Goal: Task Accomplishment & Management: Manage account settings

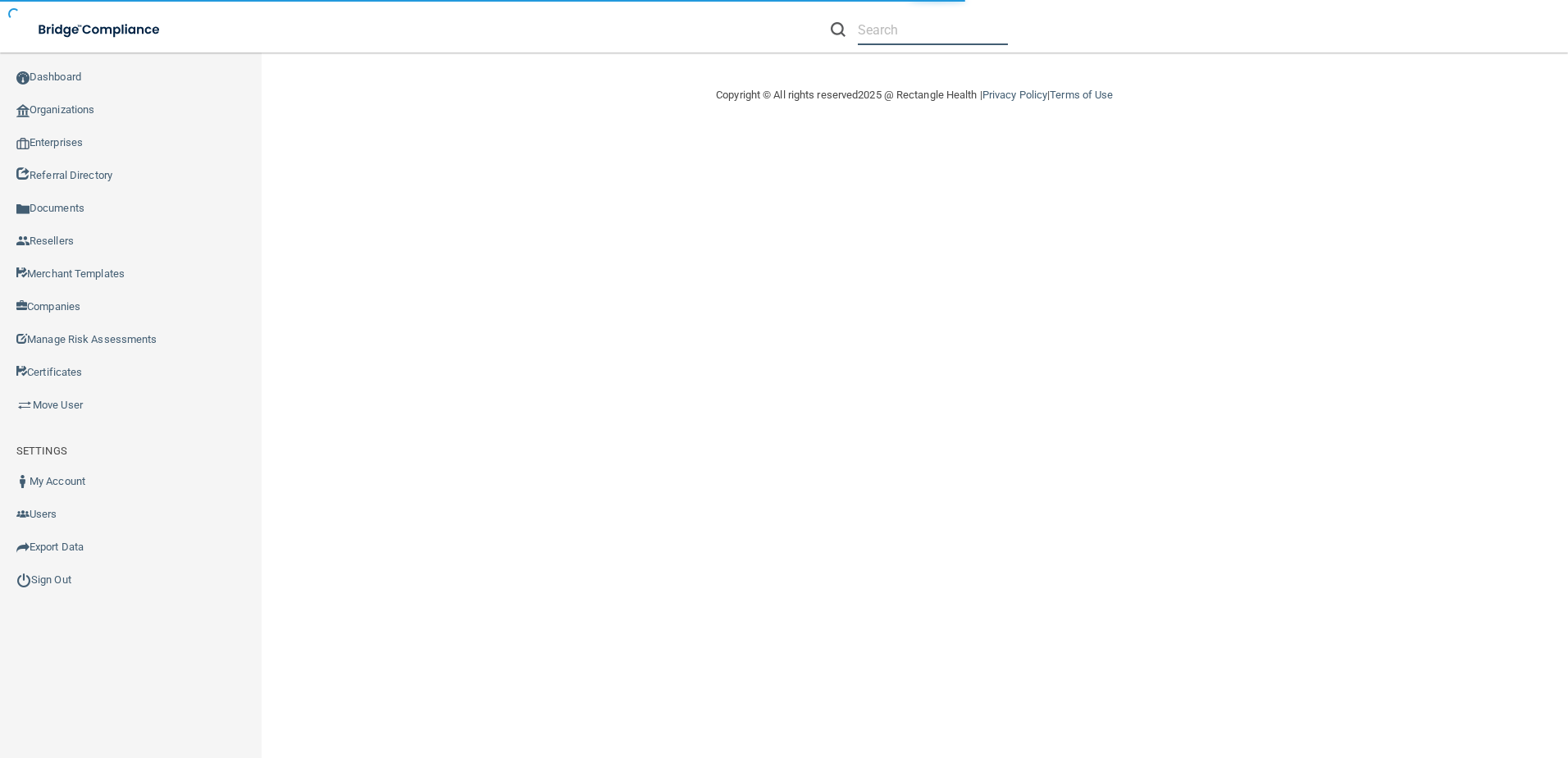
click at [888, 40] on input "text" at bounding box center [932, 29] width 150 height 30
paste input "[PERSON_NAME] Family Dentistry"
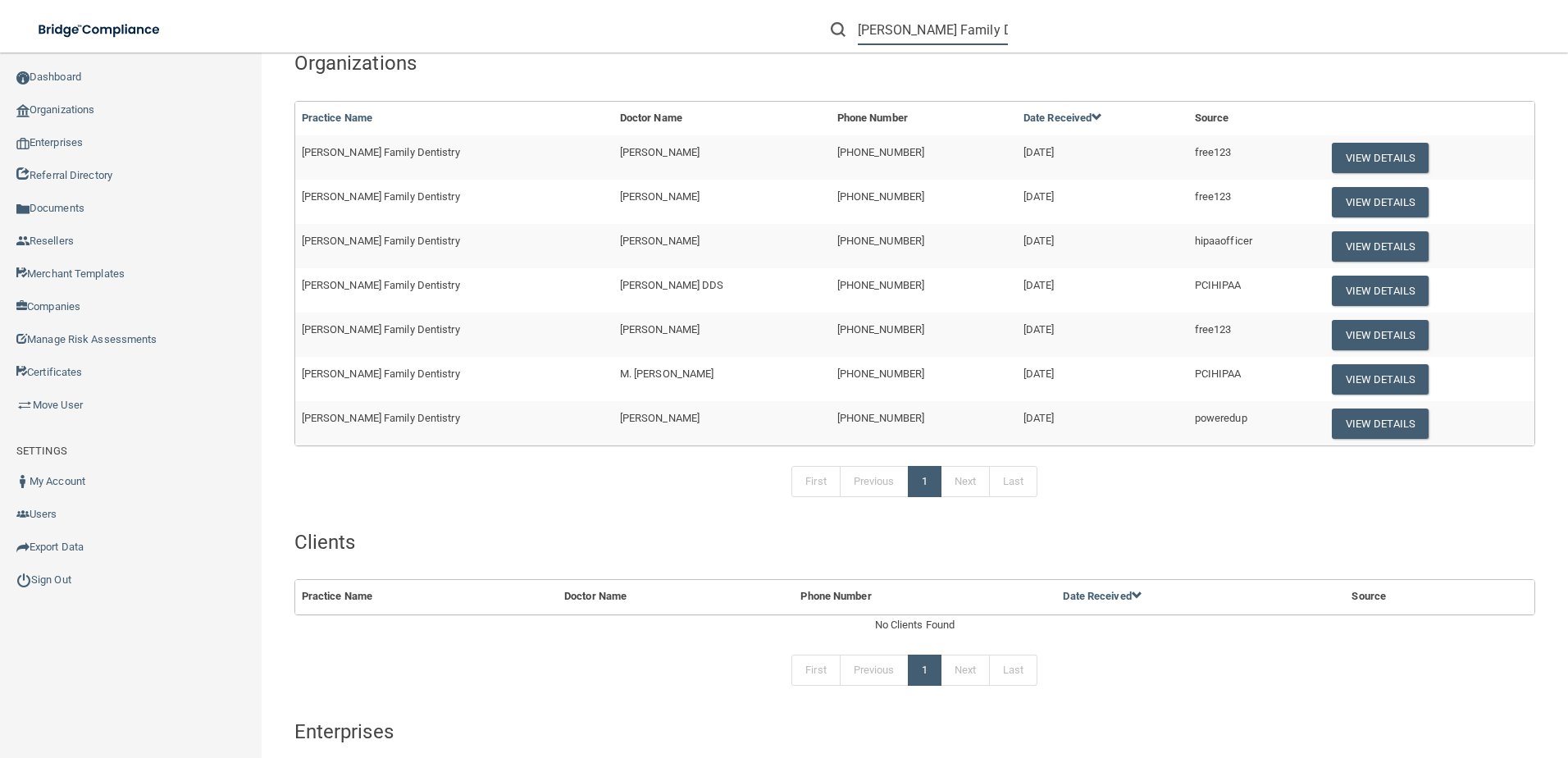
scroll to position [82, 0]
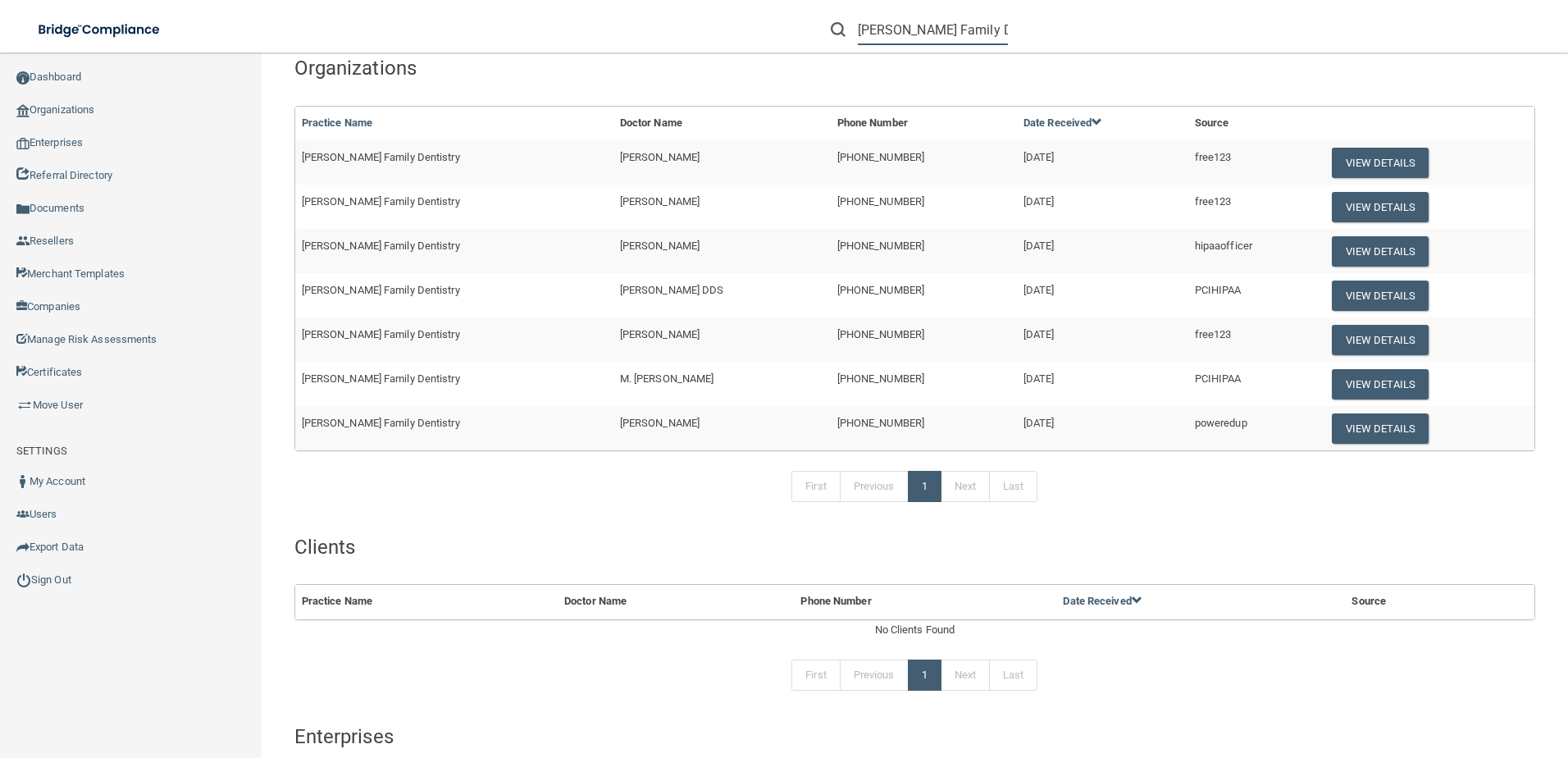
click at [921, 31] on input "[PERSON_NAME] Family Dentistry" at bounding box center [932, 29] width 150 height 30
click at [921, 29] on input "[PERSON_NAME] Family Dentistry" at bounding box center [932, 29] width 150 height 30
paste input "[EMAIL_ADDRESS][DOMAIN_NAME]"
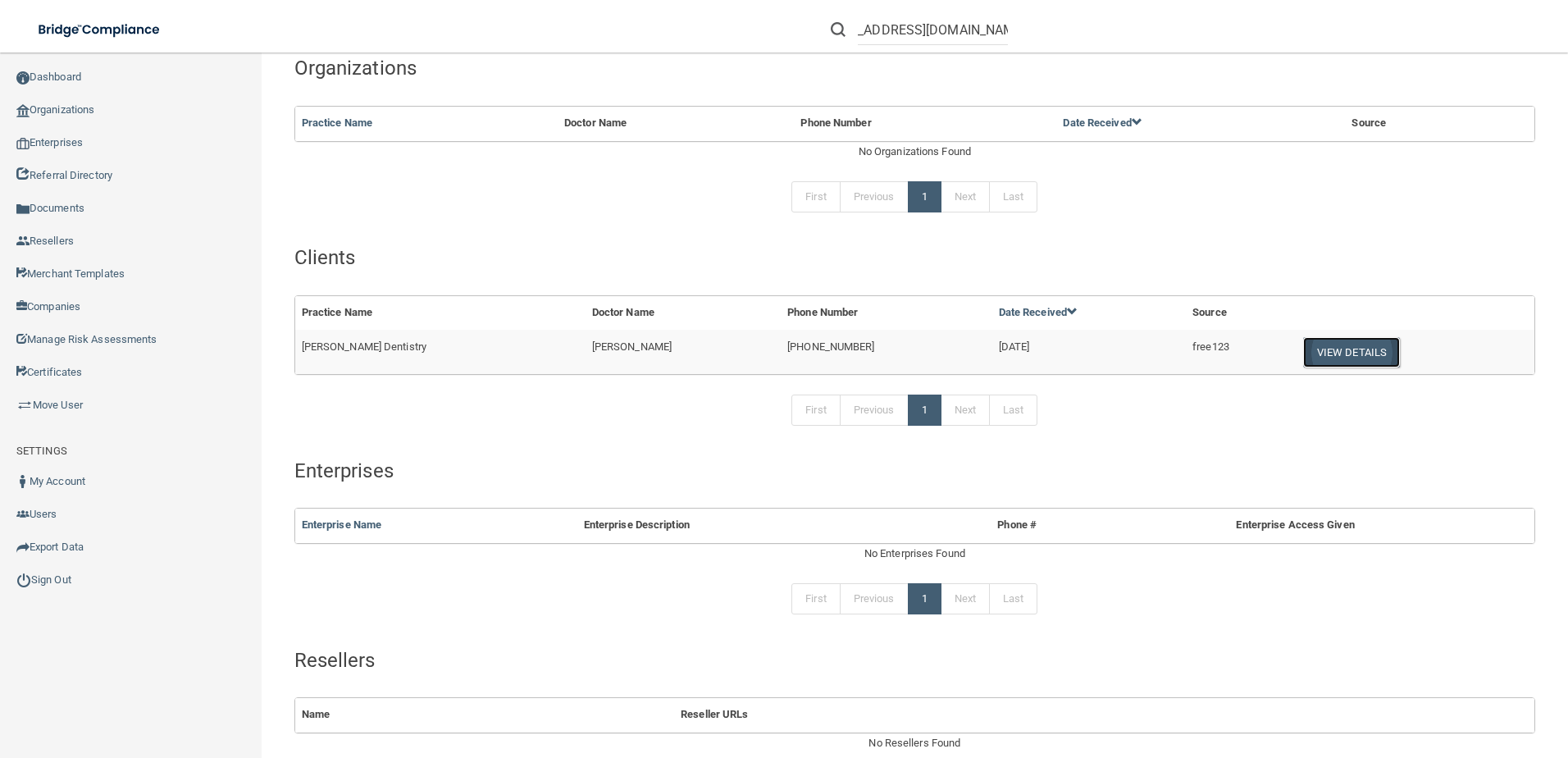
click at [1332, 354] on button "View Details" at bounding box center [1352, 351] width 97 height 30
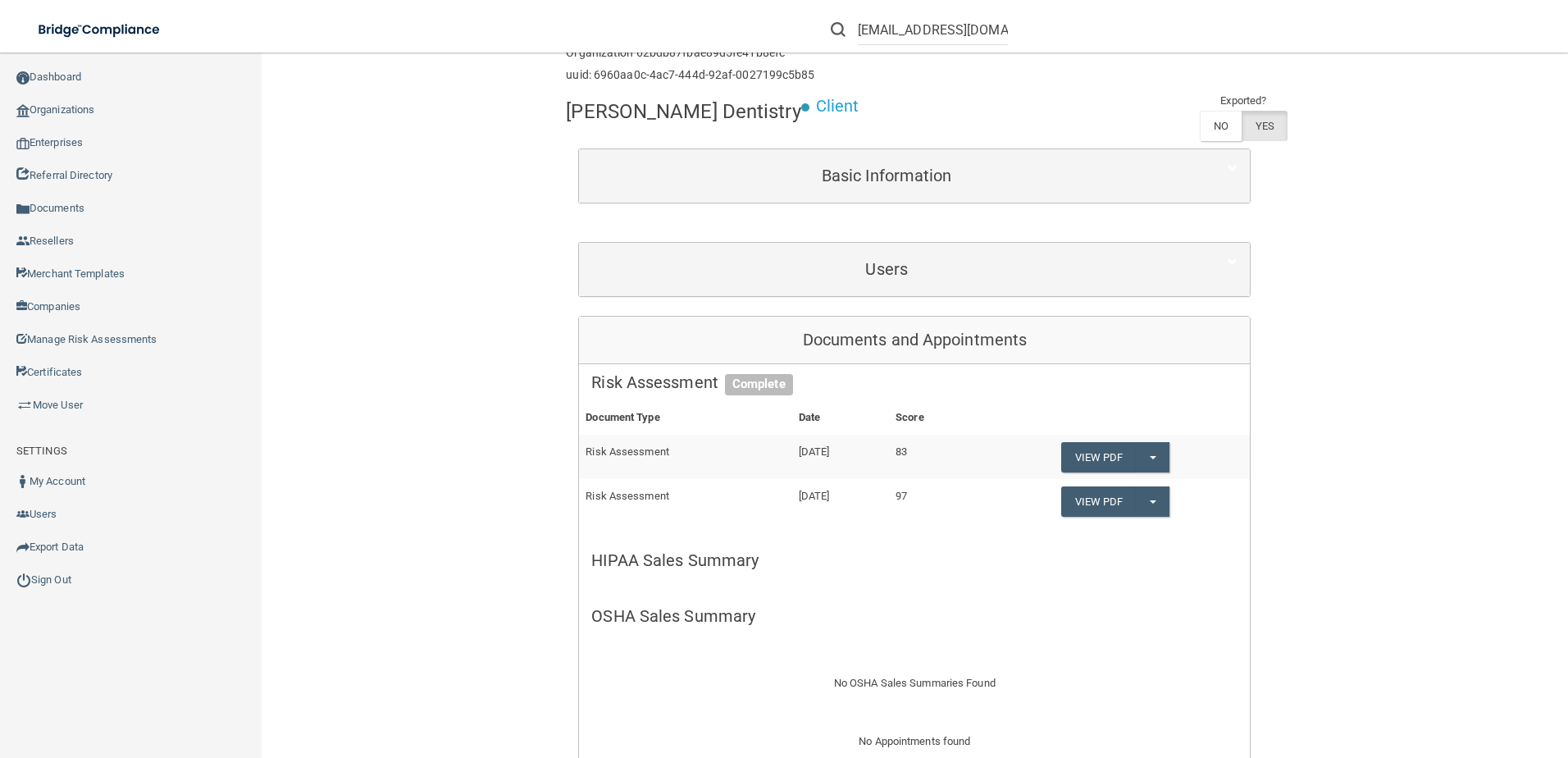
click at [1014, 245] on div "Users" at bounding box center [914, 269] width 670 height 53
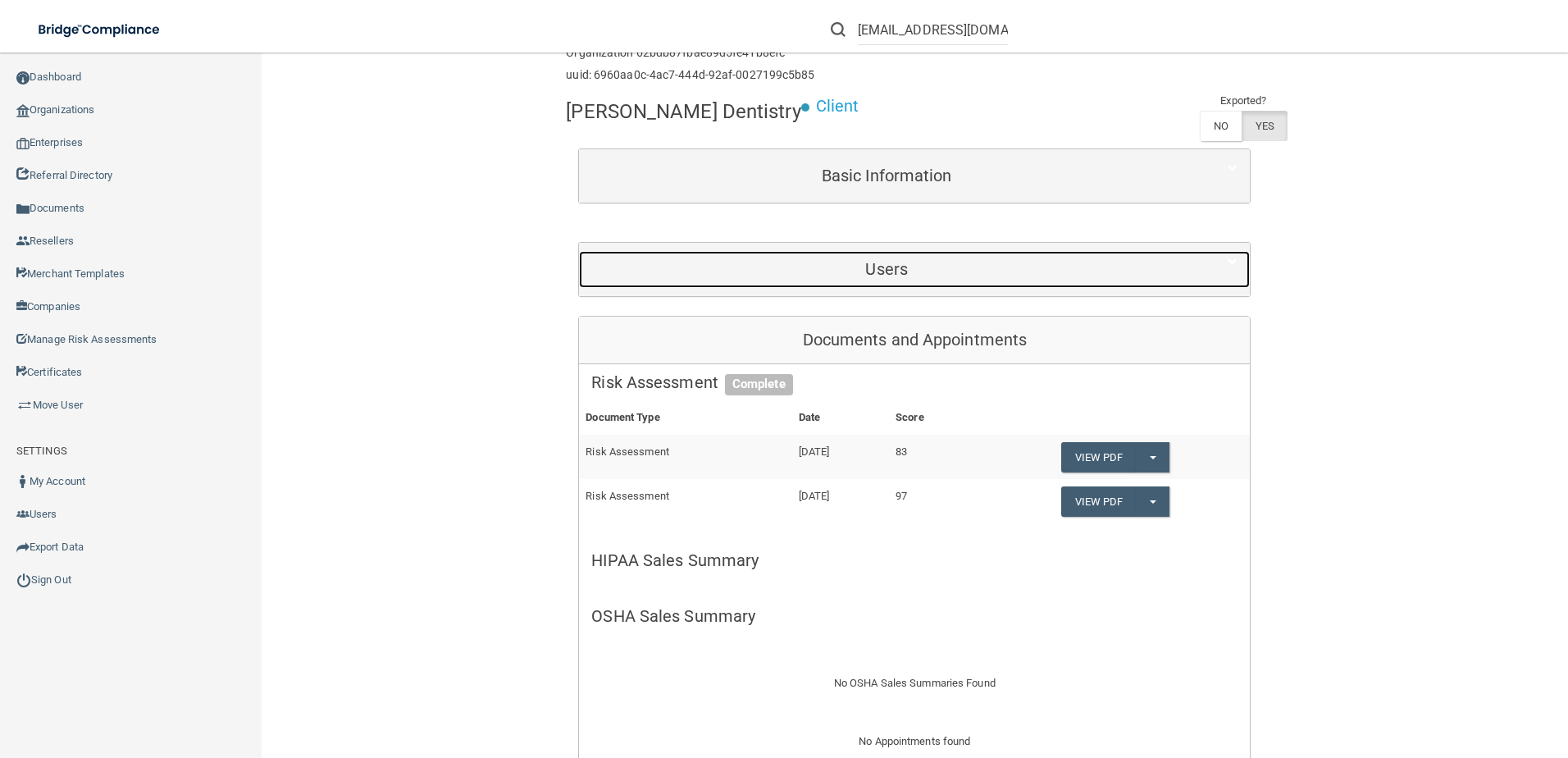
click at [1014, 270] on h5 "Users" at bounding box center [886, 269] width 591 height 18
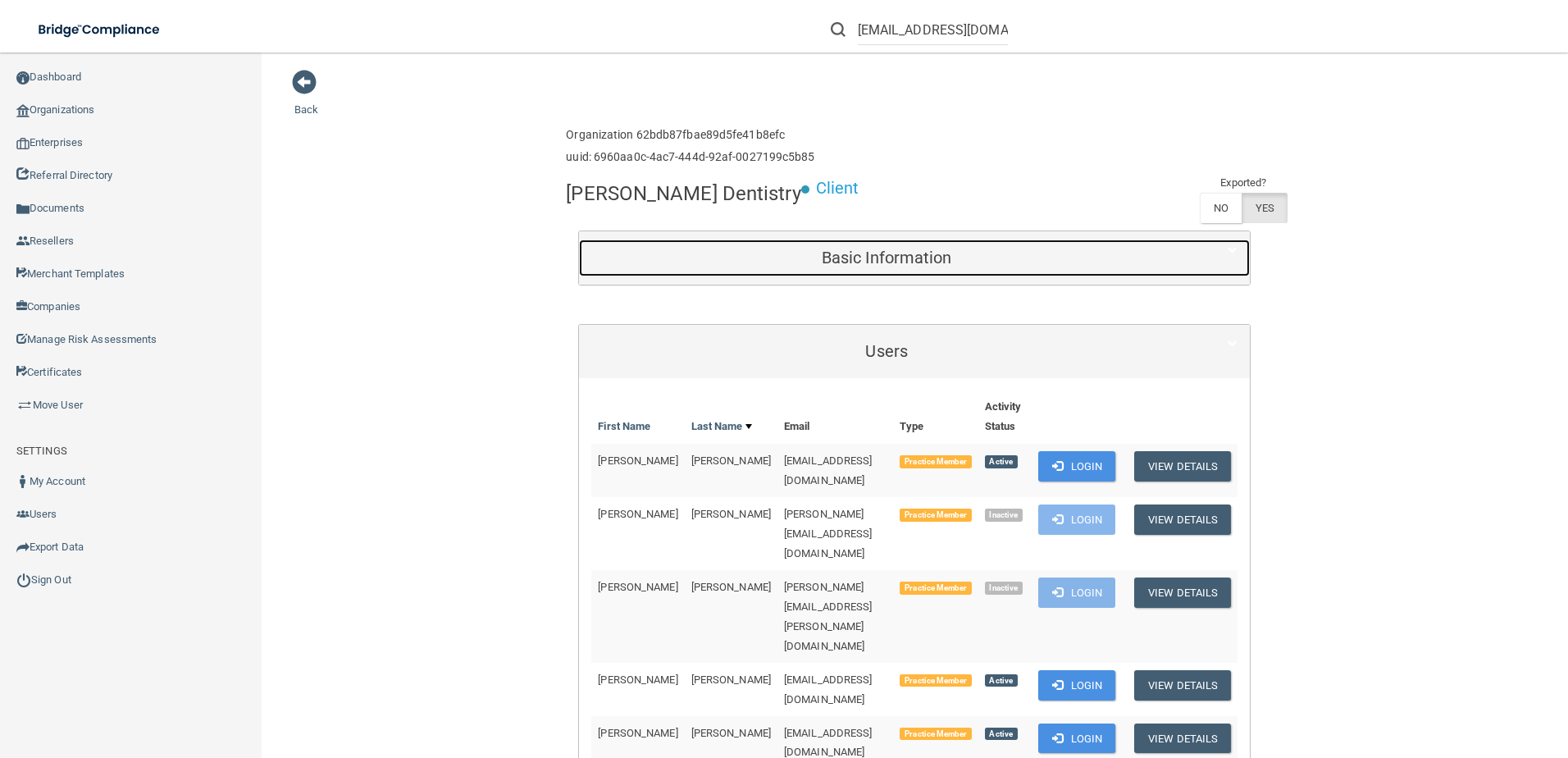
click at [944, 257] on h5 "Basic Information" at bounding box center [886, 257] width 591 height 18
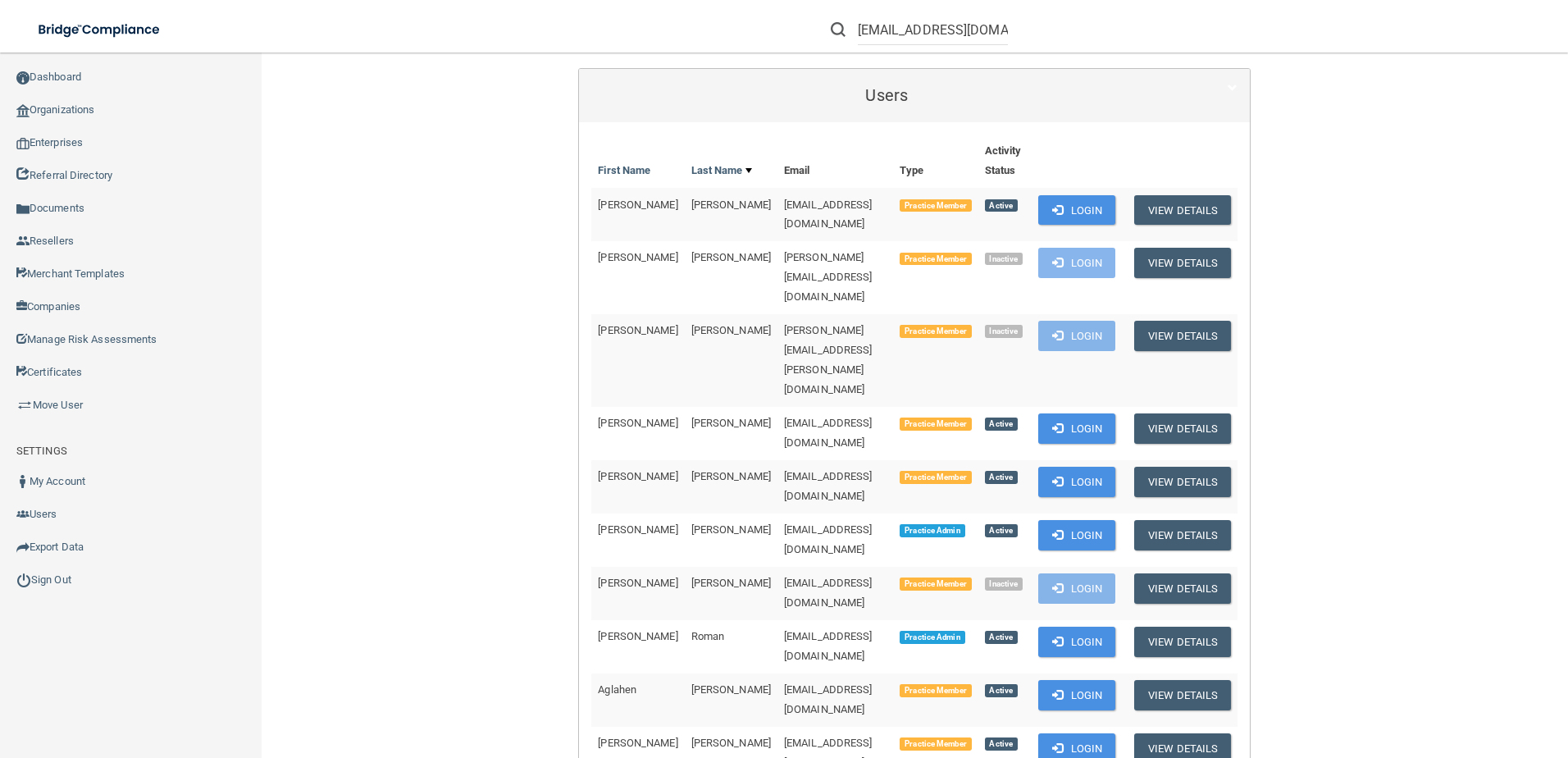
scroll to position [903, 0]
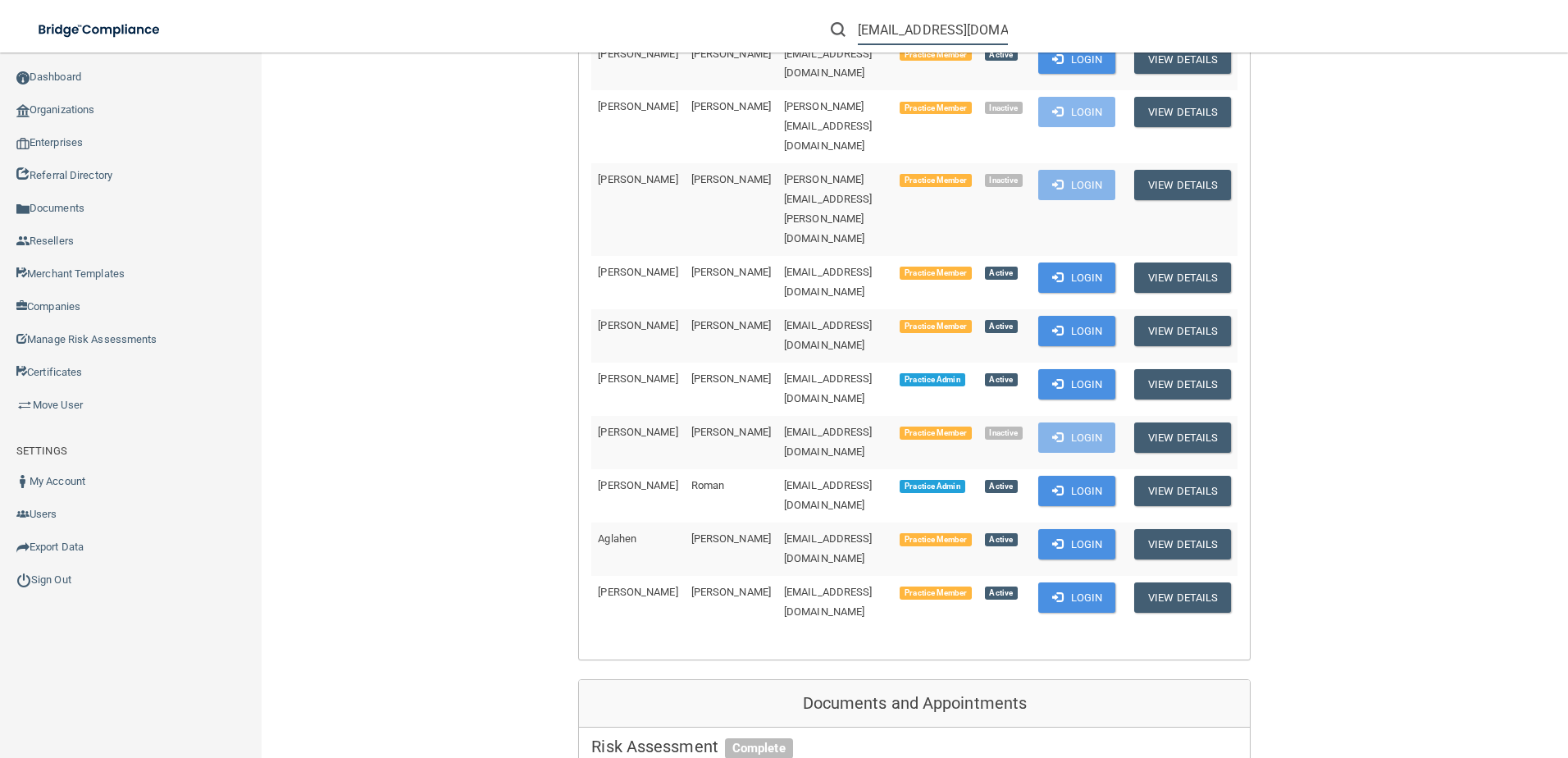
click at [898, 29] on input "[EMAIL_ADDRESS][DOMAIN_NAME]" at bounding box center [932, 29] width 150 height 30
click at [898, 28] on input "[EMAIL_ADDRESS][DOMAIN_NAME]" at bounding box center [932, 29] width 150 height 30
click at [885, 31] on input "[EMAIL_ADDRESS][DOMAIN_NAME]" at bounding box center [932, 29] width 150 height 30
type input "[EMAIL_ADDRESS][DOMAIN_NAME]"
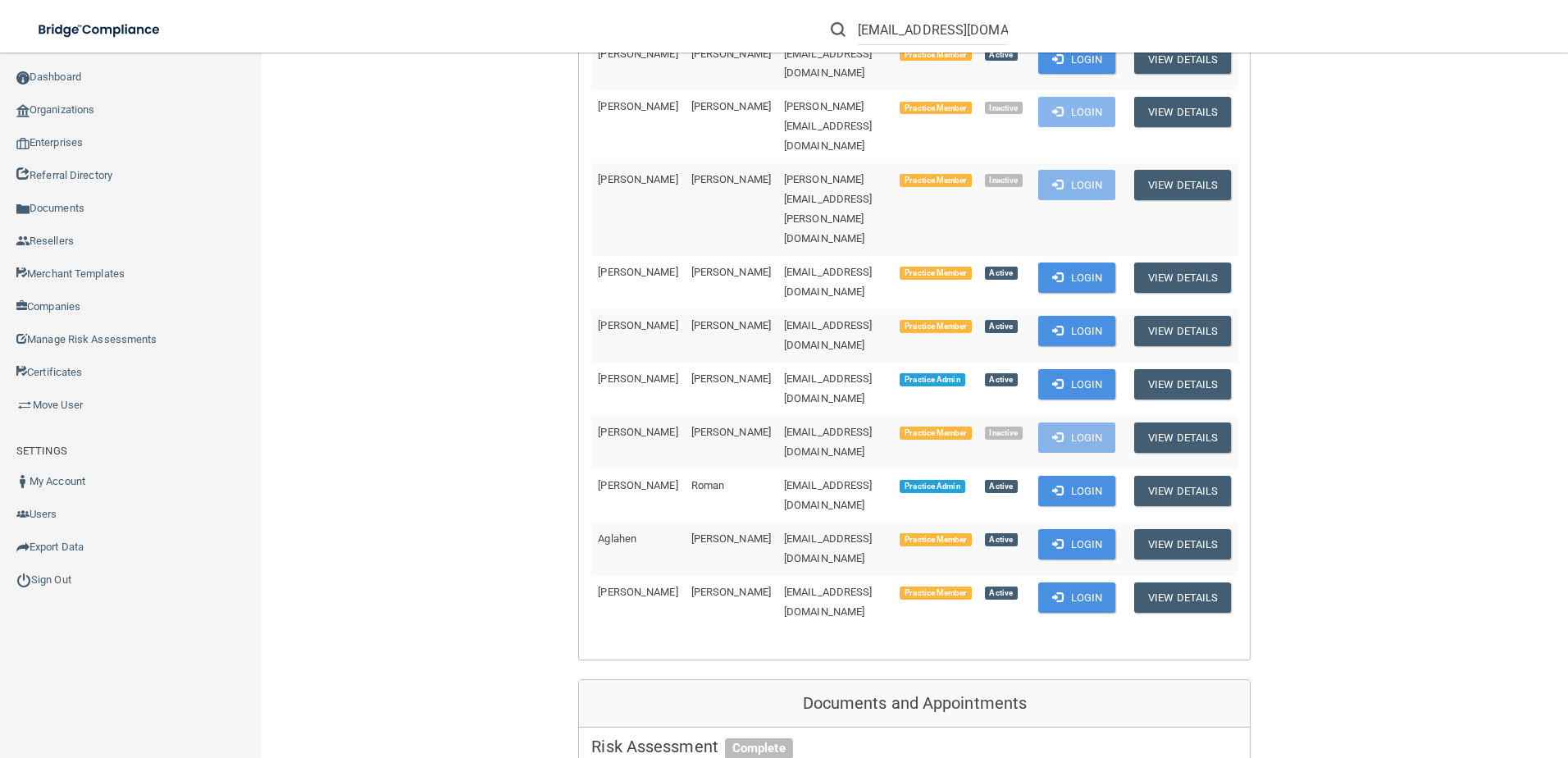
click at [501, 263] on div "Back Enterprise » Organization 62bdb87fbae89d5fe41b8efc uuid: 6960aa0c-4ac7-444…" at bounding box center [914, 632] width 1241 height 2931
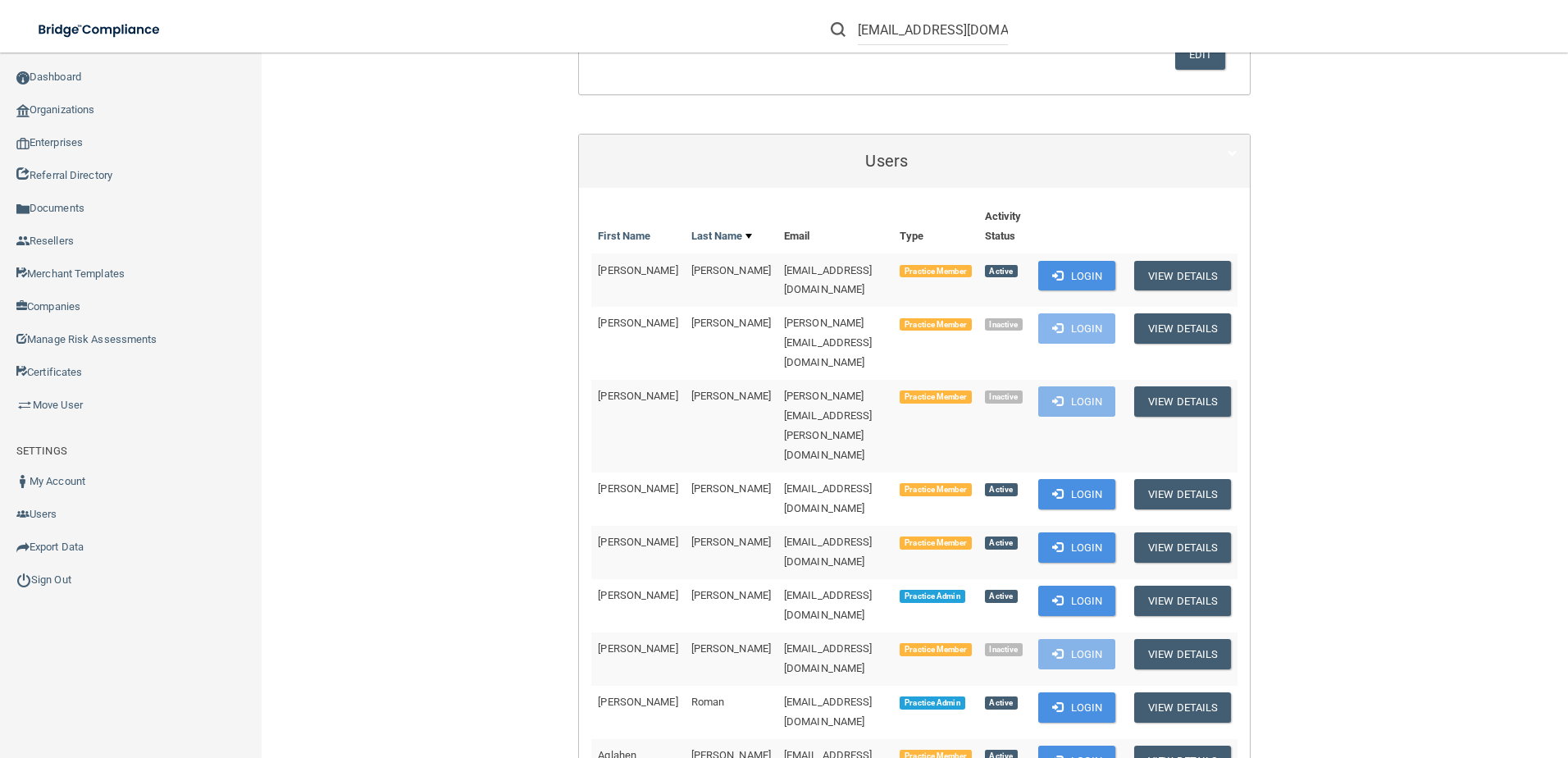
scroll to position [739, 0]
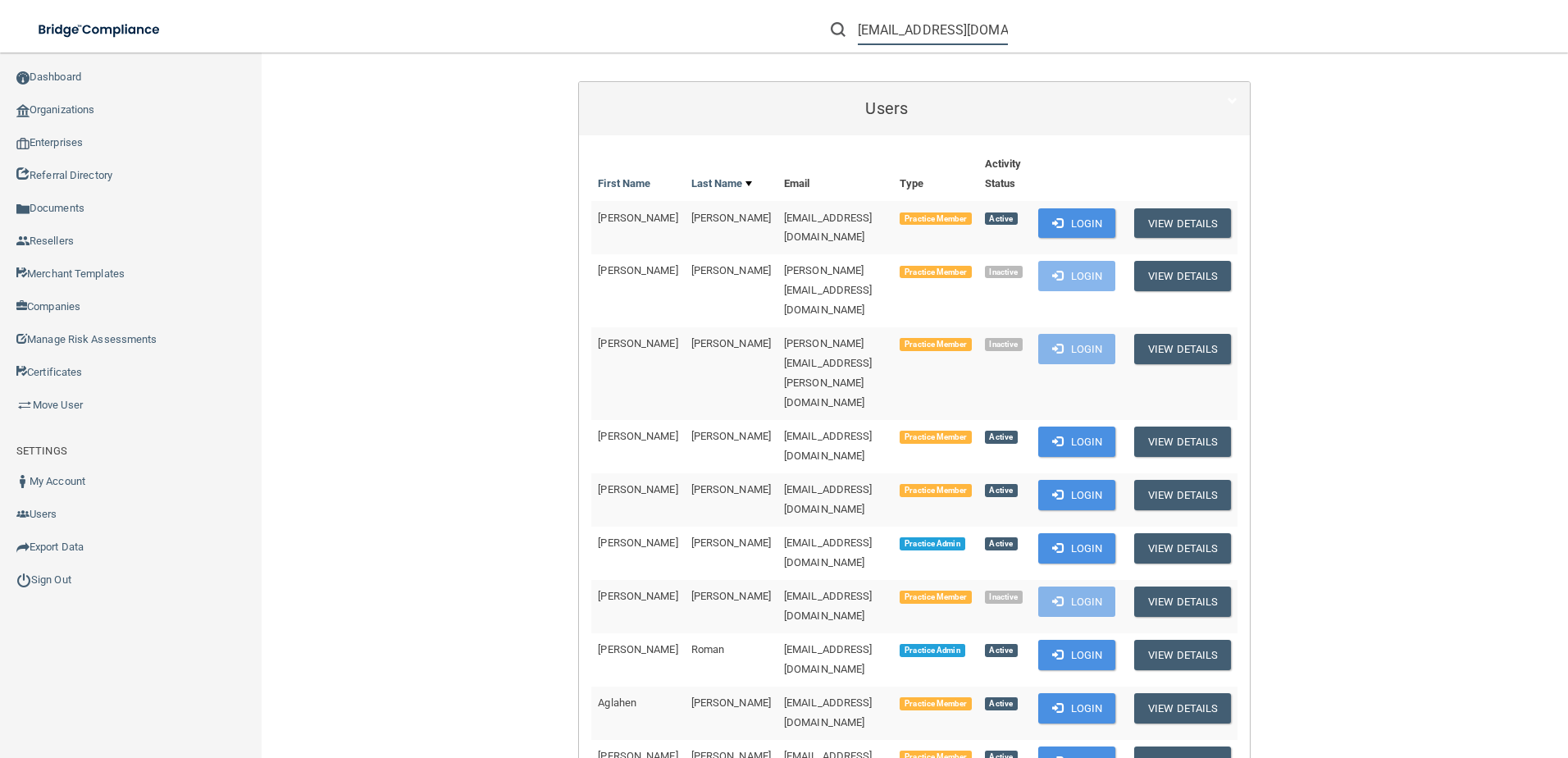
click at [926, 24] on input "[EMAIL_ADDRESS][DOMAIN_NAME]" at bounding box center [932, 29] width 150 height 30
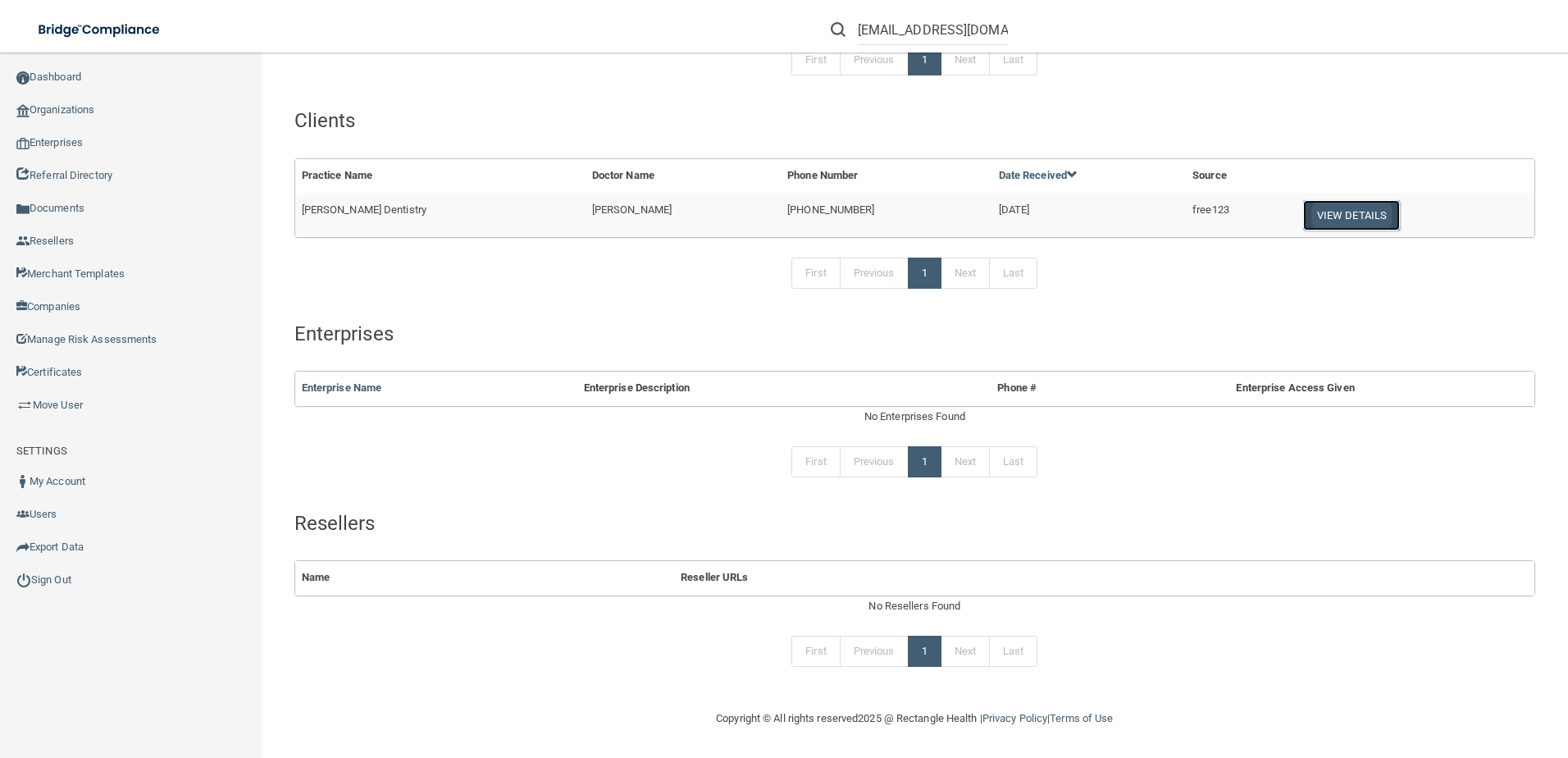
click at [1348, 217] on button "View Details" at bounding box center [1352, 214] width 97 height 30
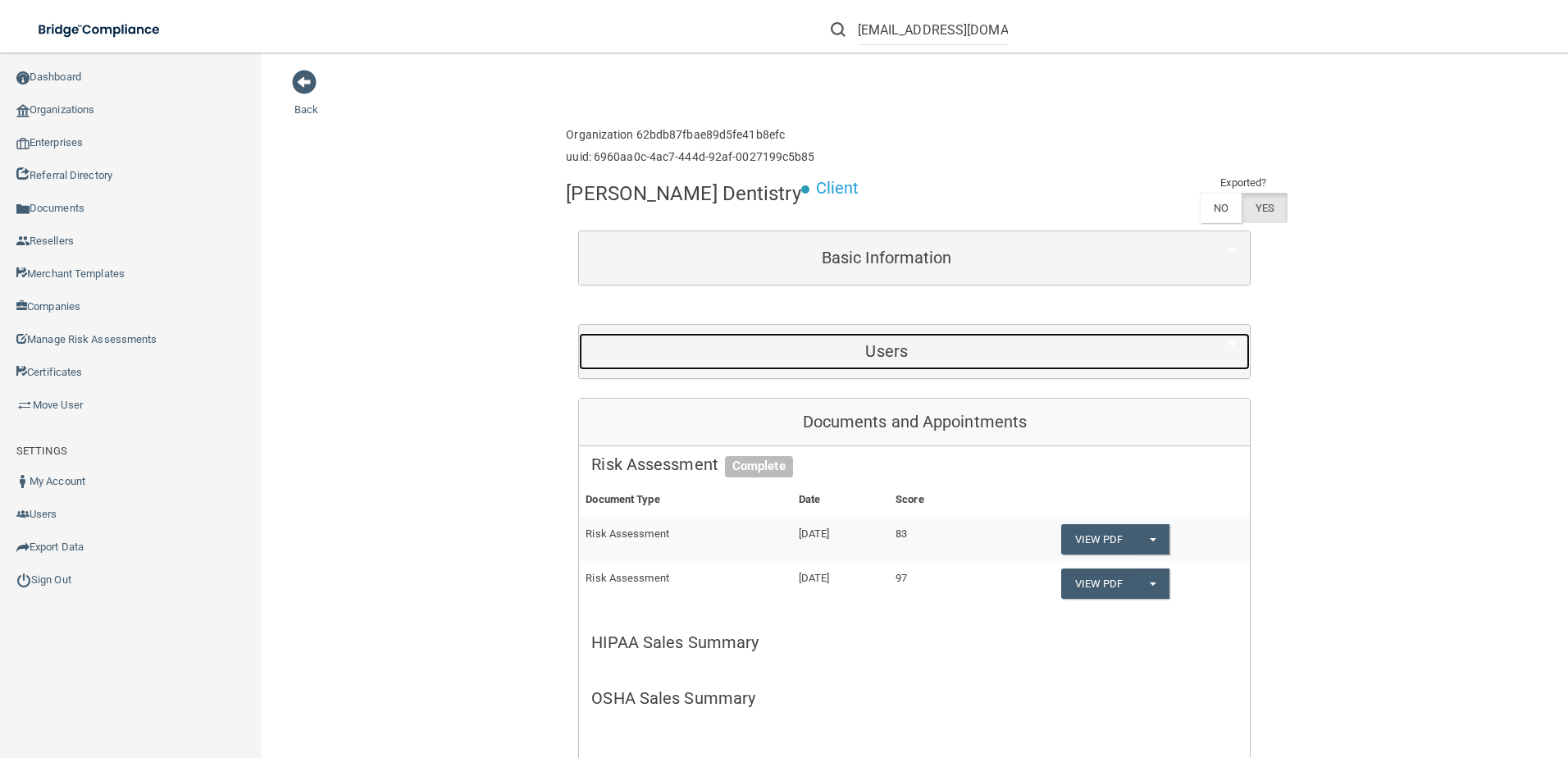
click at [831, 348] on h5 "Users" at bounding box center [886, 350] width 591 height 18
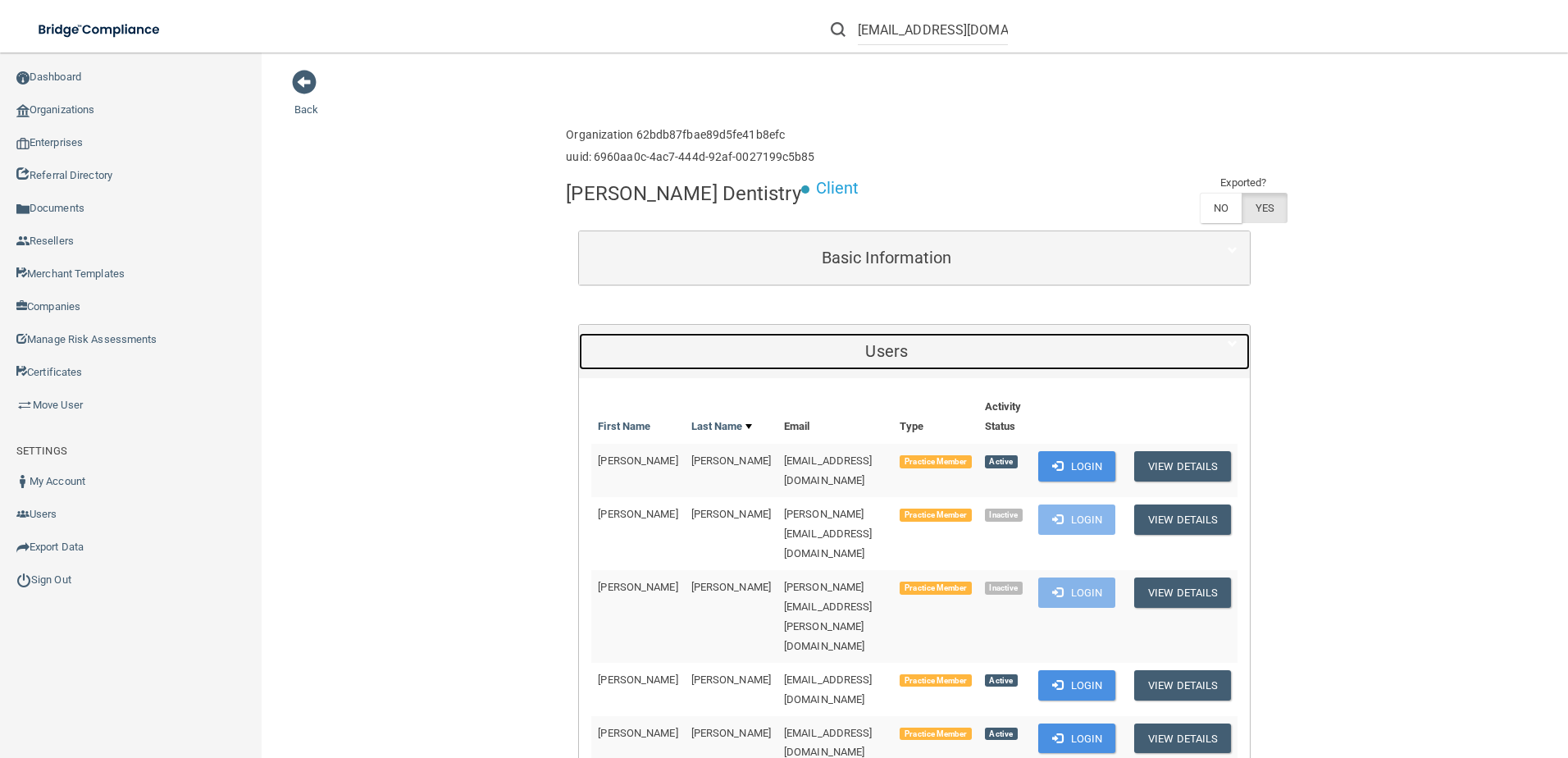
click at [843, 342] on div "Users" at bounding box center [887, 351] width 615 height 37
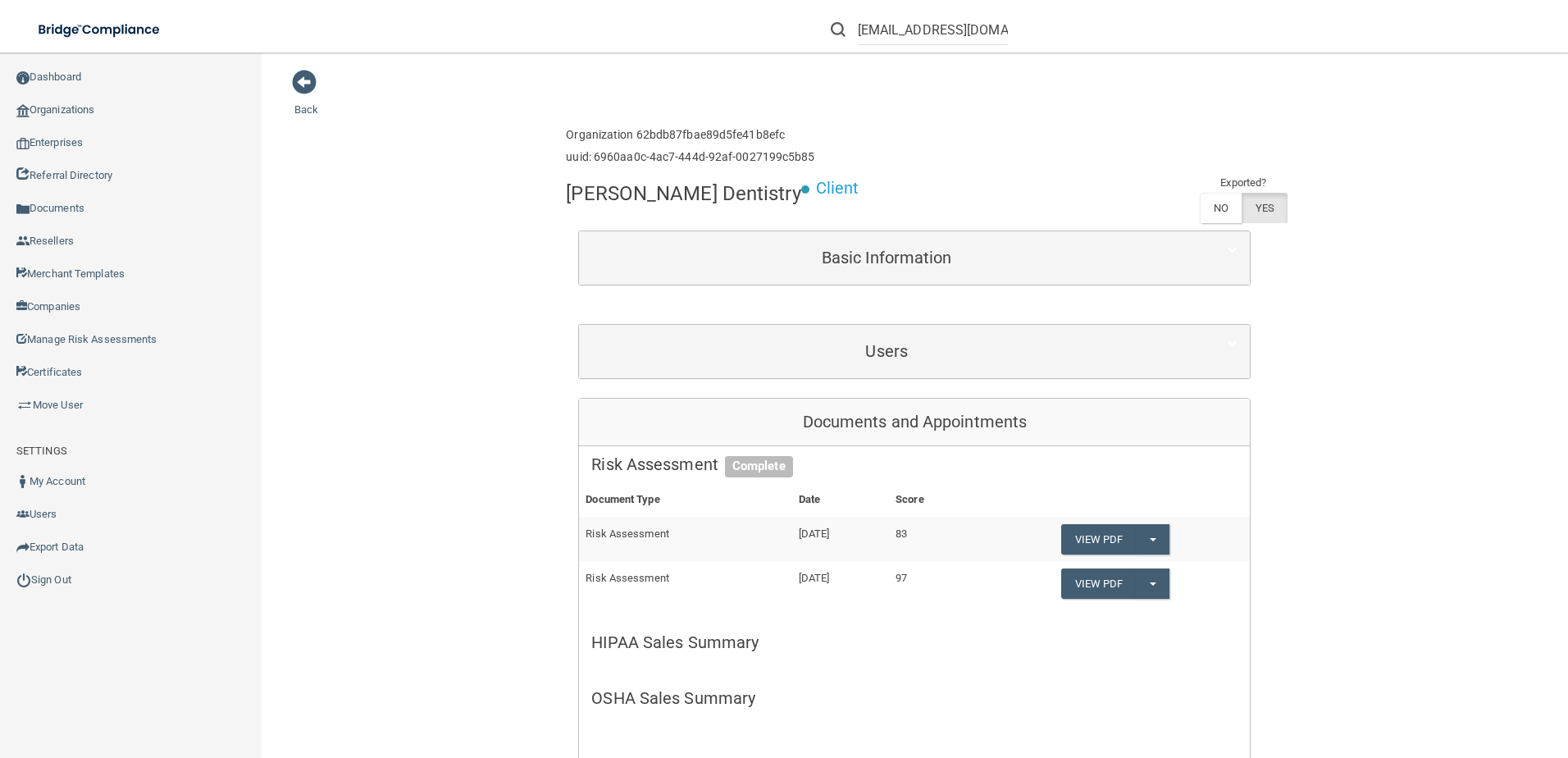
click at [854, 277] on div "Basic Information" at bounding box center [914, 257] width 670 height 53
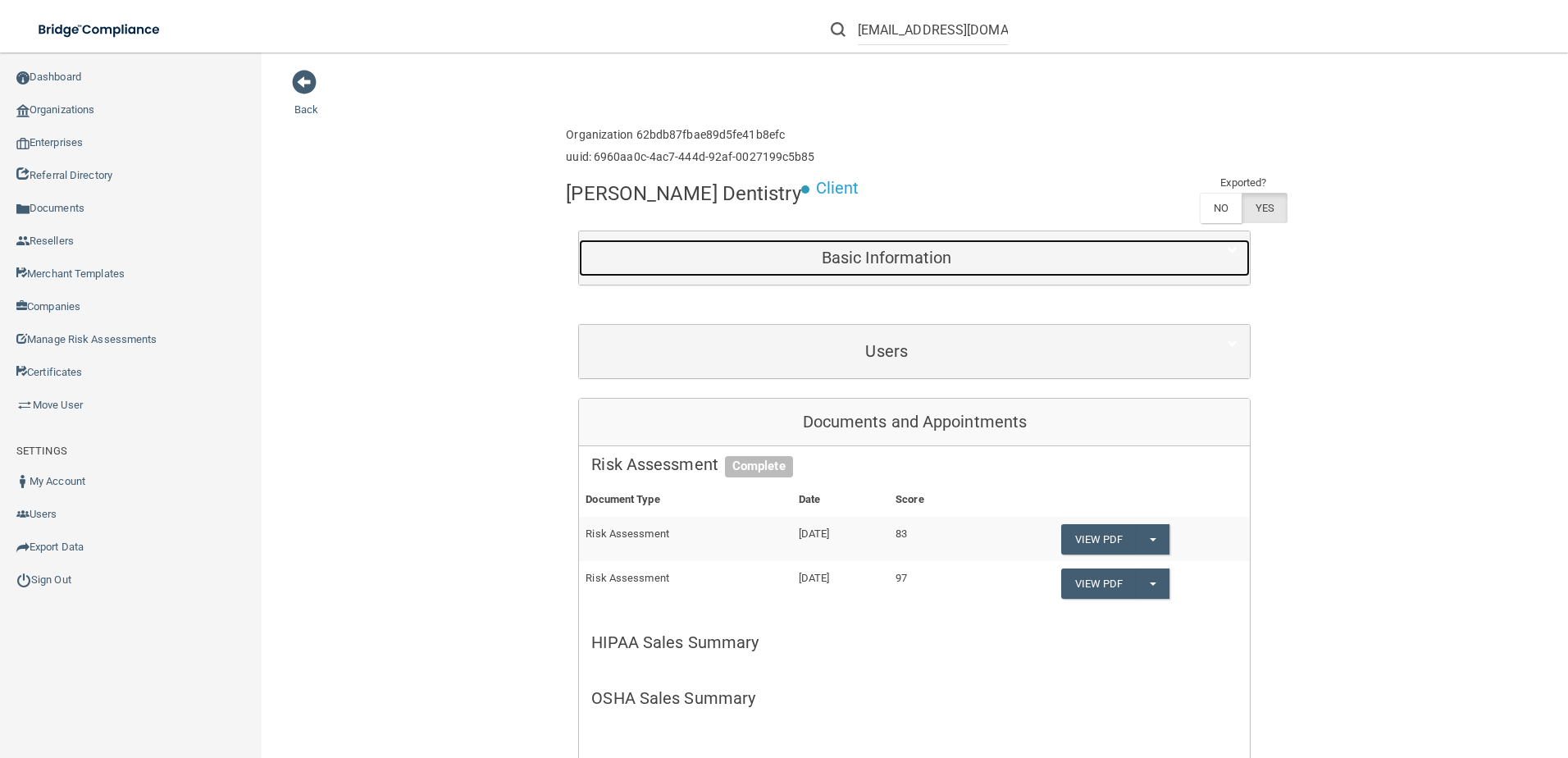
click at [856, 257] on h5 "Basic Information" at bounding box center [886, 257] width 591 height 18
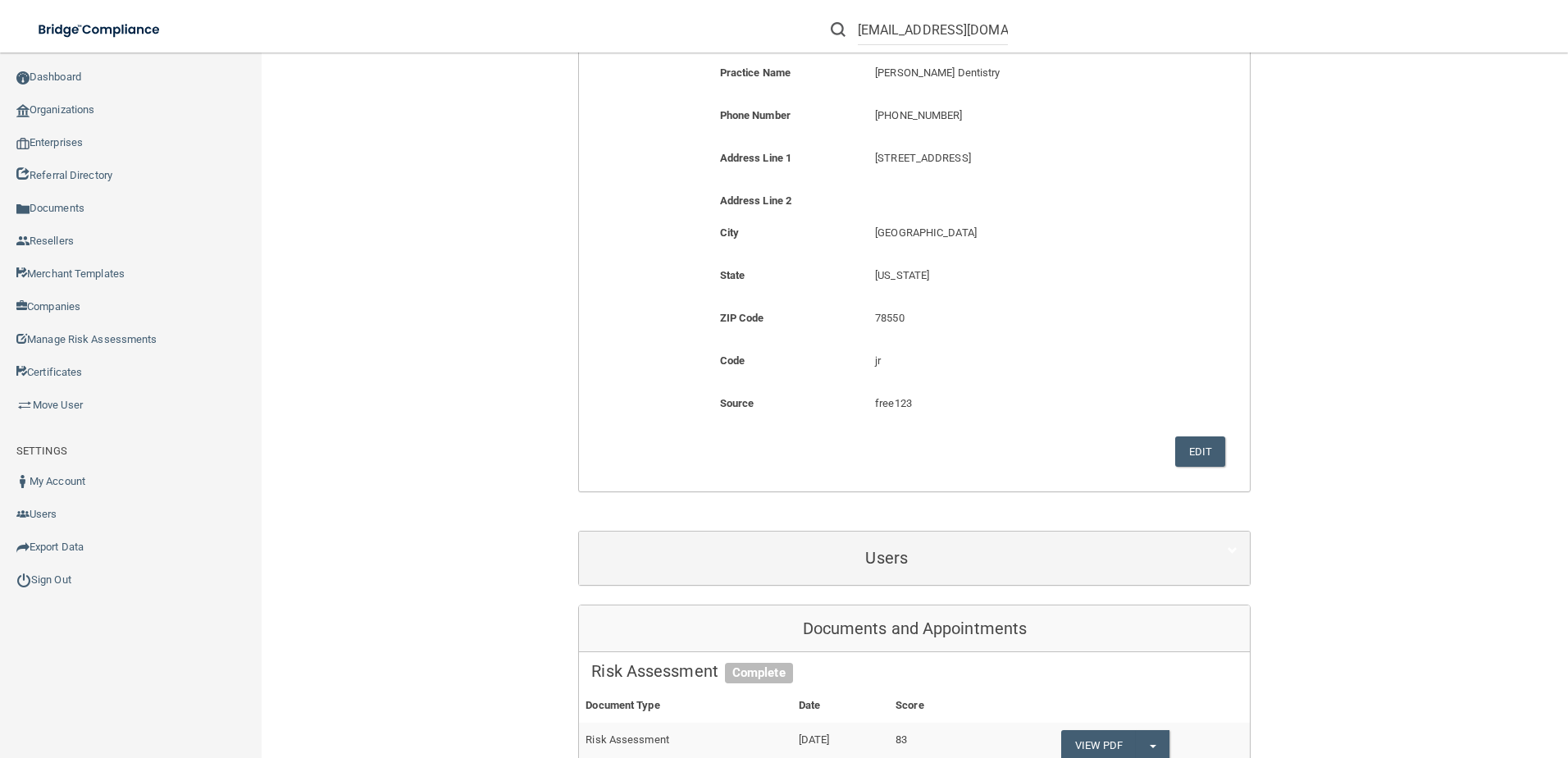
scroll to position [328, 0]
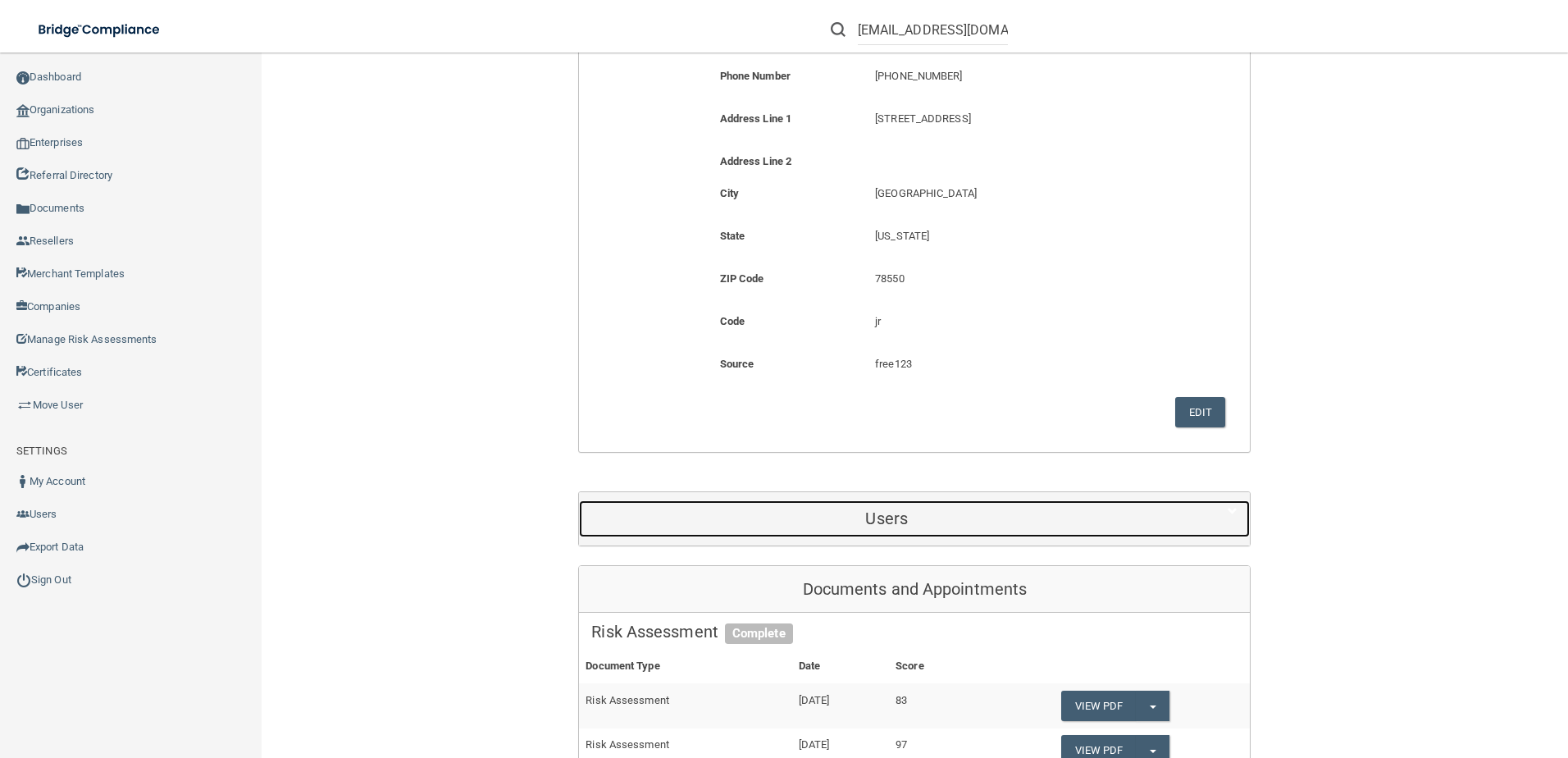
click at [1004, 505] on div "Users" at bounding box center [887, 519] width 615 height 37
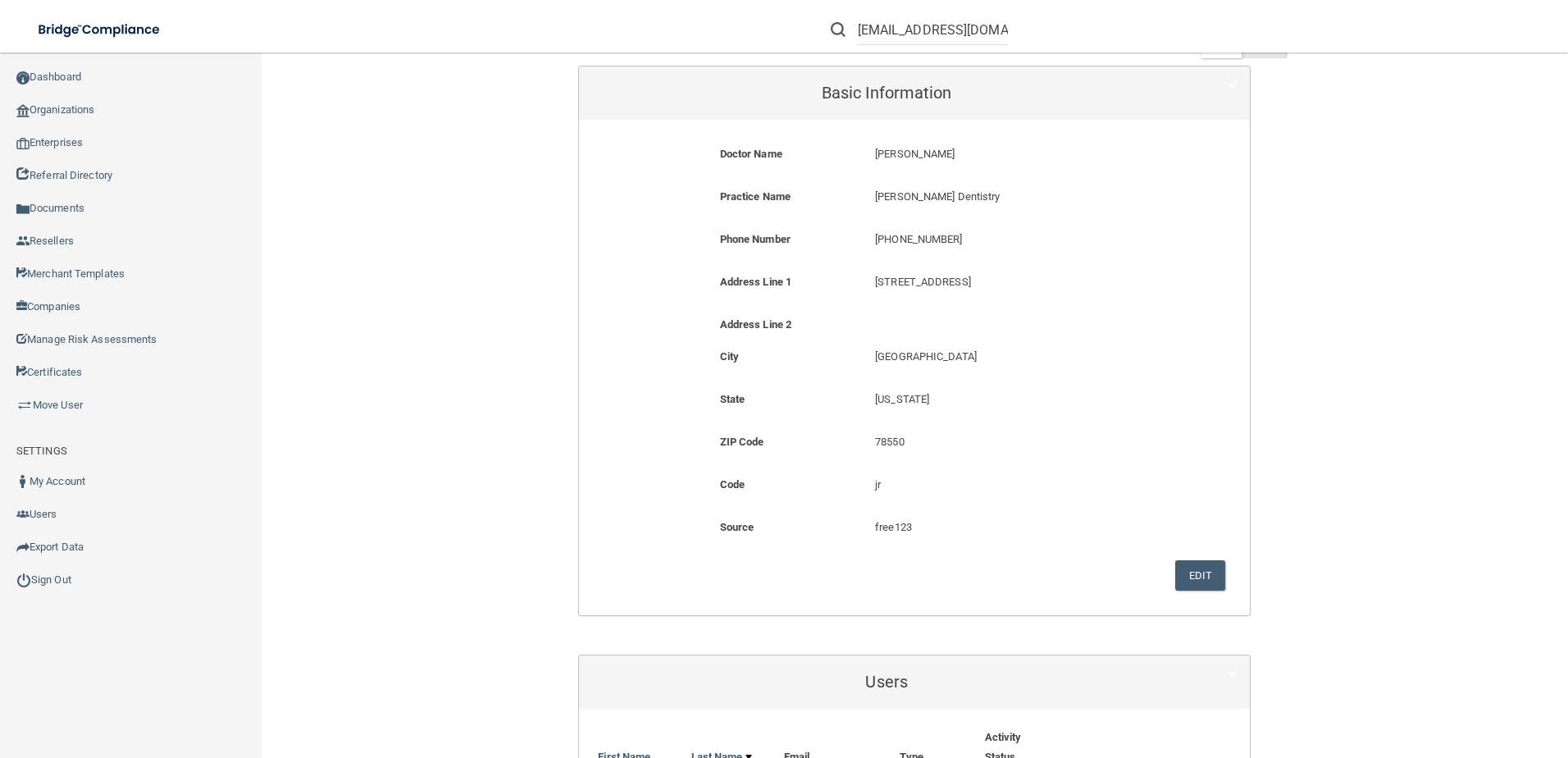
scroll to position [164, 0]
click at [924, 31] on input "[EMAIL_ADDRESS][DOMAIN_NAME]" at bounding box center [932, 29] width 150 height 30
click at [878, 29] on input "text" at bounding box center [932, 29] width 150 height 30
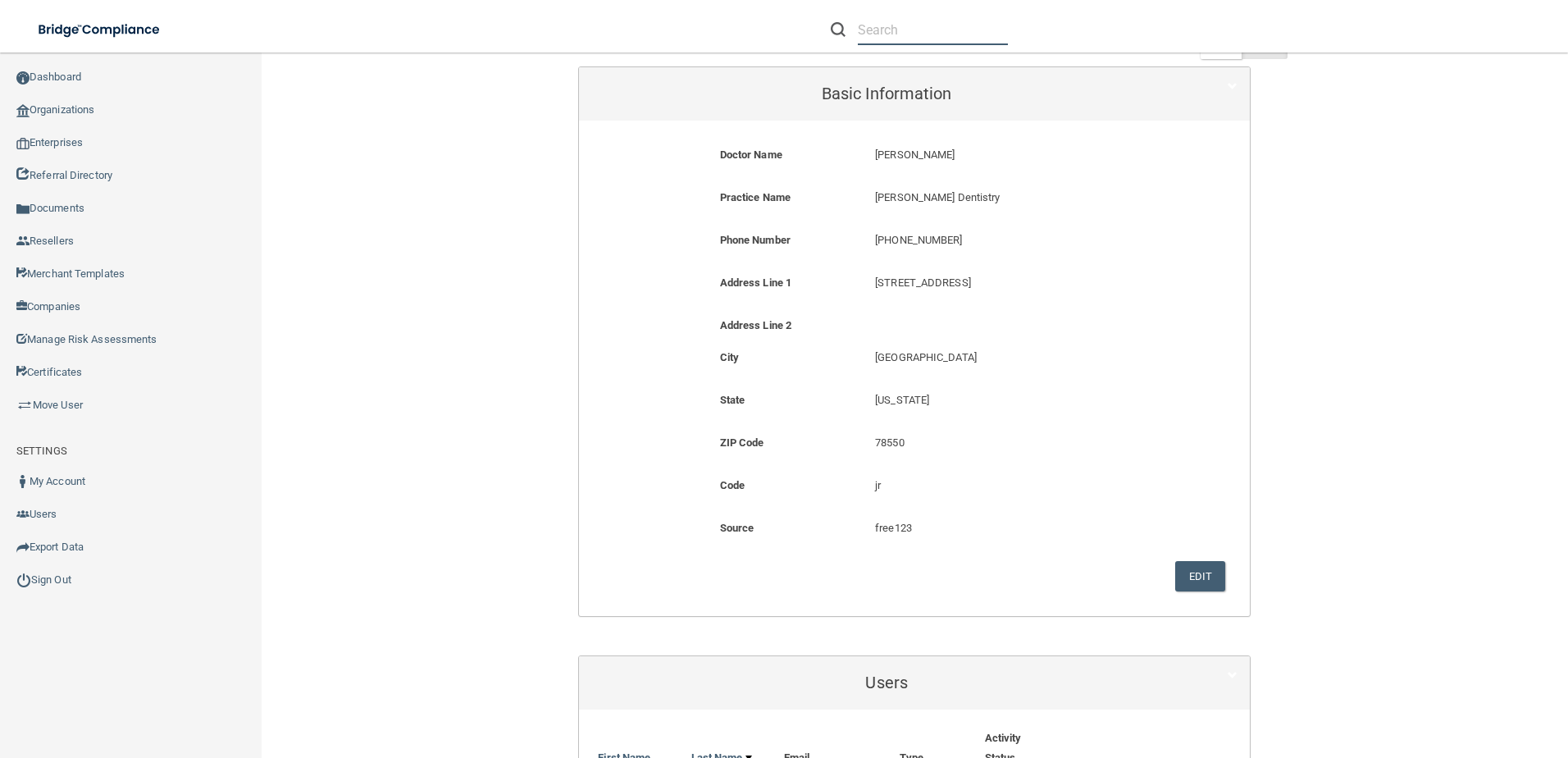
paste input "Kim Poulos"
click at [893, 31] on input "Kim Poulos" at bounding box center [932, 29] width 150 height 30
click at [887, 30] on input "Kim Poulos" at bounding box center [932, 29] width 150 height 30
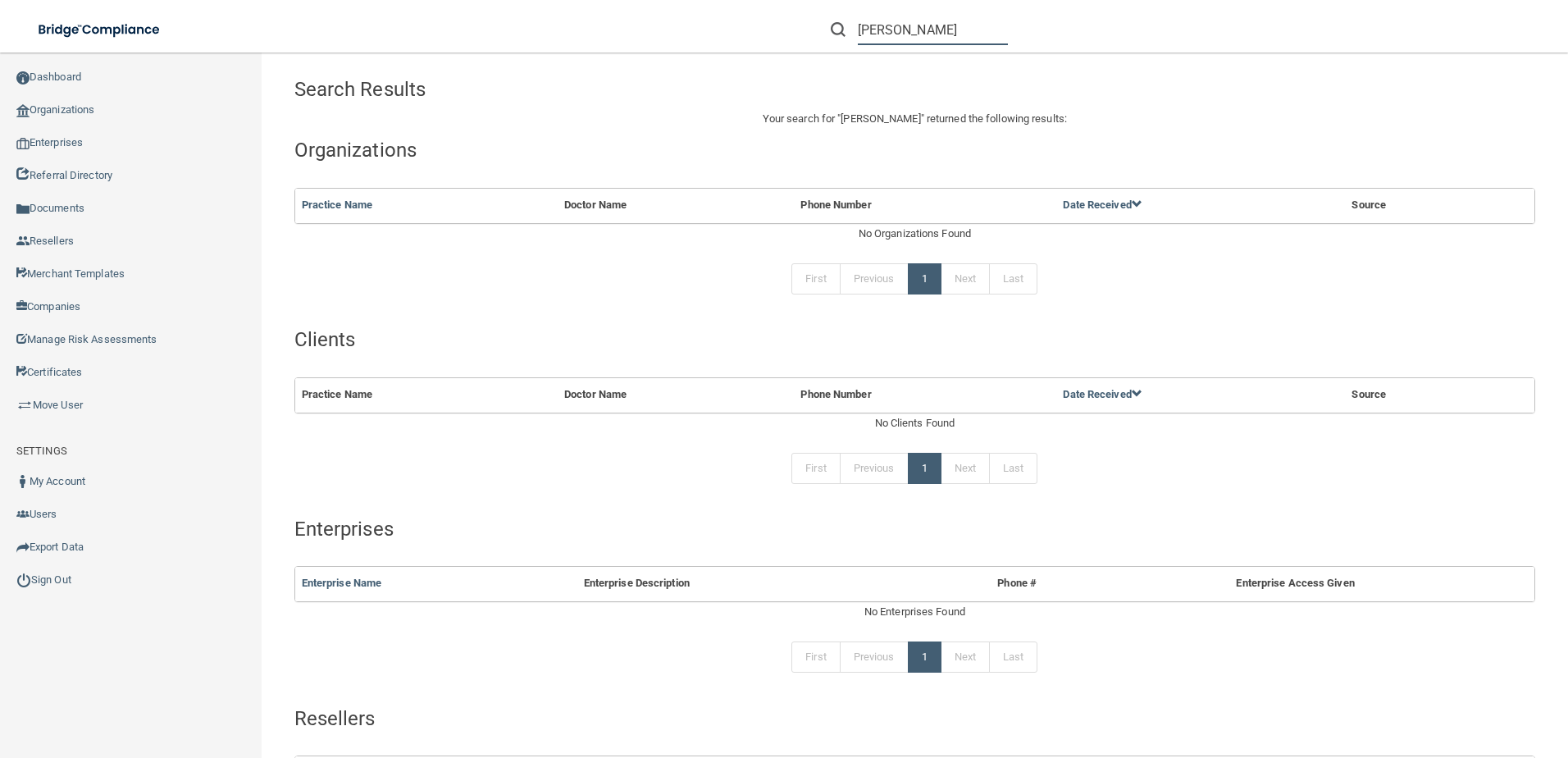
click at [933, 32] on input "Kim Poulos" at bounding box center [932, 29] width 150 height 30
paste input "[EMAIL_ADDRESS][DOMAIN_NAME]"
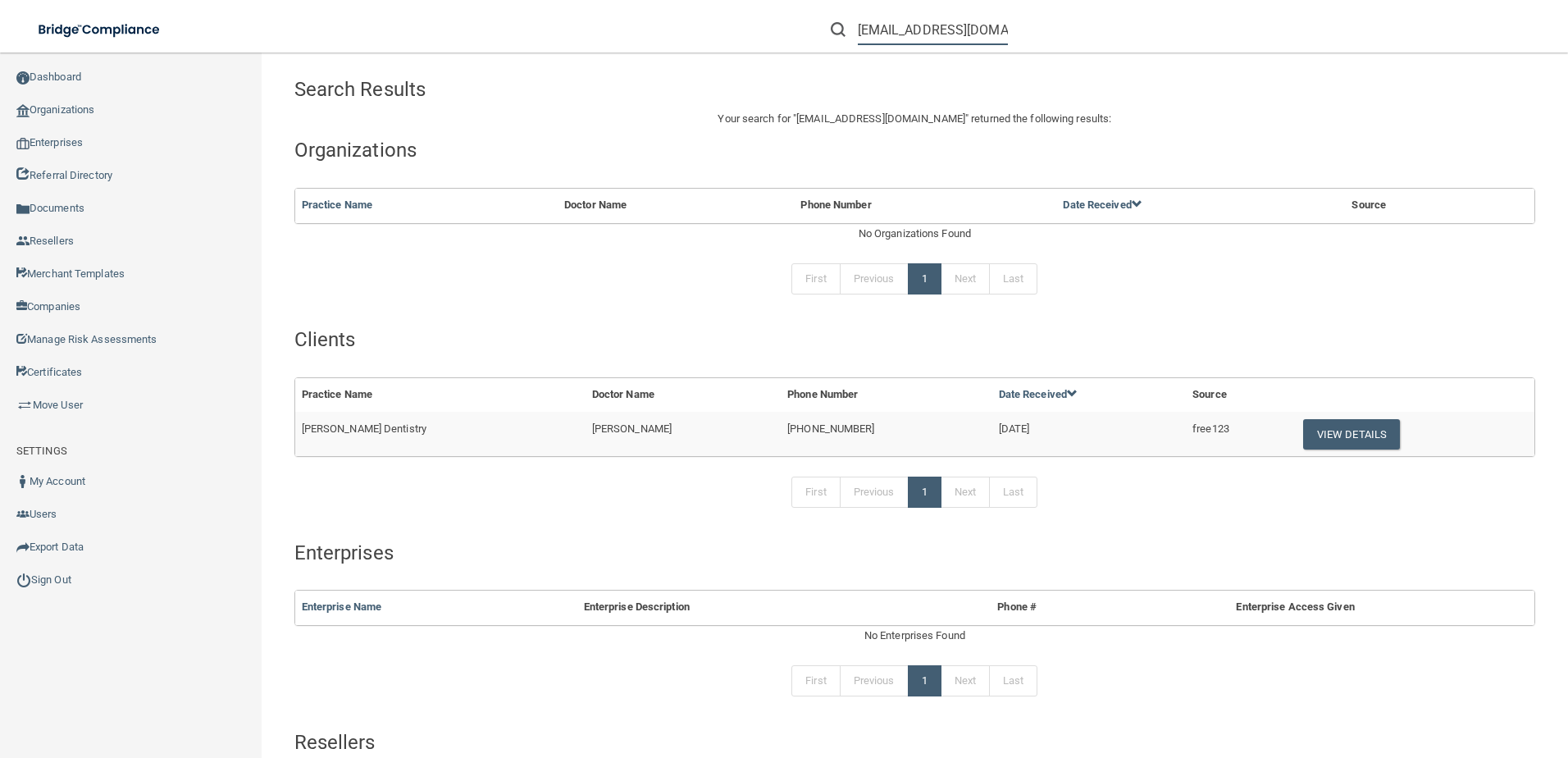
click at [919, 29] on input "[EMAIL_ADDRESS][DOMAIN_NAME]" at bounding box center [932, 29] width 150 height 30
drag, startPoint x: 942, startPoint y: 28, endPoint x: 1085, endPoint y: 48, distance: 144.4
click at [1085, 48] on div "[EMAIL_ADDRESS][DOMAIN_NAME]" at bounding box center [1111, 29] width 610 height 59
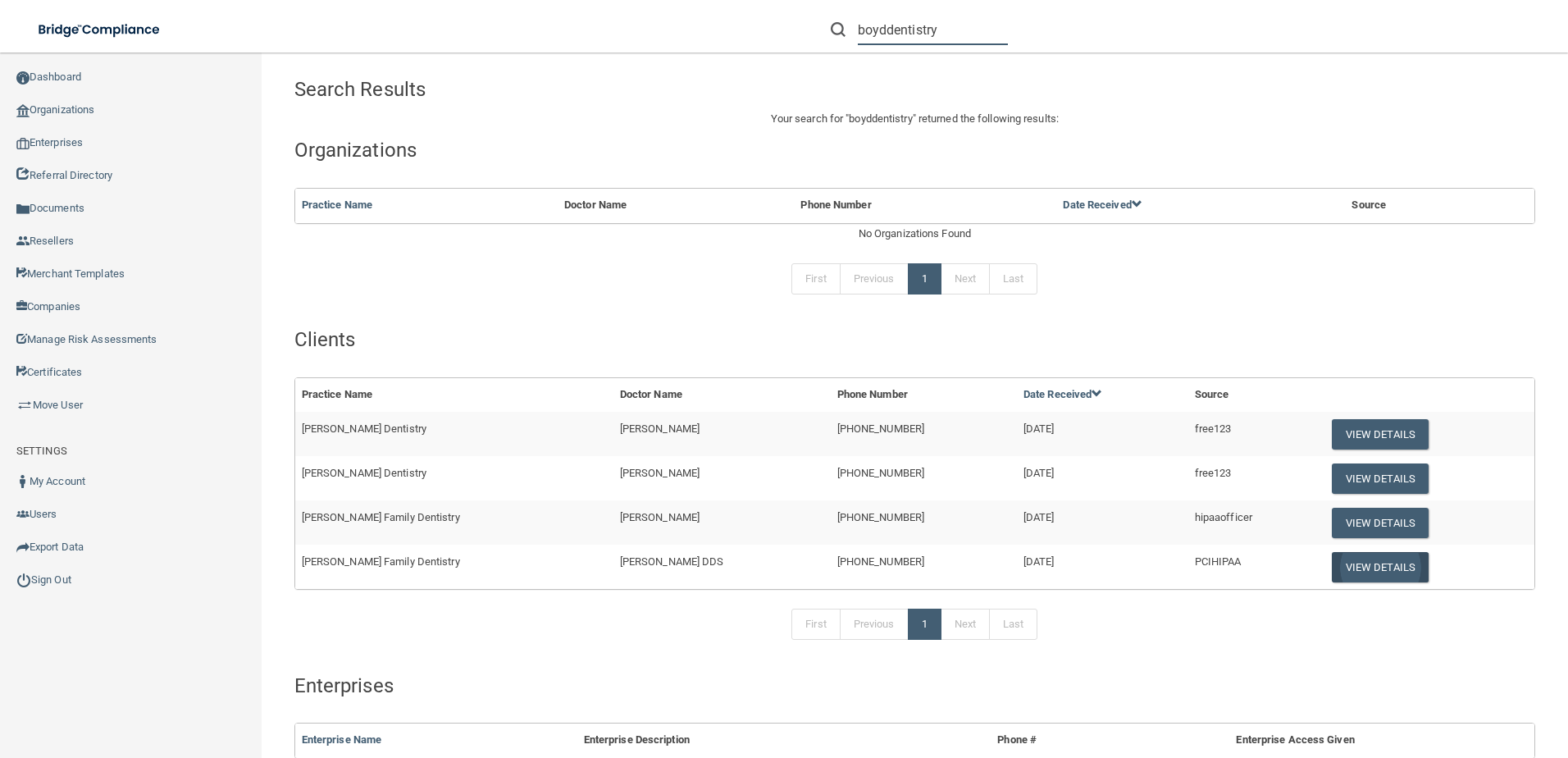
type input "boyddentistry"
click at [1332, 575] on button "View Details" at bounding box center [1381, 567] width 97 height 30
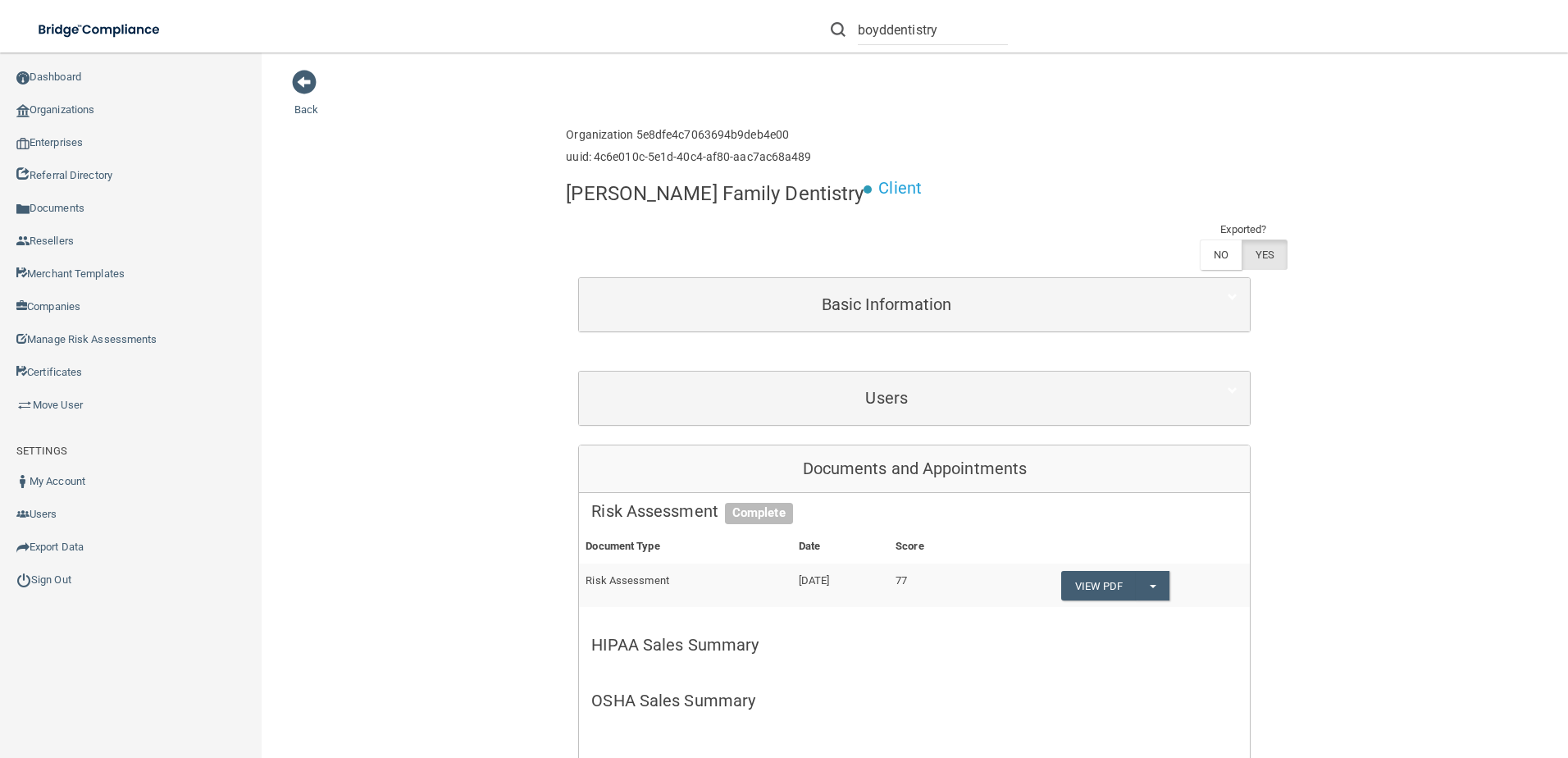
click at [851, 372] on div "Users" at bounding box center [914, 398] width 670 height 53
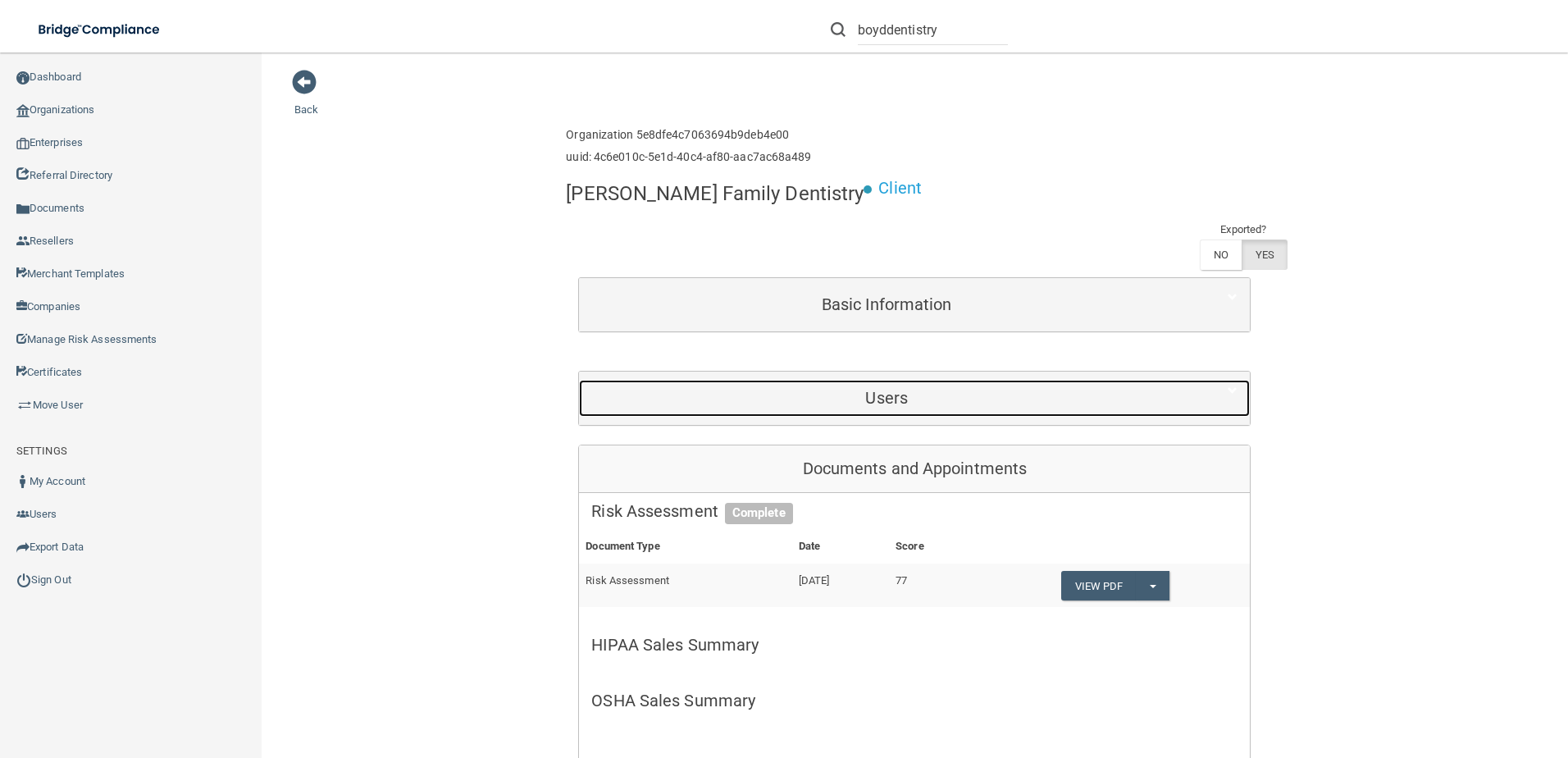
click at [859, 389] on h5 "Users" at bounding box center [886, 398] width 591 height 18
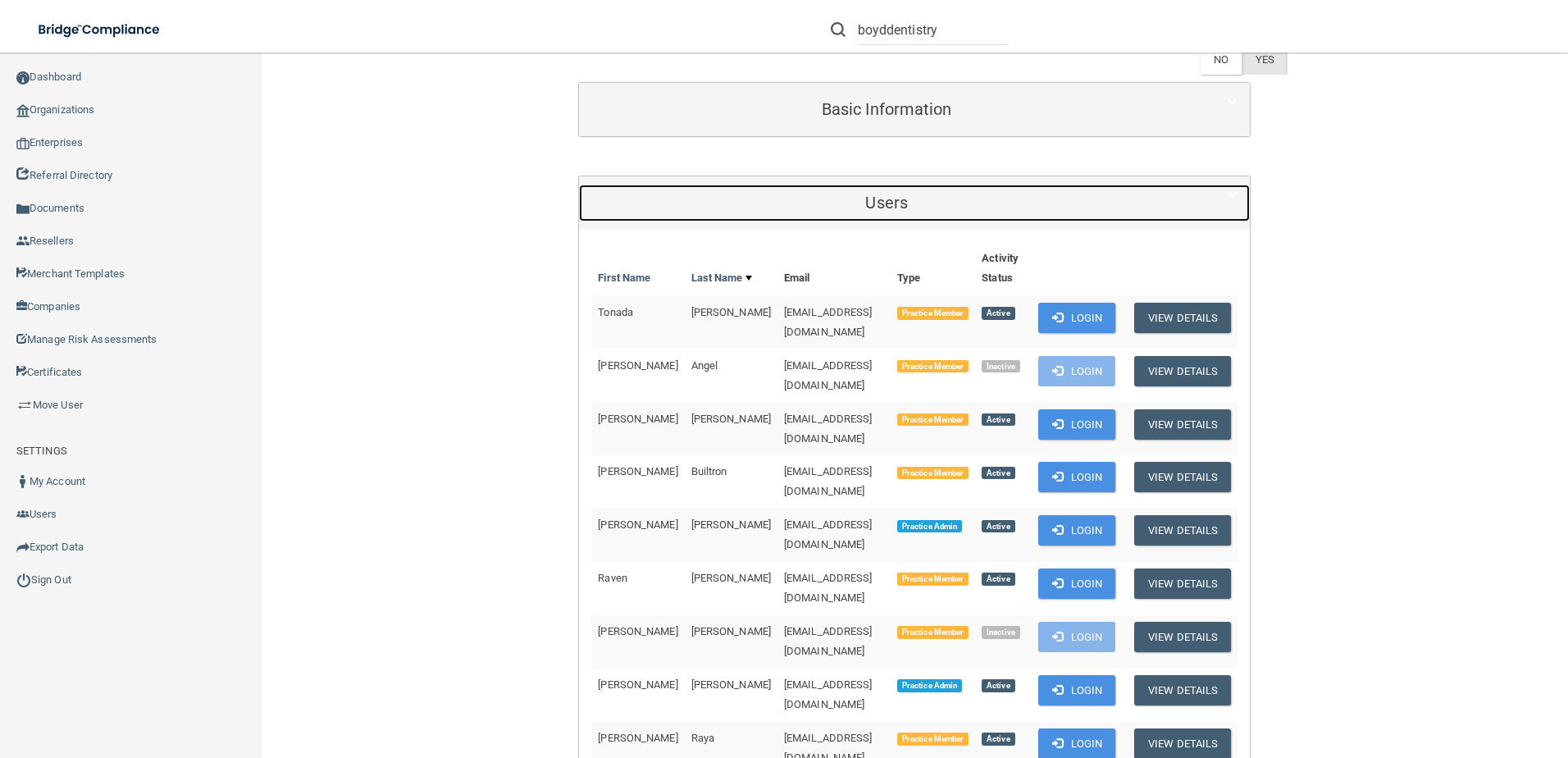
scroll to position [247, 0]
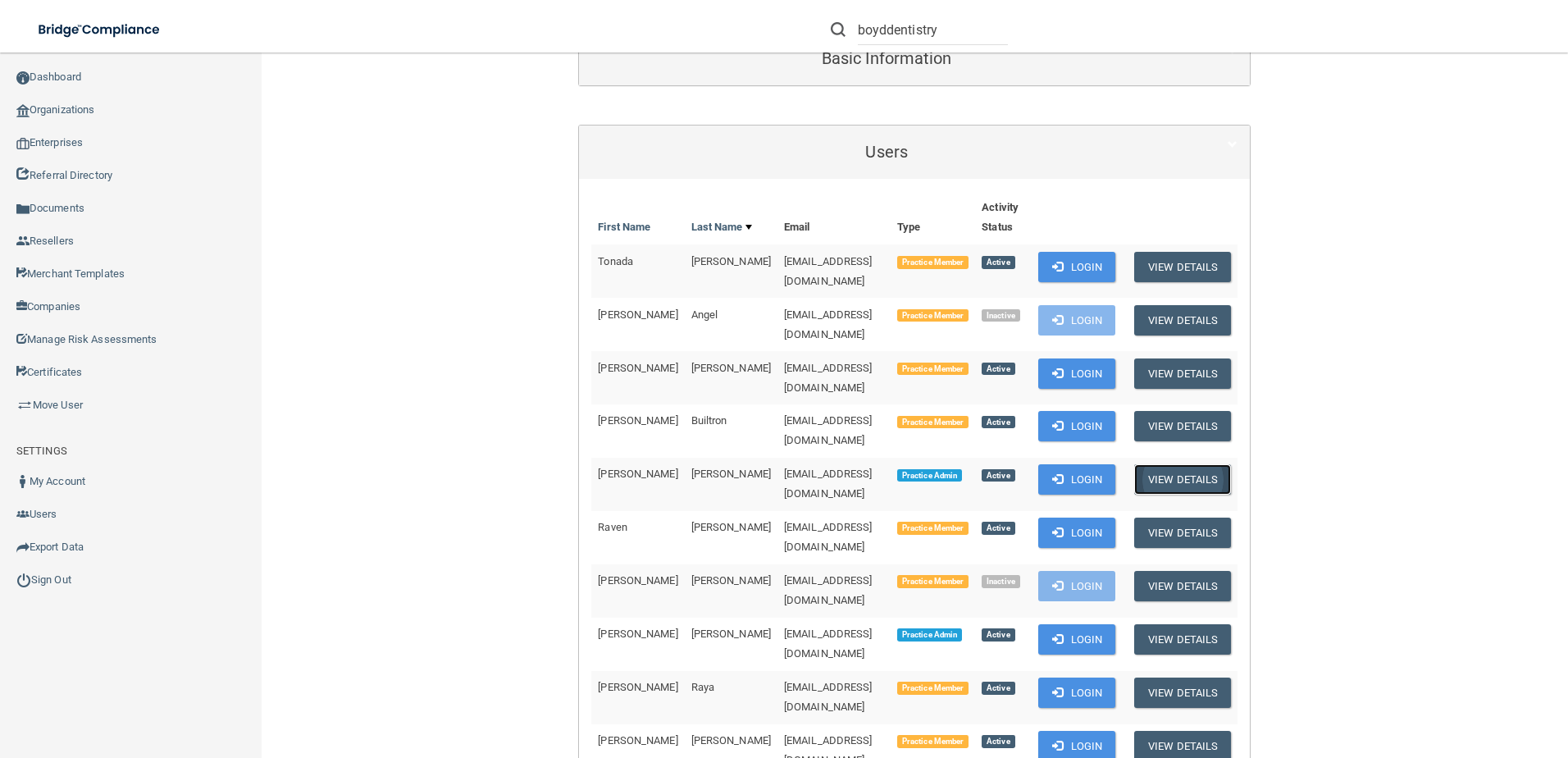
click at [1184, 464] on button "View Details" at bounding box center [1183, 478] width 97 height 30
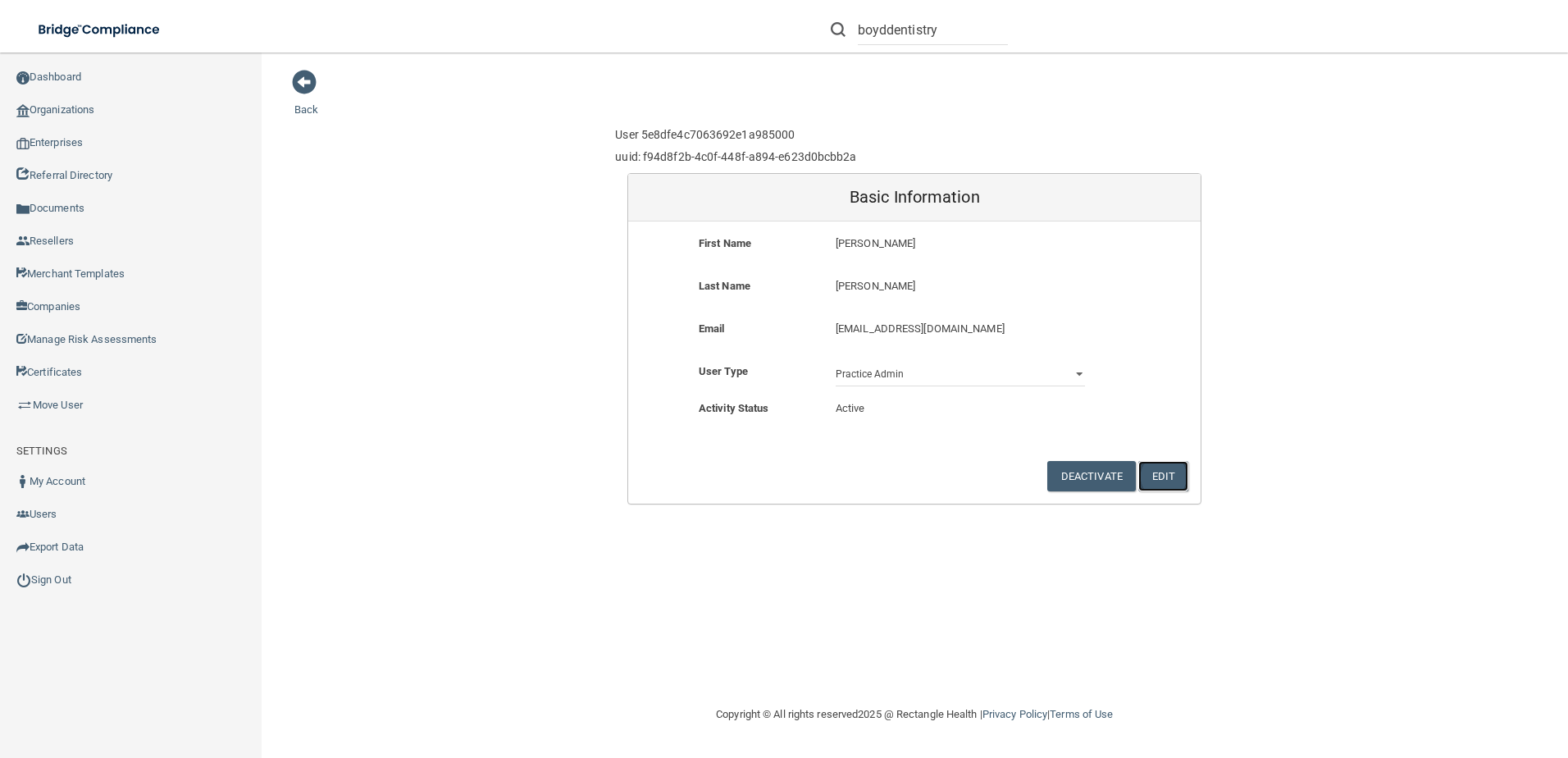
click at [1167, 480] on button "Edit" at bounding box center [1163, 476] width 50 height 30
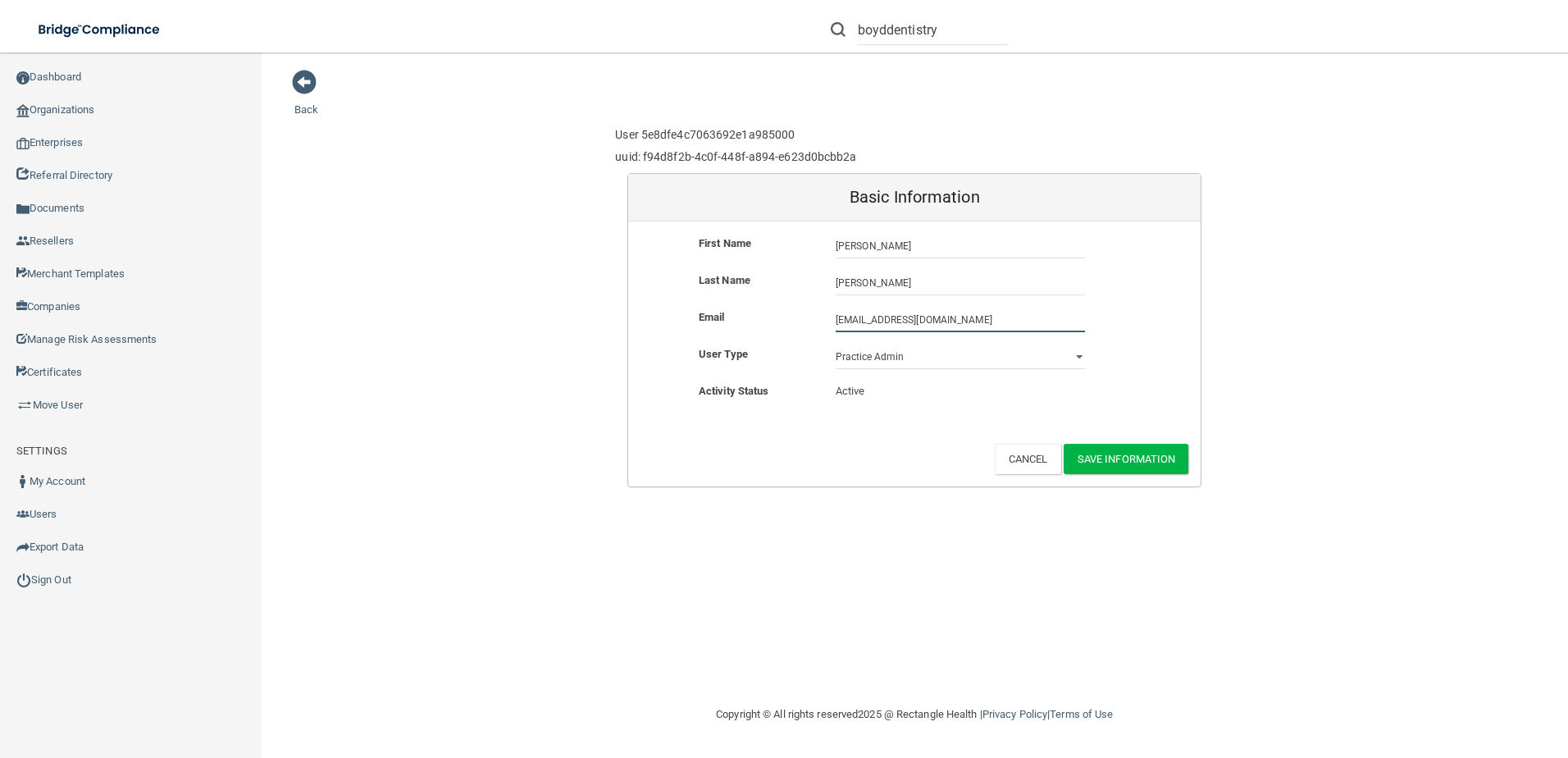
click at [993, 324] on input "boyddentistry@gmail.co" at bounding box center [960, 319] width 249 height 24
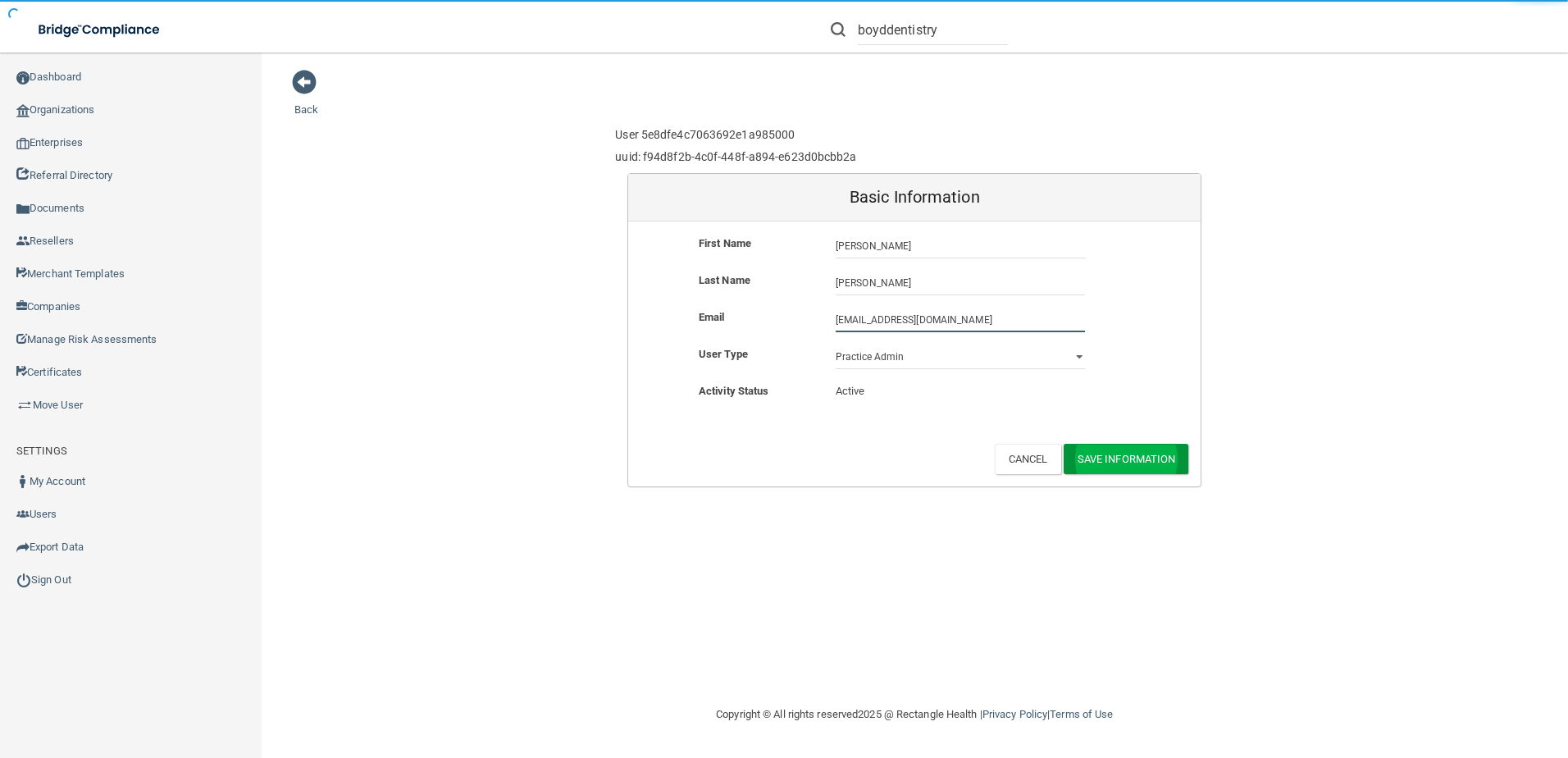
type input "[EMAIL_ADDRESS][DOMAIN_NAME]"
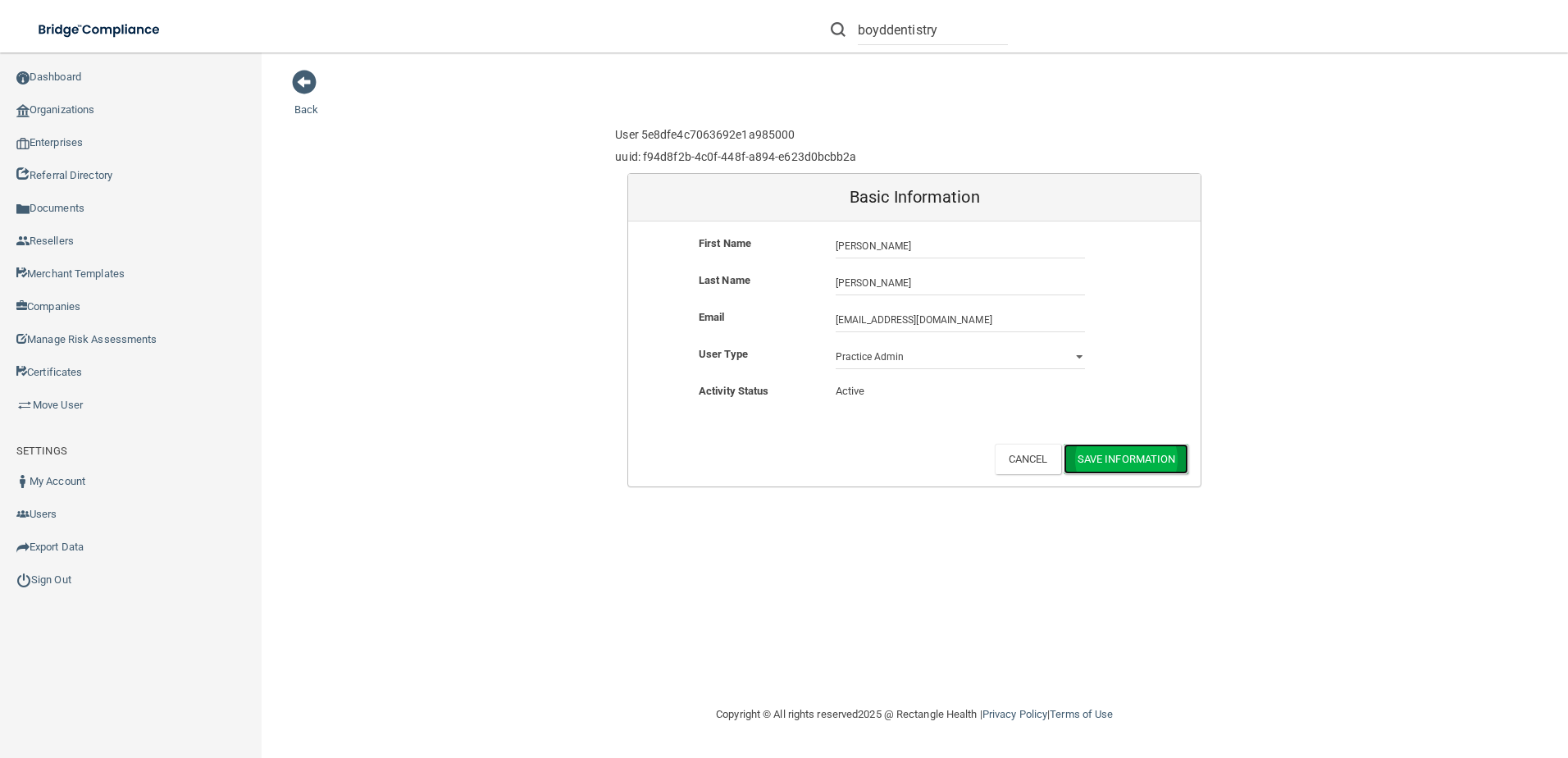
click at [1113, 469] on button "Save Information" at bounding box center [1126, 458] width 125 height 30
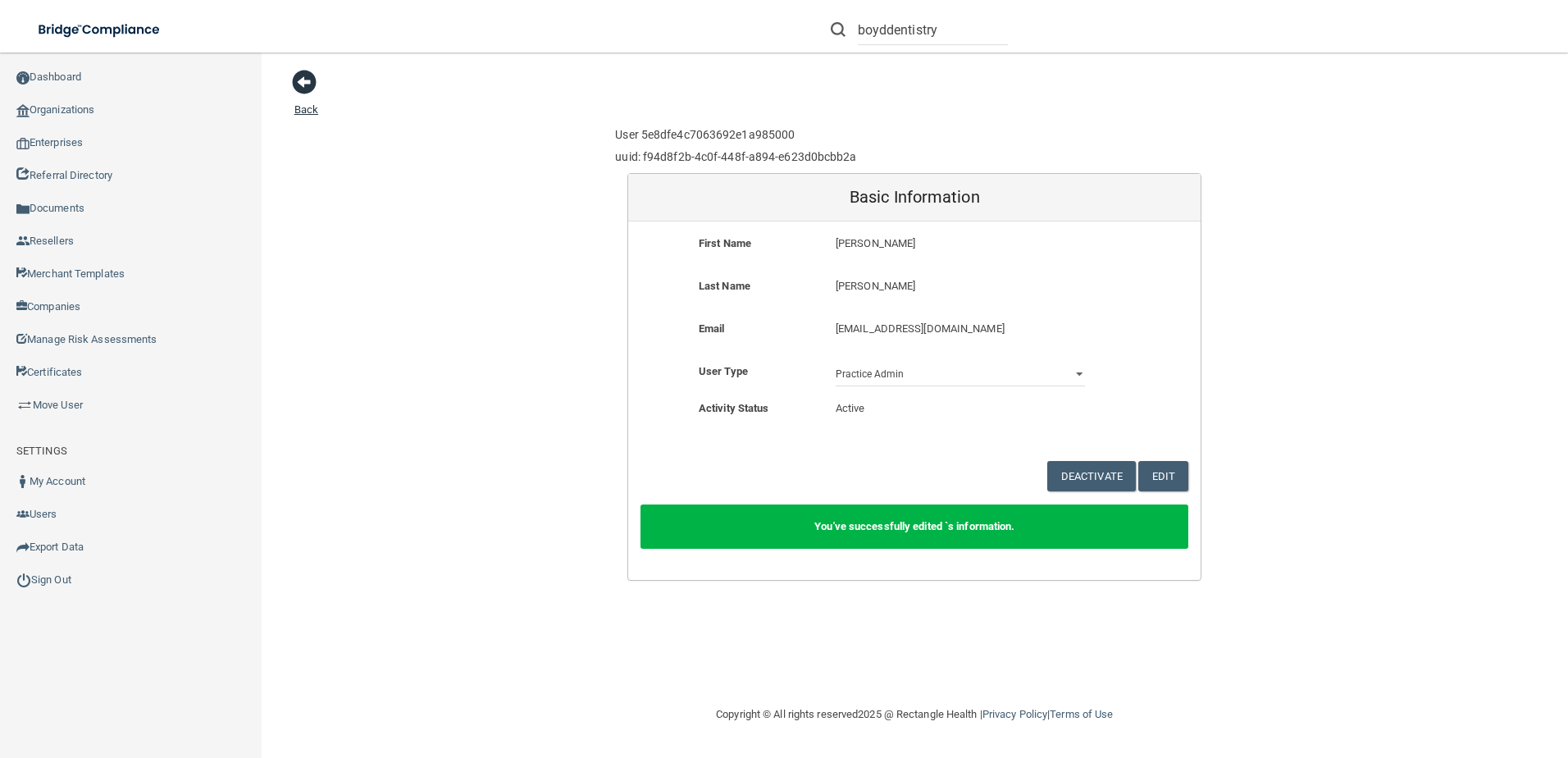
click at [296, 88] on span at bounding box center [304, 82] width 24 height 24
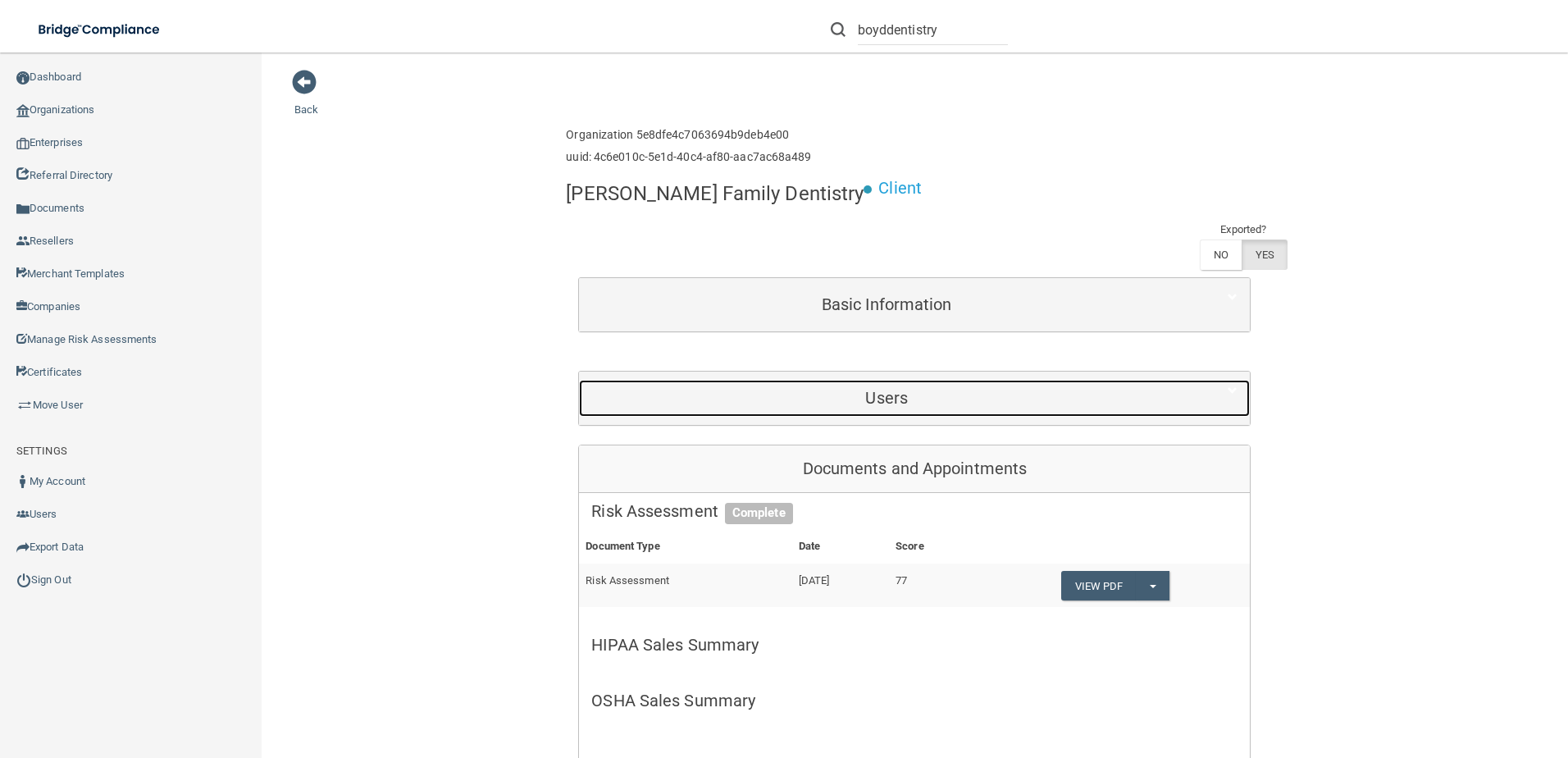
click at [899, 379] on div "Users" at bounding box center [887, 398] width 615 height 37
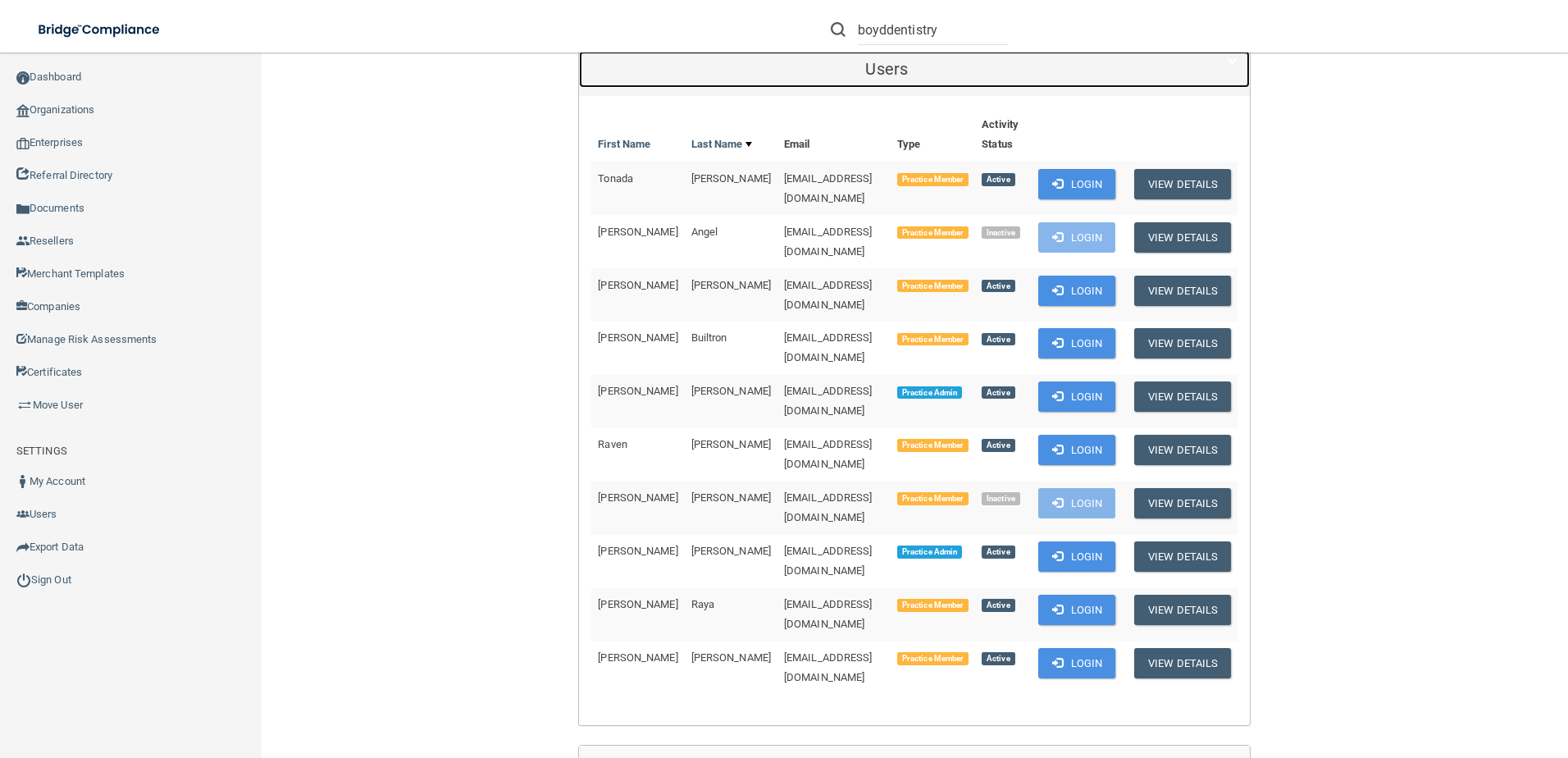
scroll to position [328, 0]
drag, startPoint x: 853, startPoint y: 322, endPoint x: 702, endPoint y: 316, distance: 151.1
click at [702, 376] on tr "Michelle Davila boyddentistry@gmail.com Practice Admin Active Login View Details" at bounding box center [914, 402] width 646 height 53
copy tr "[EMAIL_ADDRESS][DOMAIN_NAME]"
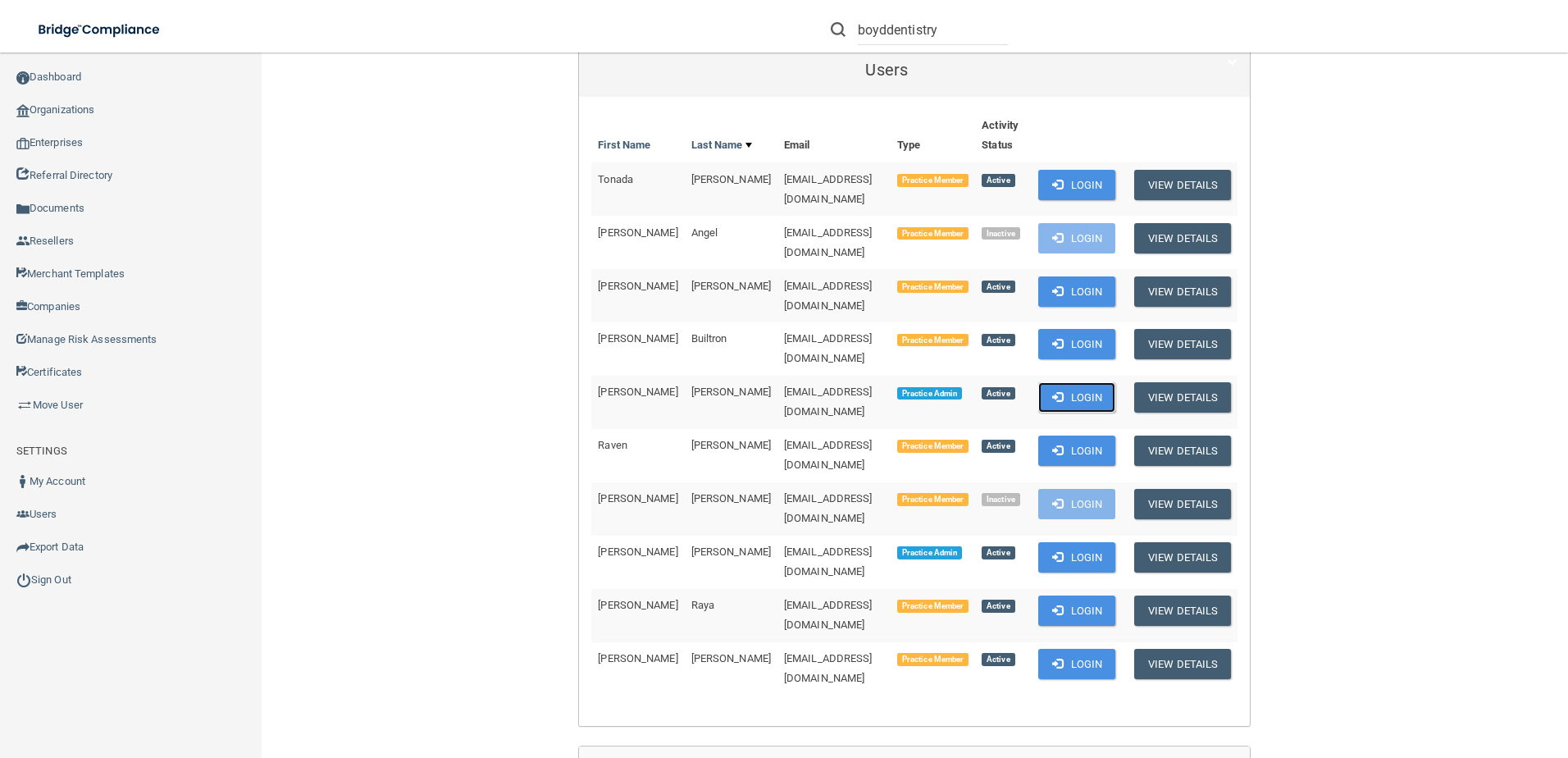
click at [1101, 382] on button "Login" at bounding box center [1077, 397] width 78 height 30
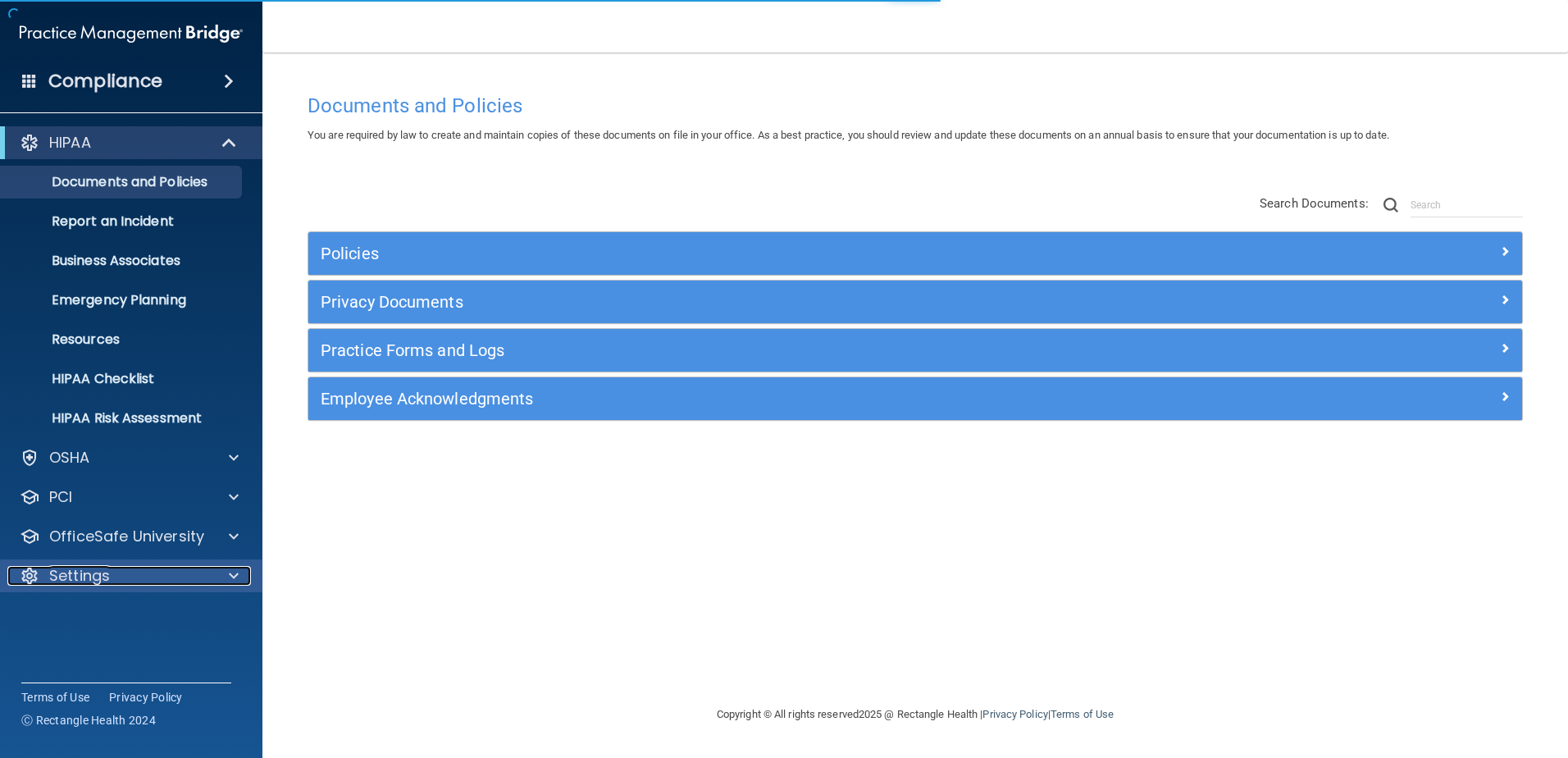
click at [209, 574] on div "Settings" at bounding box center [110, 576] width 204 height 19
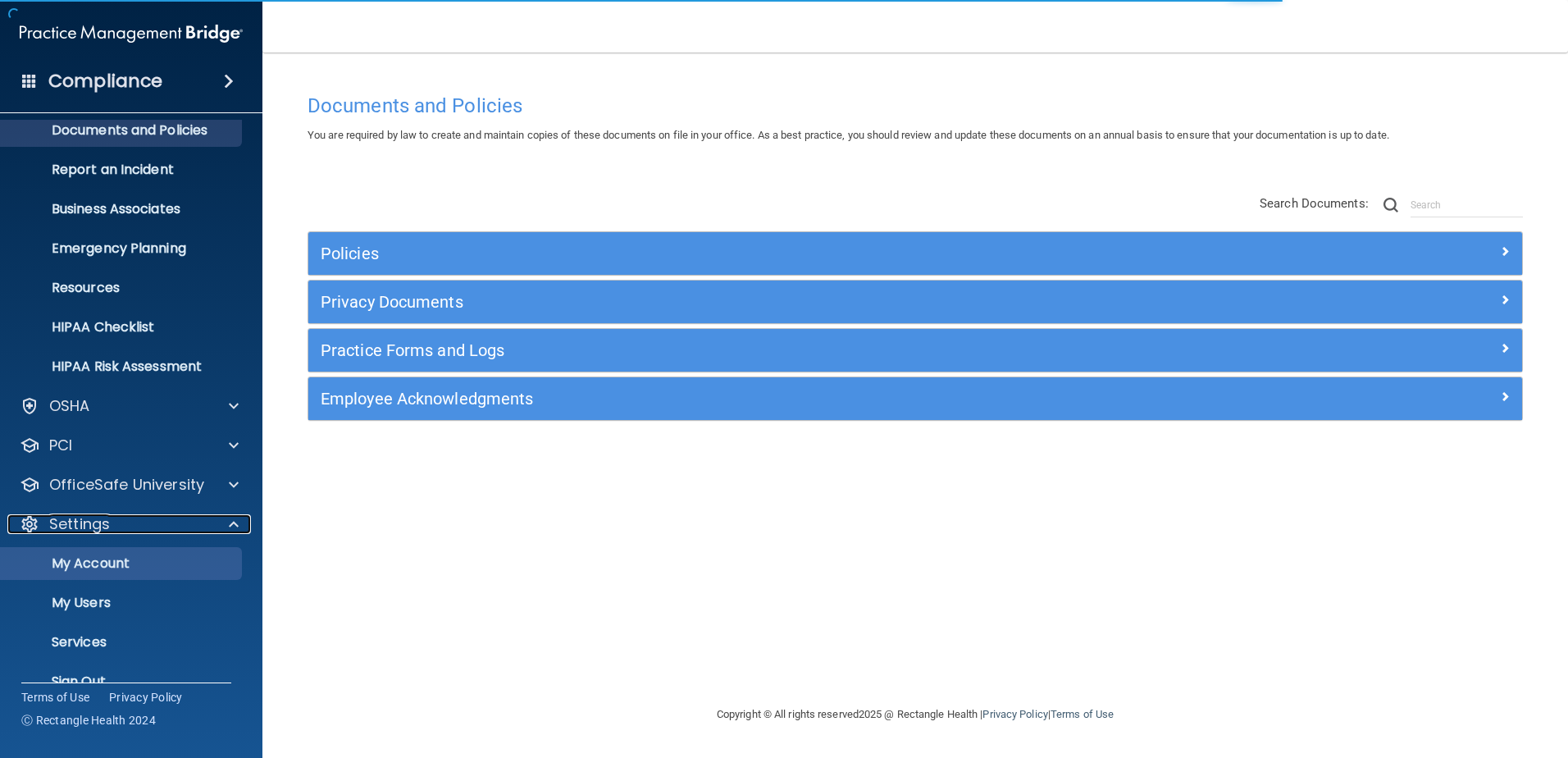
scroll to position [81, 0]
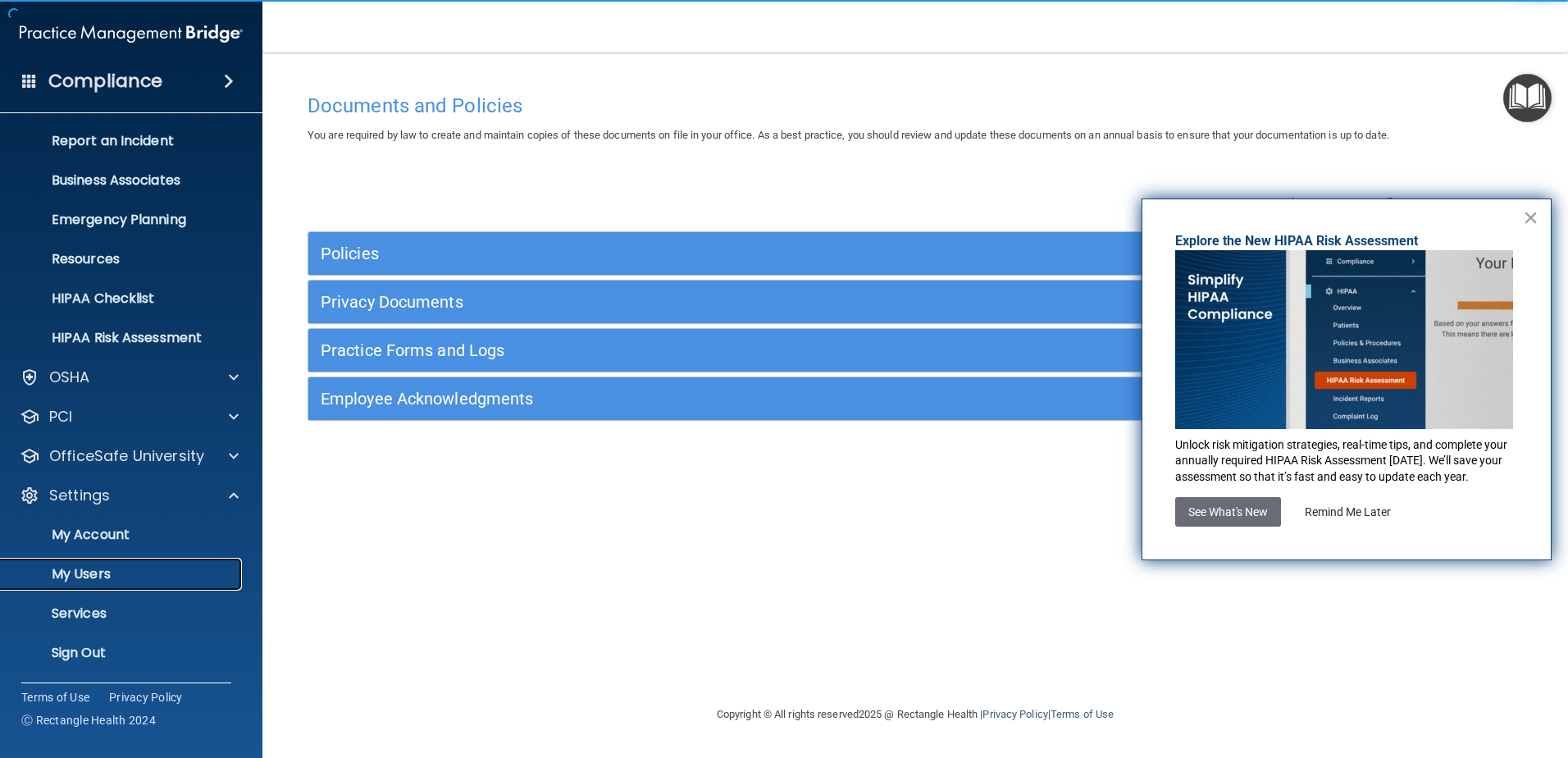
click at [167, 561] on link "My Users" at bounding box center [113, 575] width 258 height 33
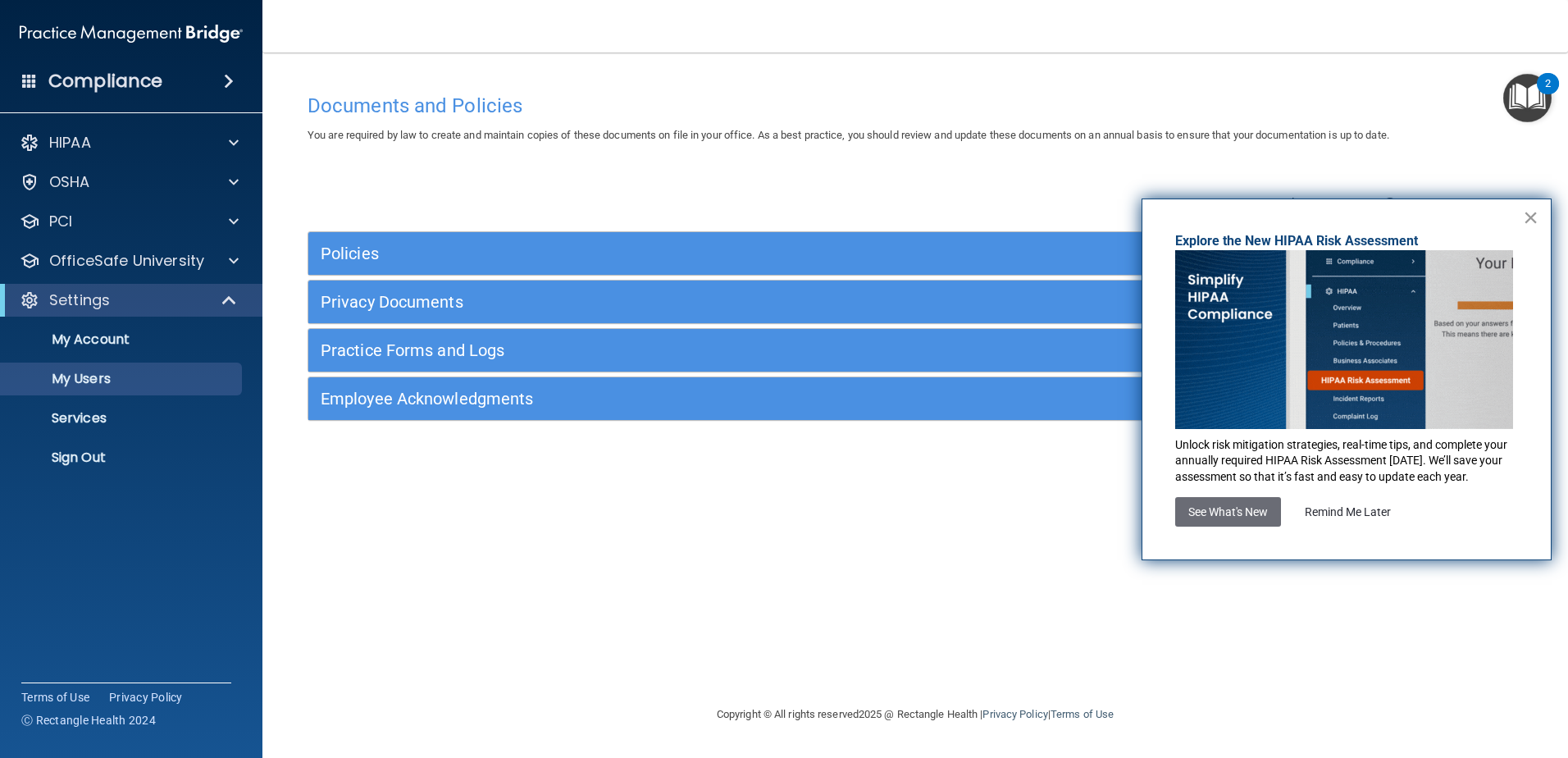
click at [1535, 221] on button "×" at bounding box center [1530, 216] width 16 height 26
select select "20"
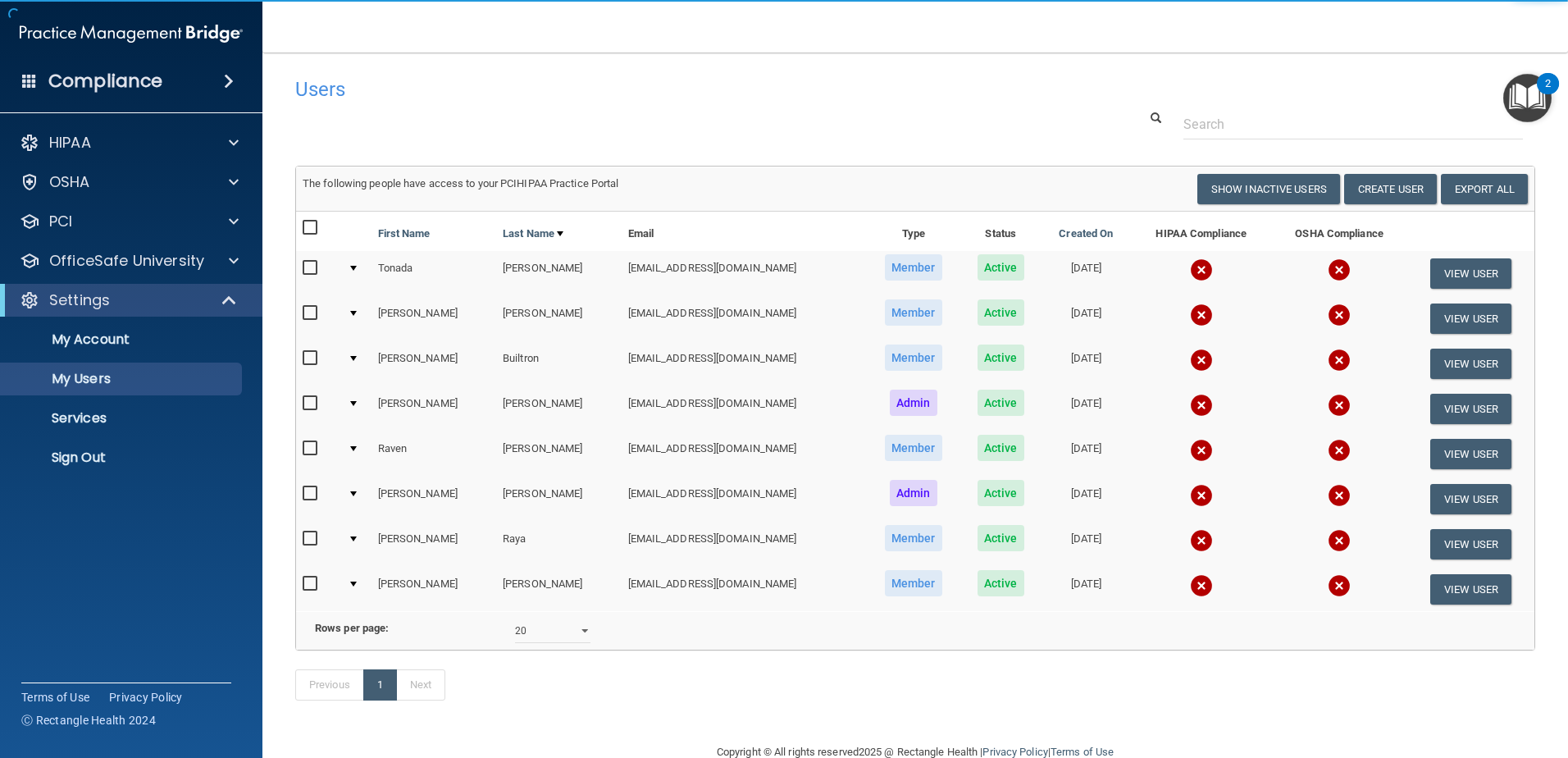
click at [315, 406] on input "checkbox" at bounding box center [311, 404] width 18 height 14
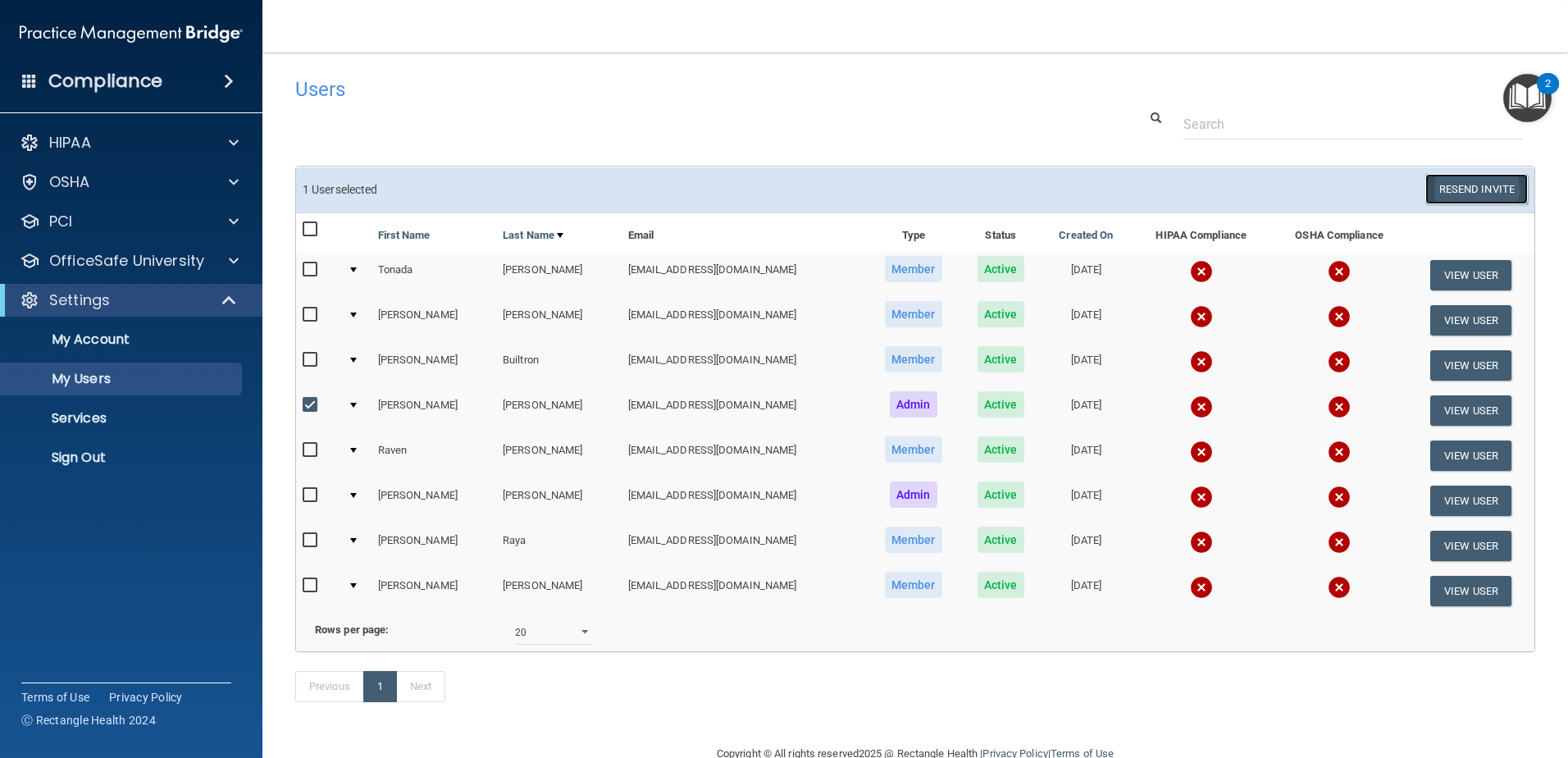
click at [1498, 181] on button "Resend Invite" at bounding box center [1477, 188] width 103 height 30
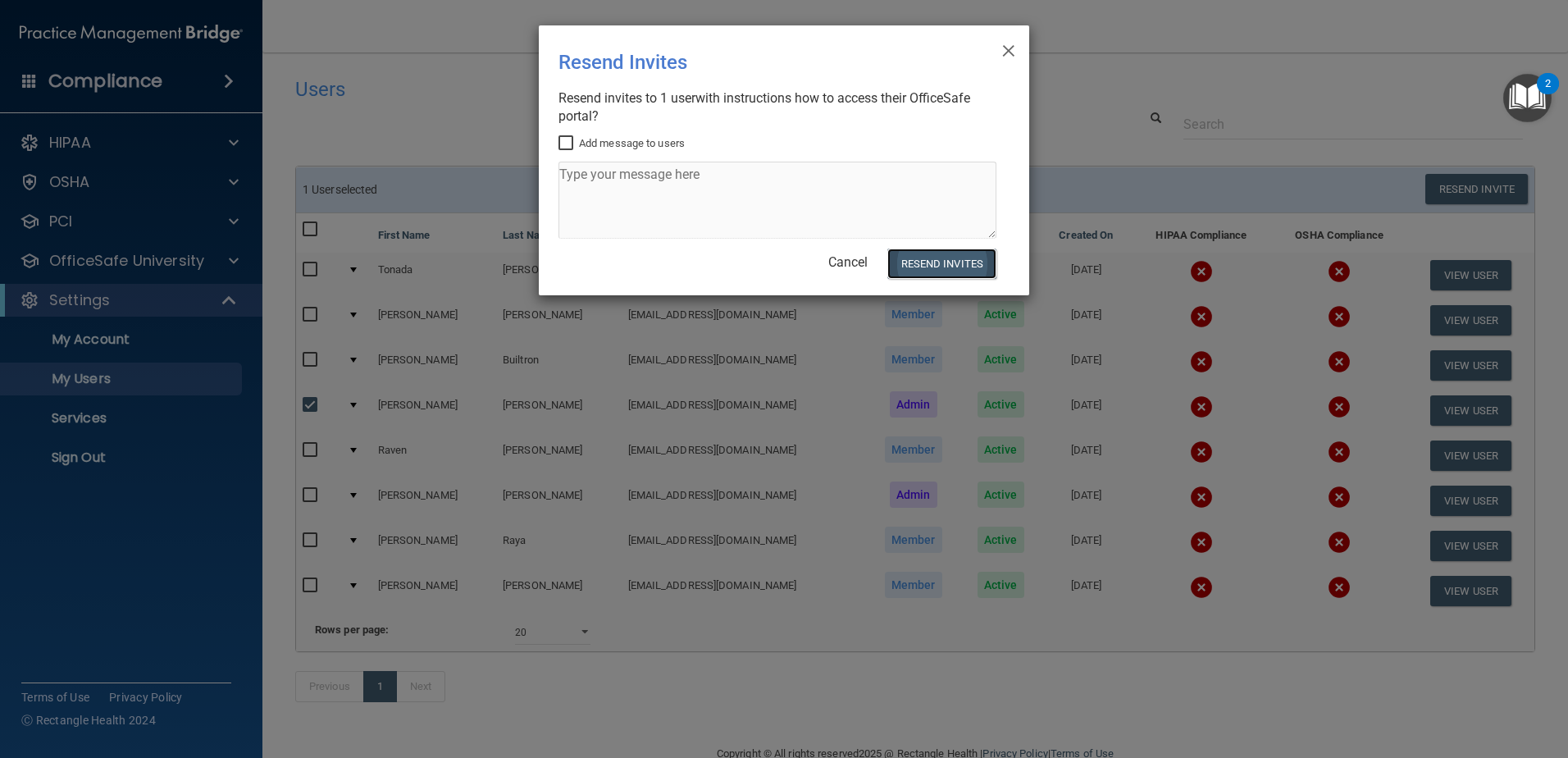
click at [937, 261] on button "Resend Invites" at bounding box center [941, 263] width 109 height 30
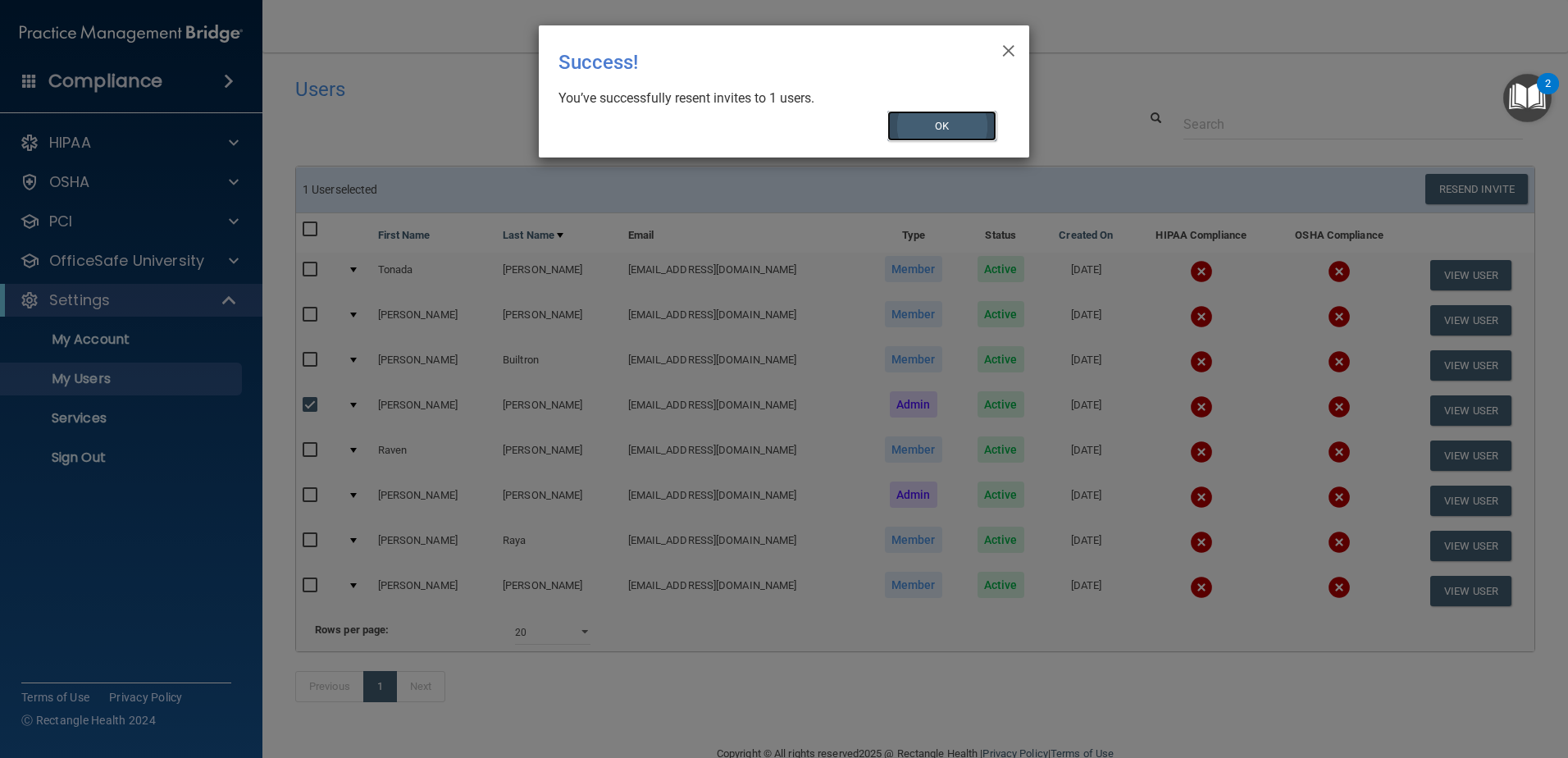
click at [976, 130] on button "OK" at bounding box center [941, 125] width 110 height 30
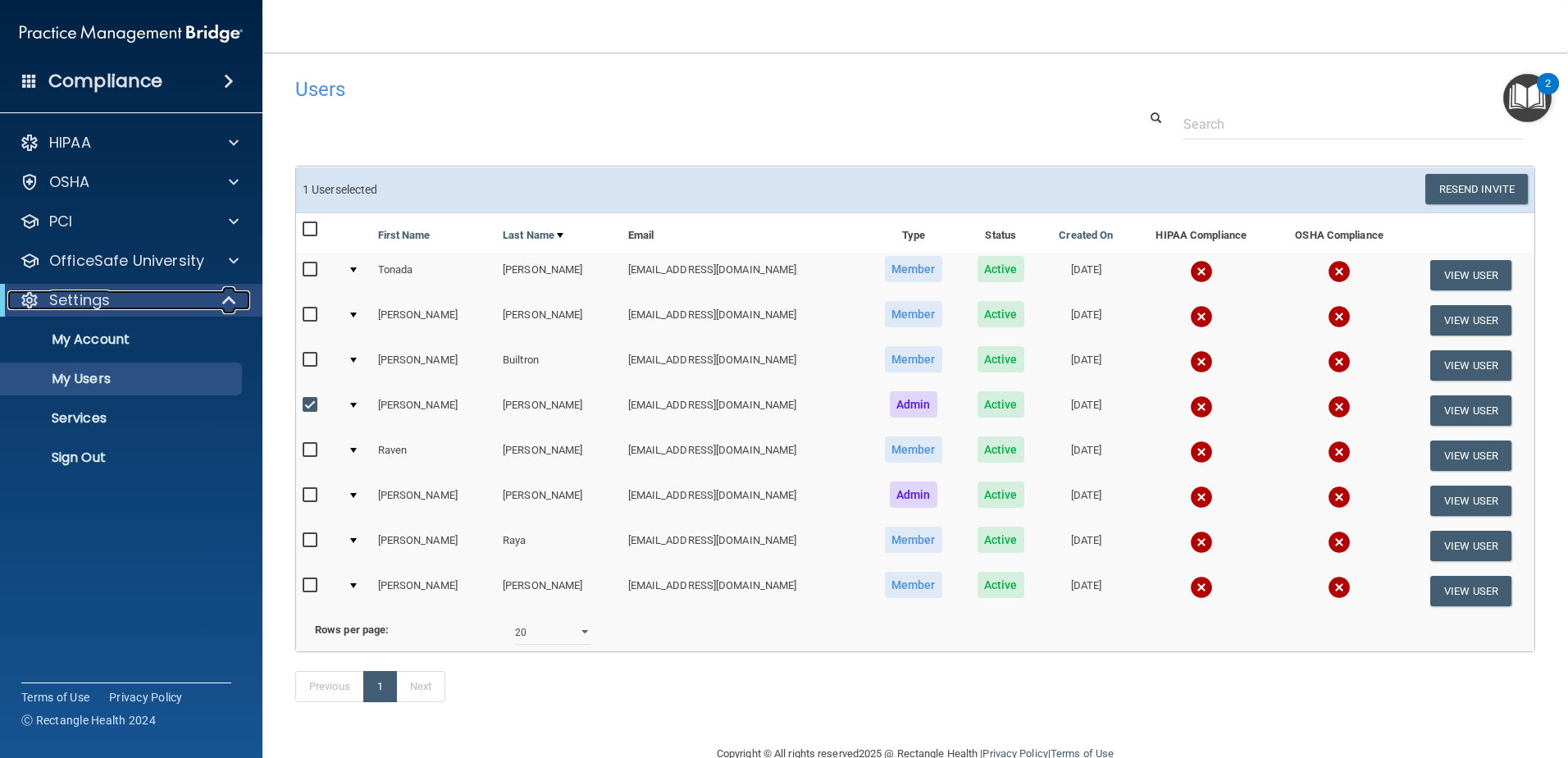
click at [220, 299] on div at bounding box center [229, 300] width 40 height 19
click at [194, 295] on div "Settings" at bounding box center [109, 300] width 203 height 19
click at [193, 377] on p "My Users" at bounding box center [122, 379] width 224 height 16
click at [115, 384] on p "My Users" at bounding box center [122, 379] width 224 height 16
click at [306, 404] on input "checkbox" at bounding box center [311, 406] width 18 height 14
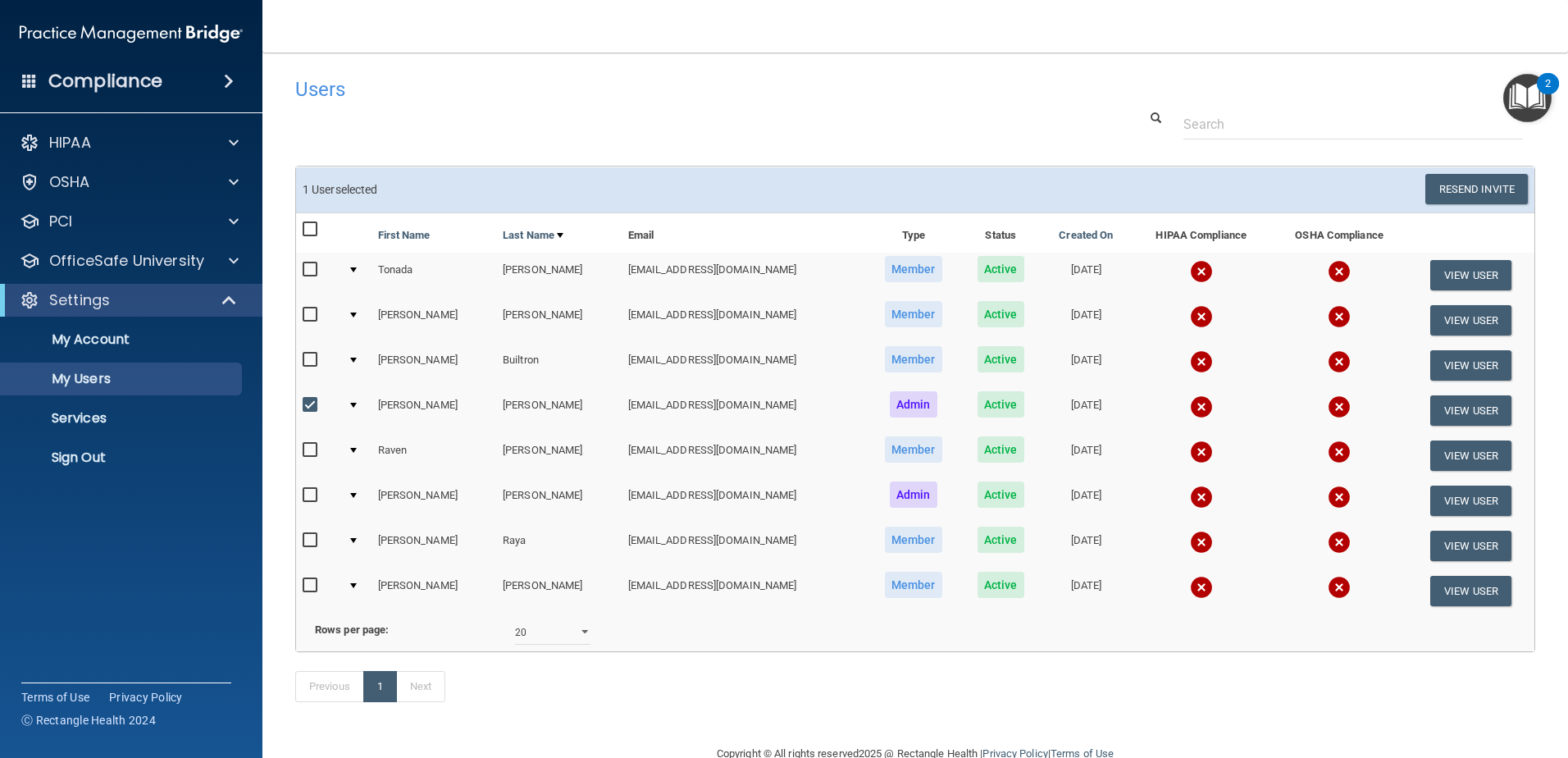
checkbox input "false"
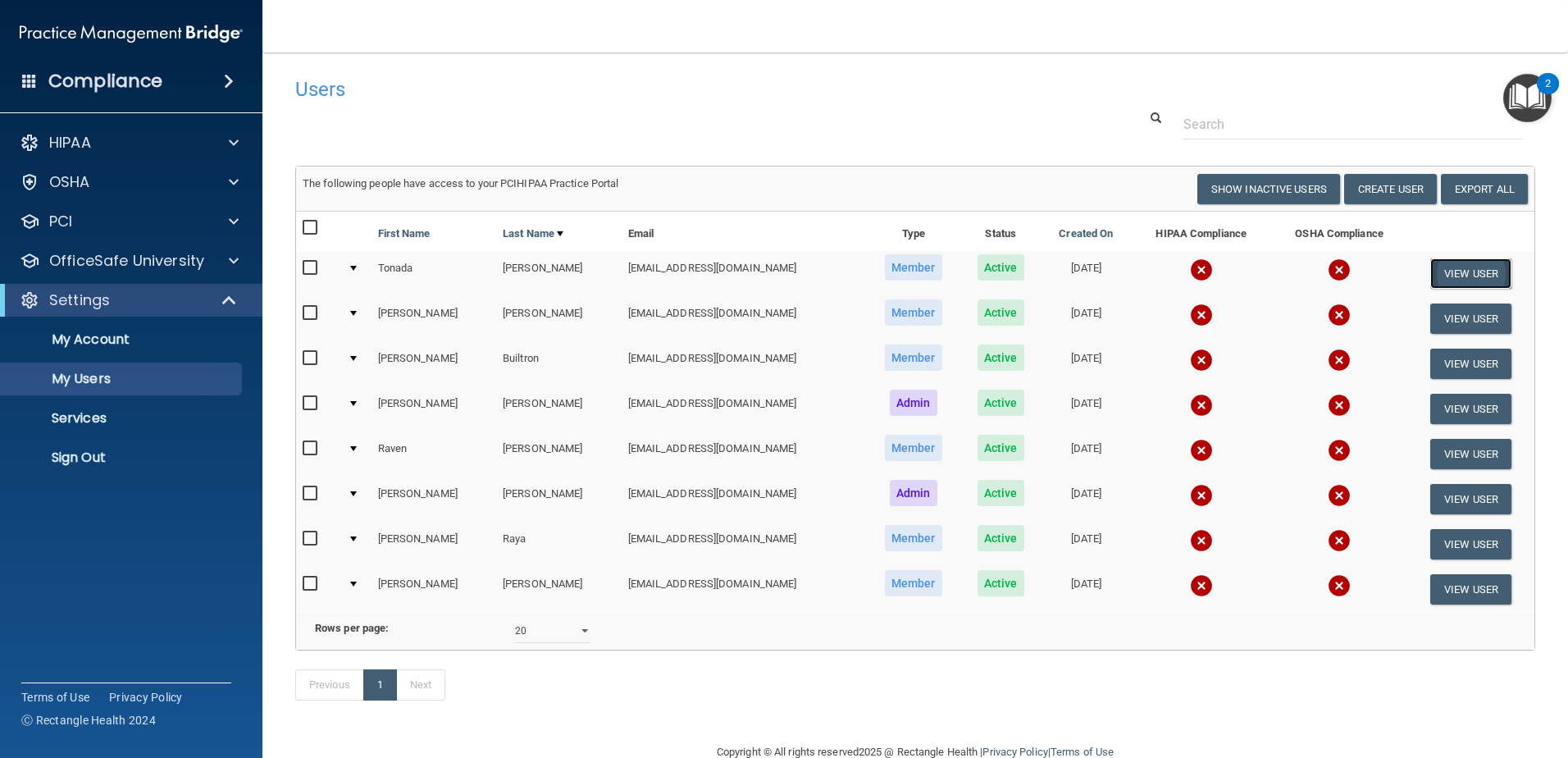
click at [1456, 273] on button "View User" at bounding box center [1471, 273] width 82 height 30
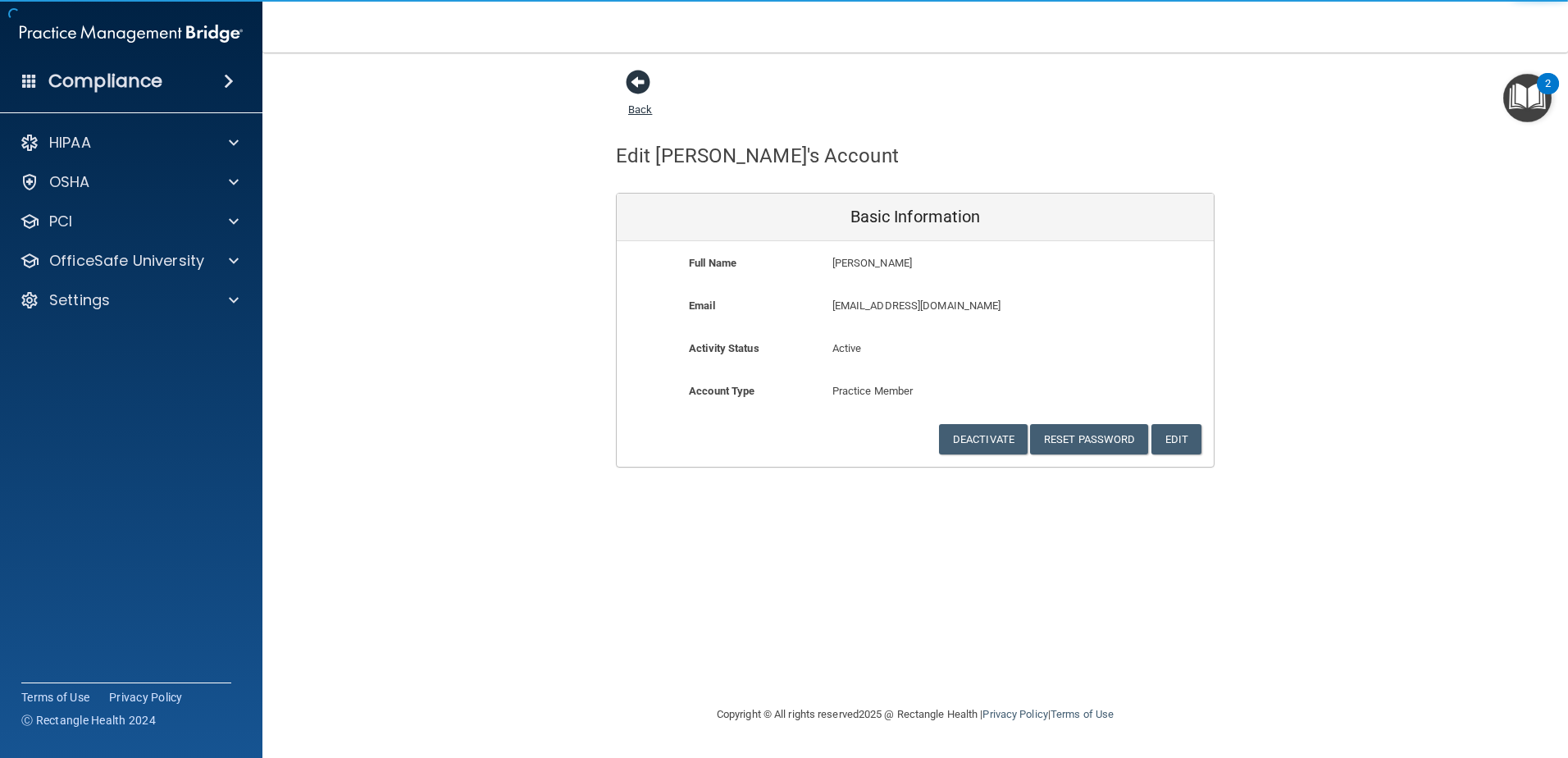
click at [641, 82] on span at bounding box center [637, 82] width 24 height 24
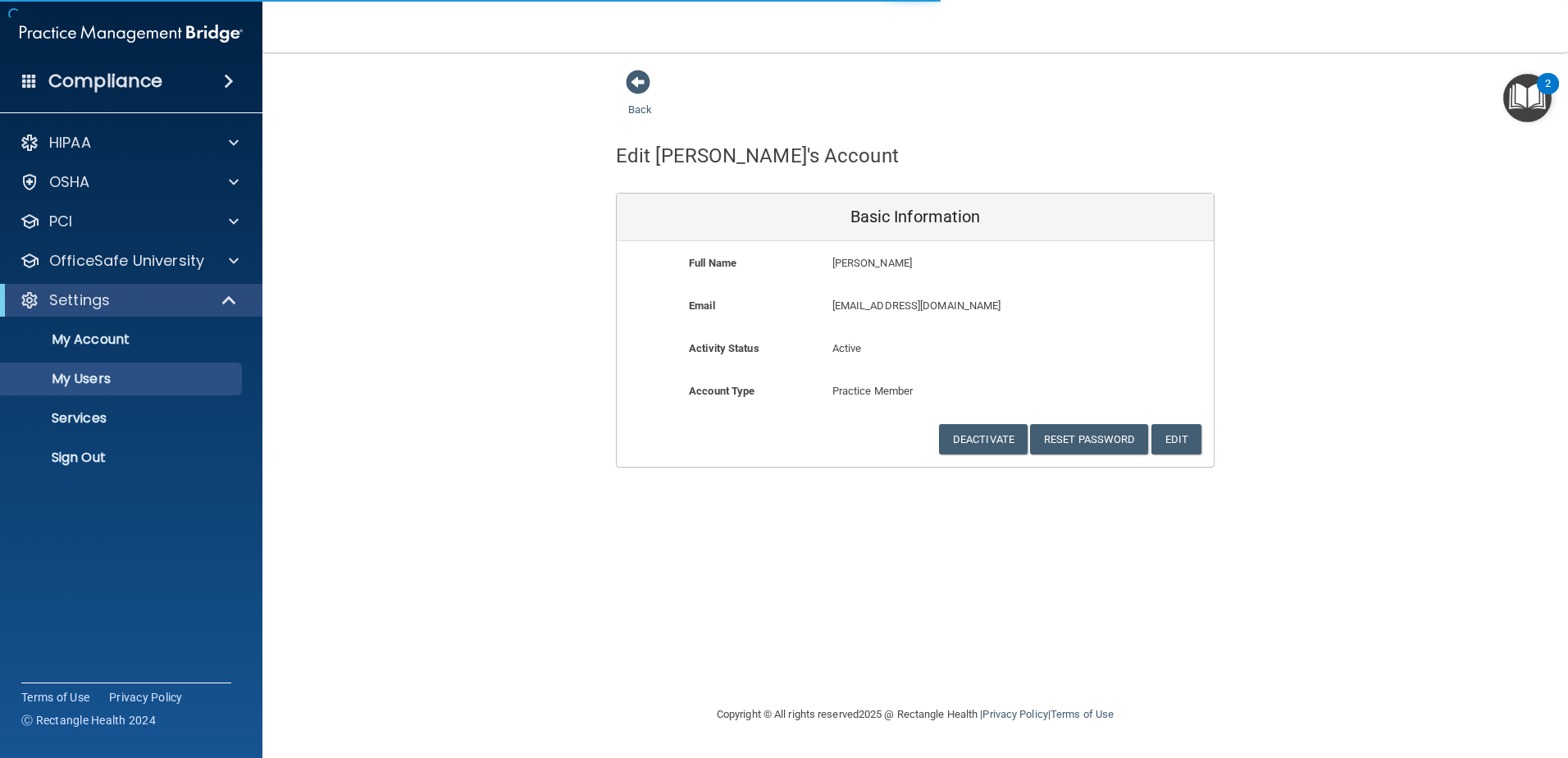
select select "20"
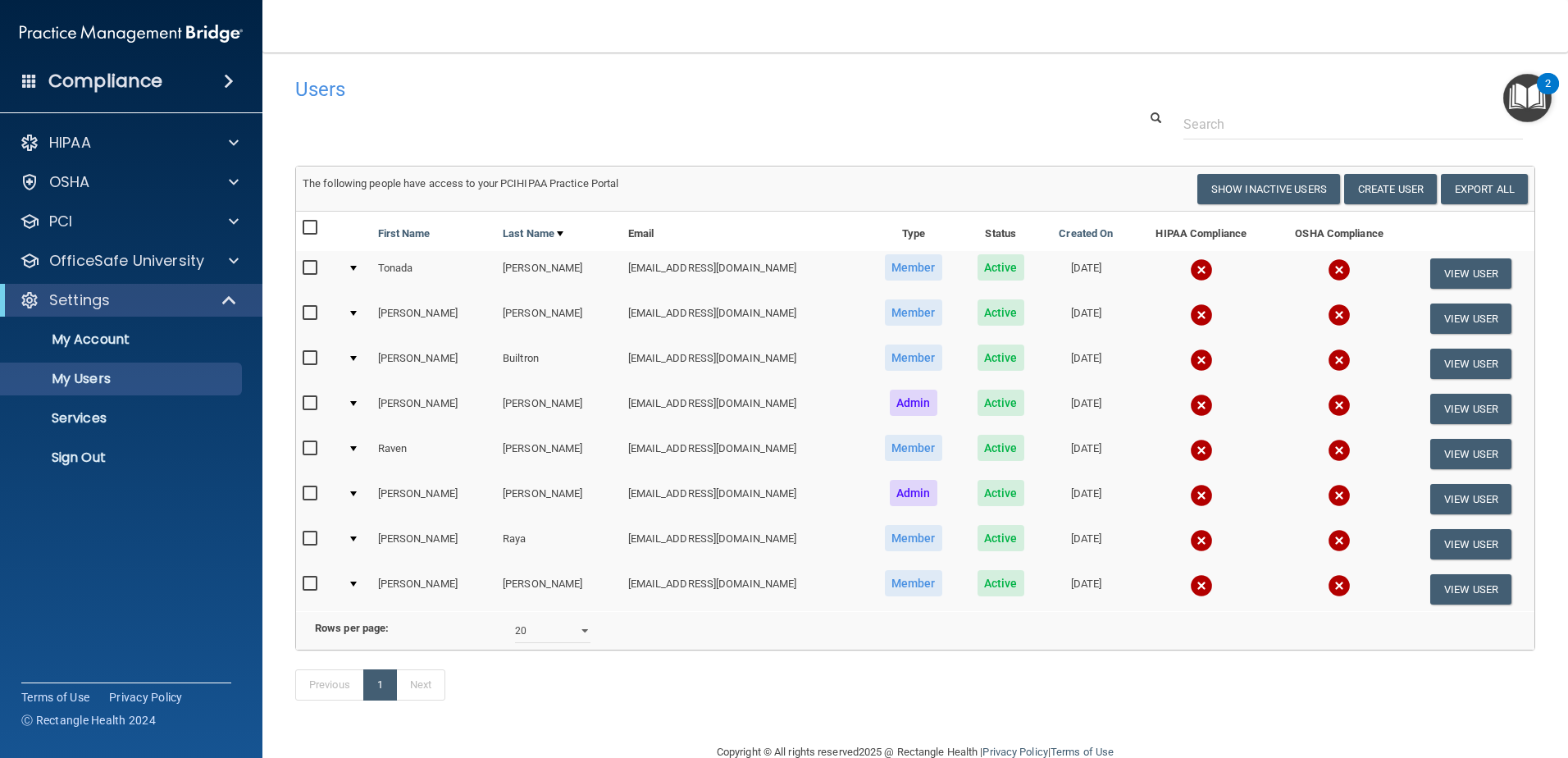
click at [311, 272] on input "checkbox" at bounding box center [311, 269] width 18 height 14
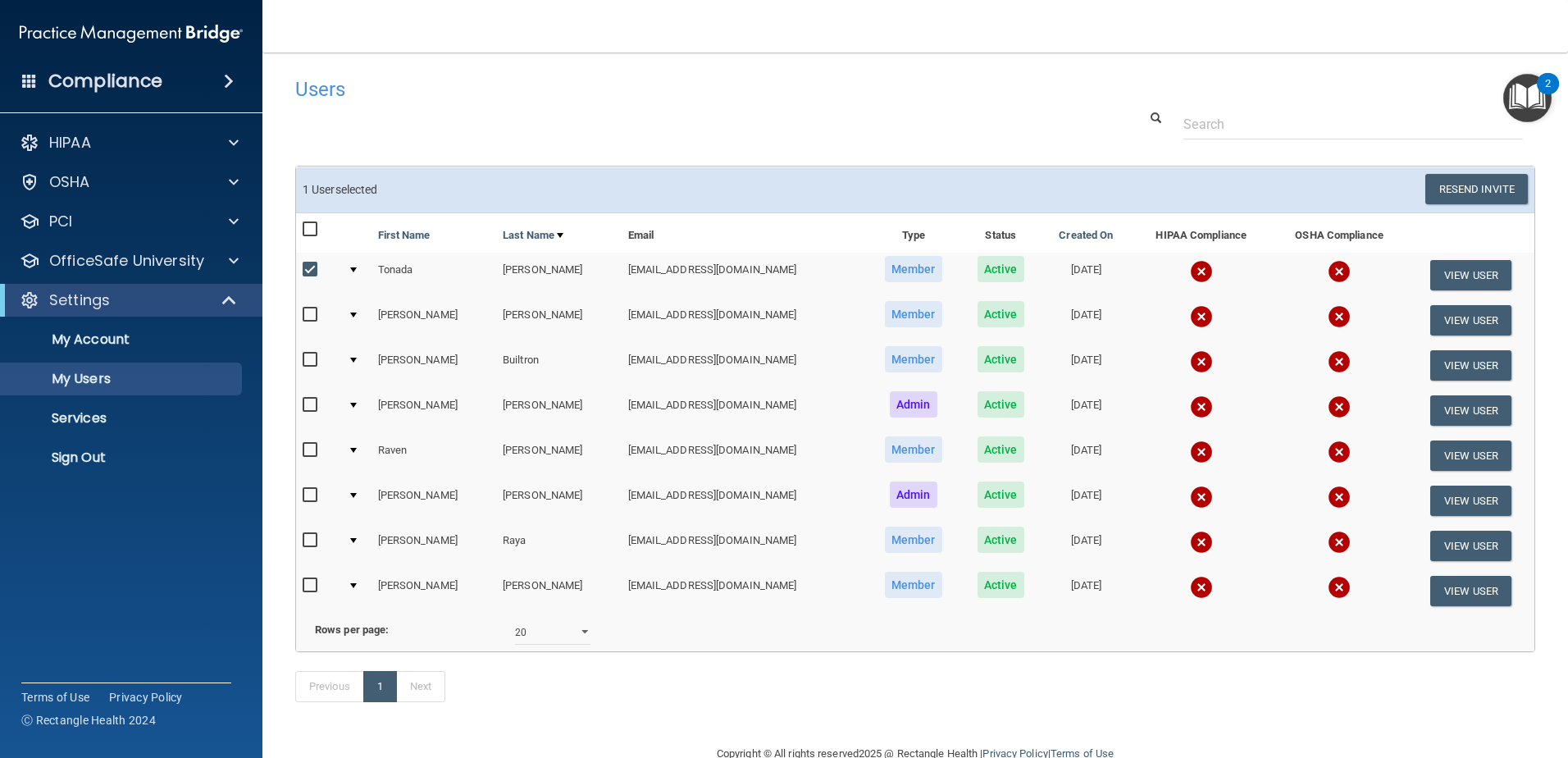
click at [311, 272] on input "checkbox" at bounding box center [311, 270] width 18 height 14
checkbox input "false"
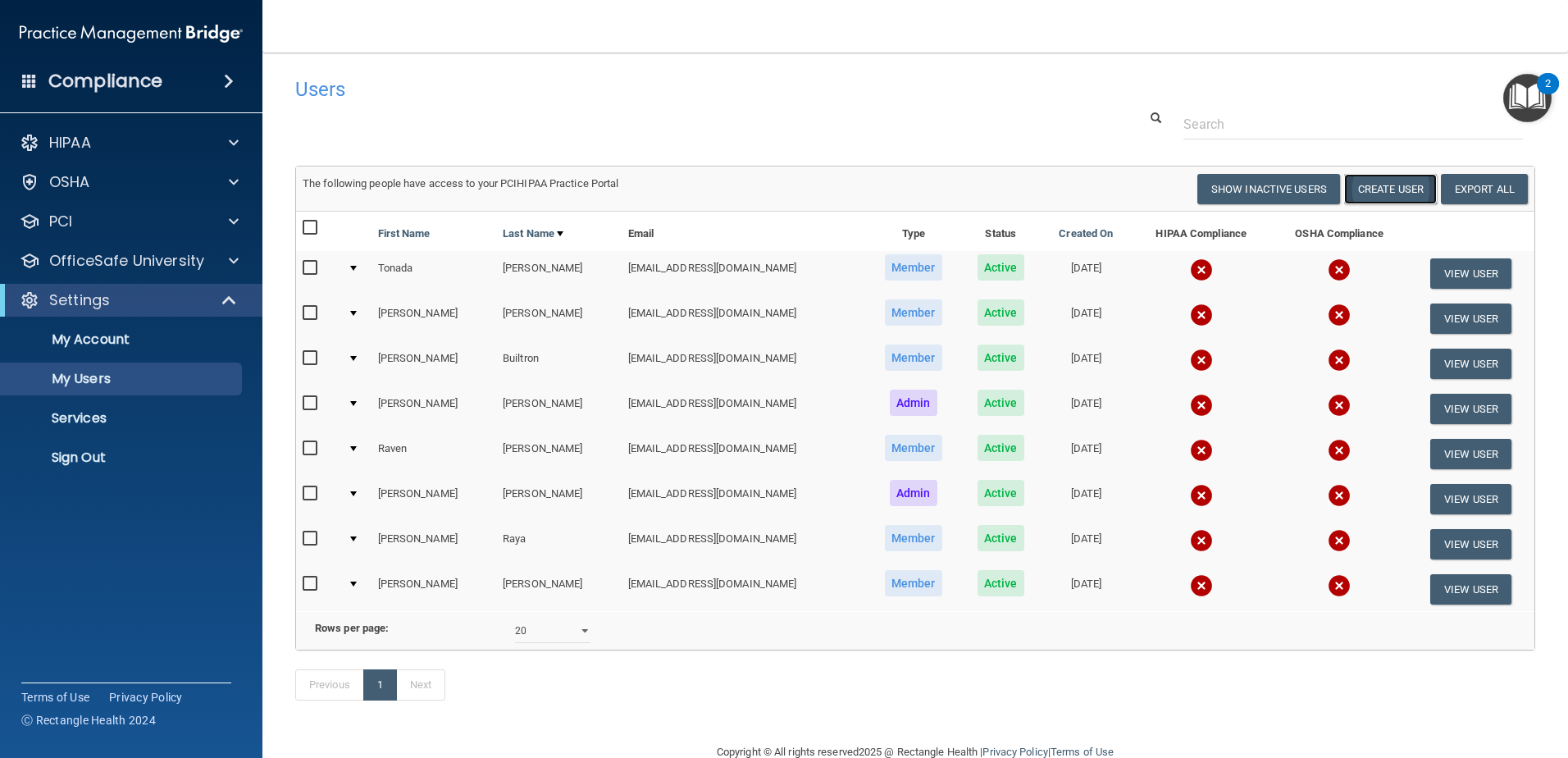
click at [1397, 198] on button "Create User" at bounding box center [1390, 188] width 93 height 30
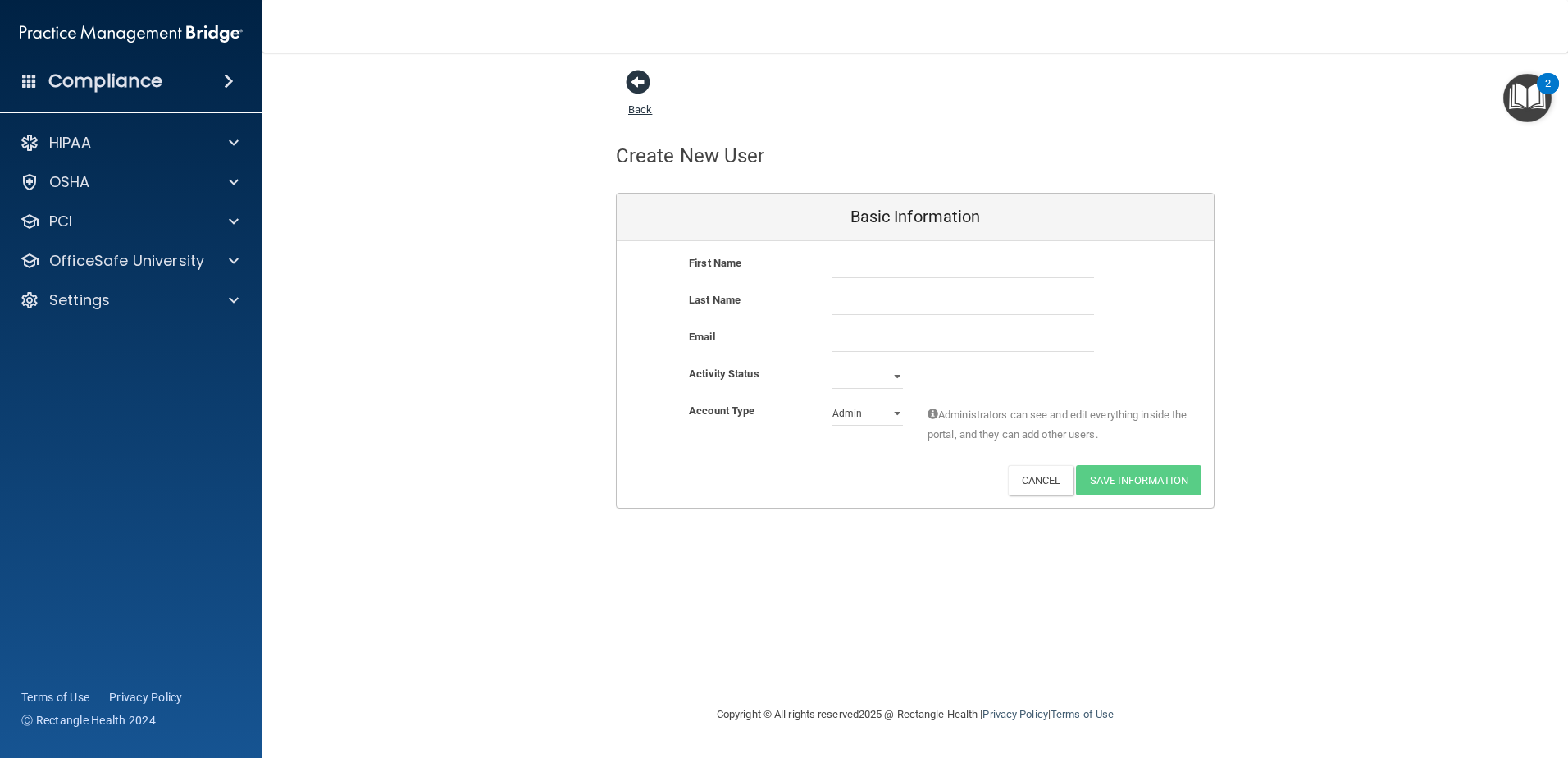
click at [644, 94] on span at bounding box center [637, 82] width 24 height 24
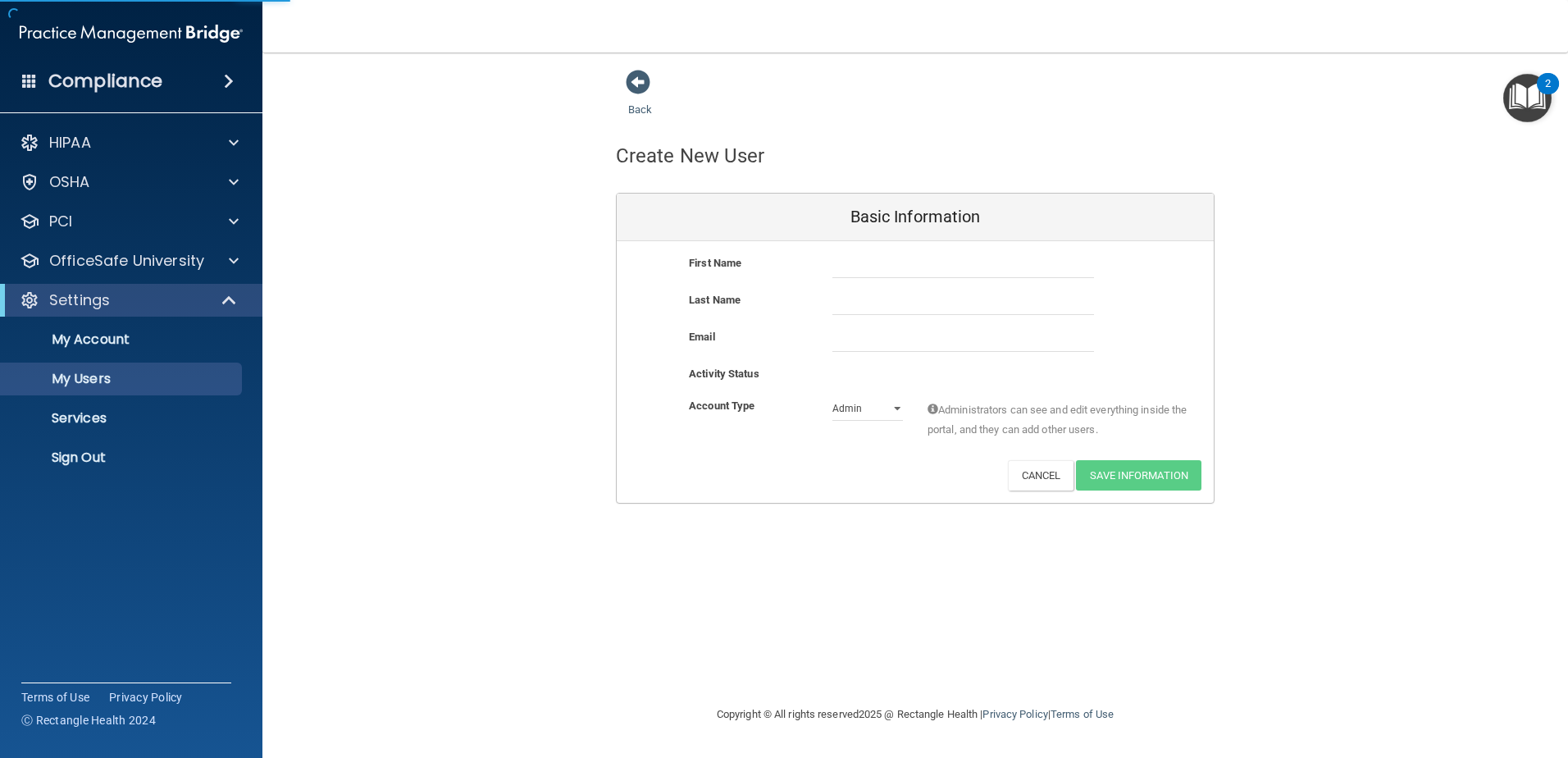
select select "20"
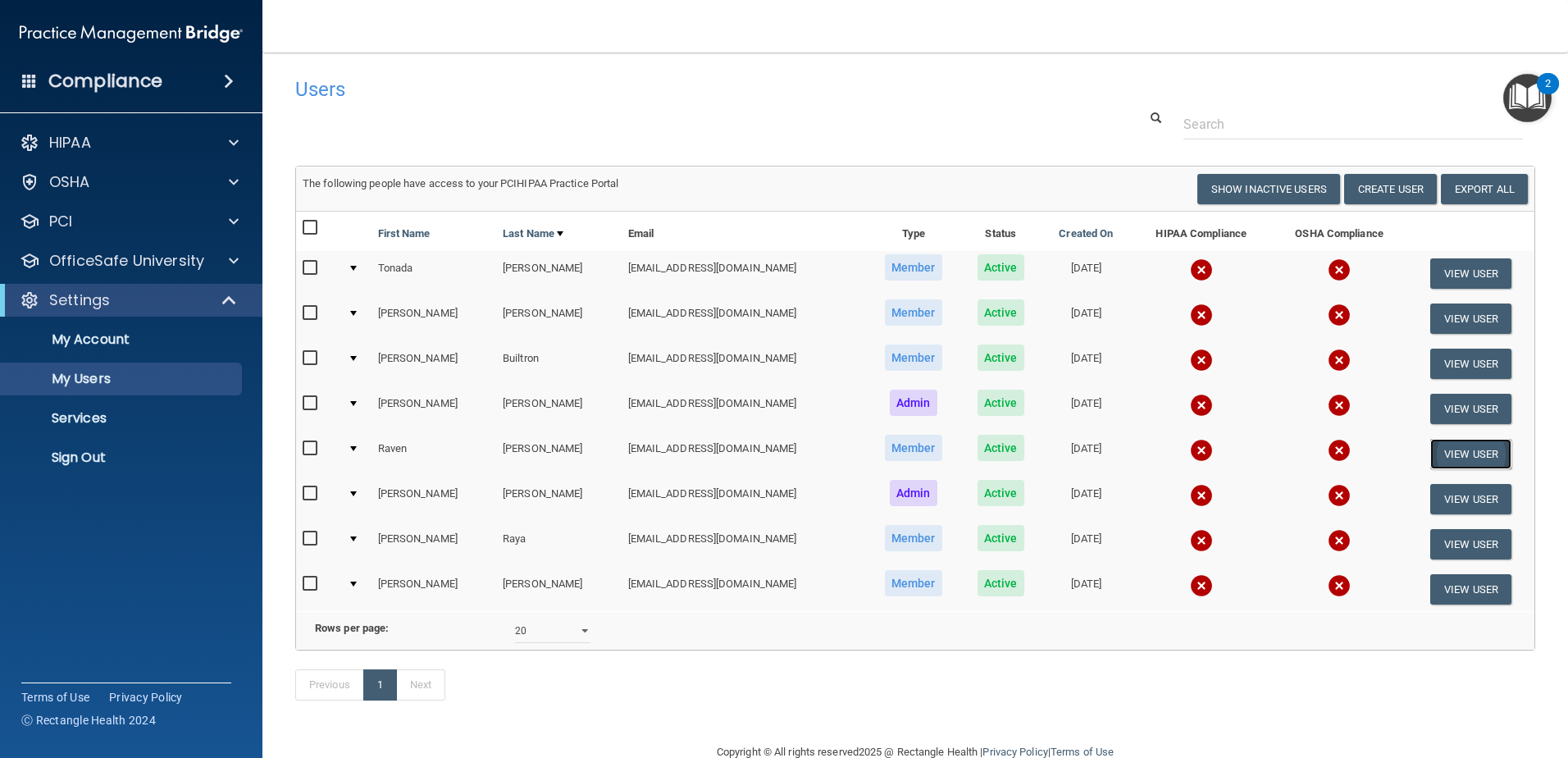
click at [1482, 453] on button "View User" at bounding box center [1471, 453] width 82 height 30
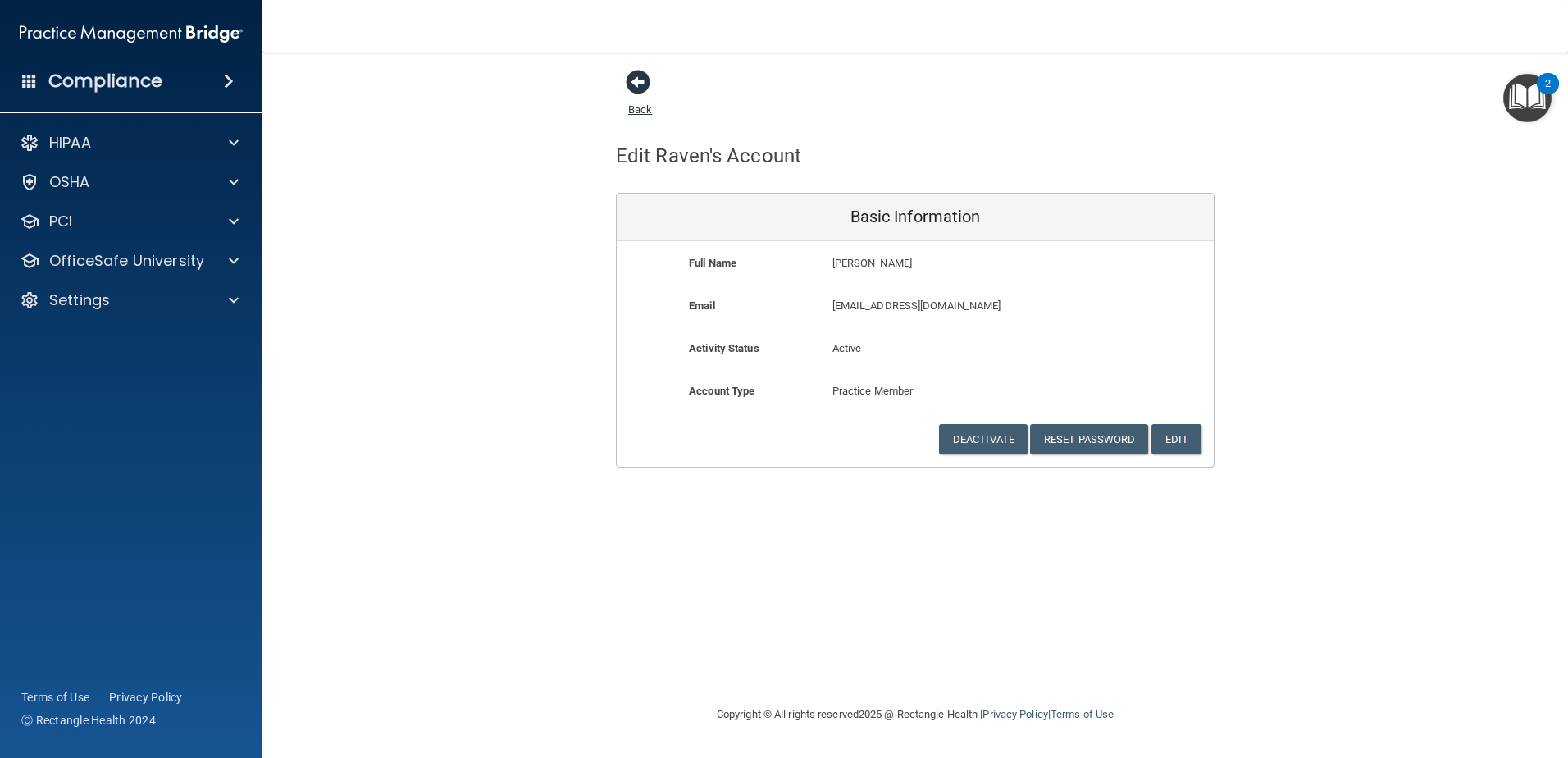
click at [649, 87] on span at bounding box center [637, 82] width 24 height 24
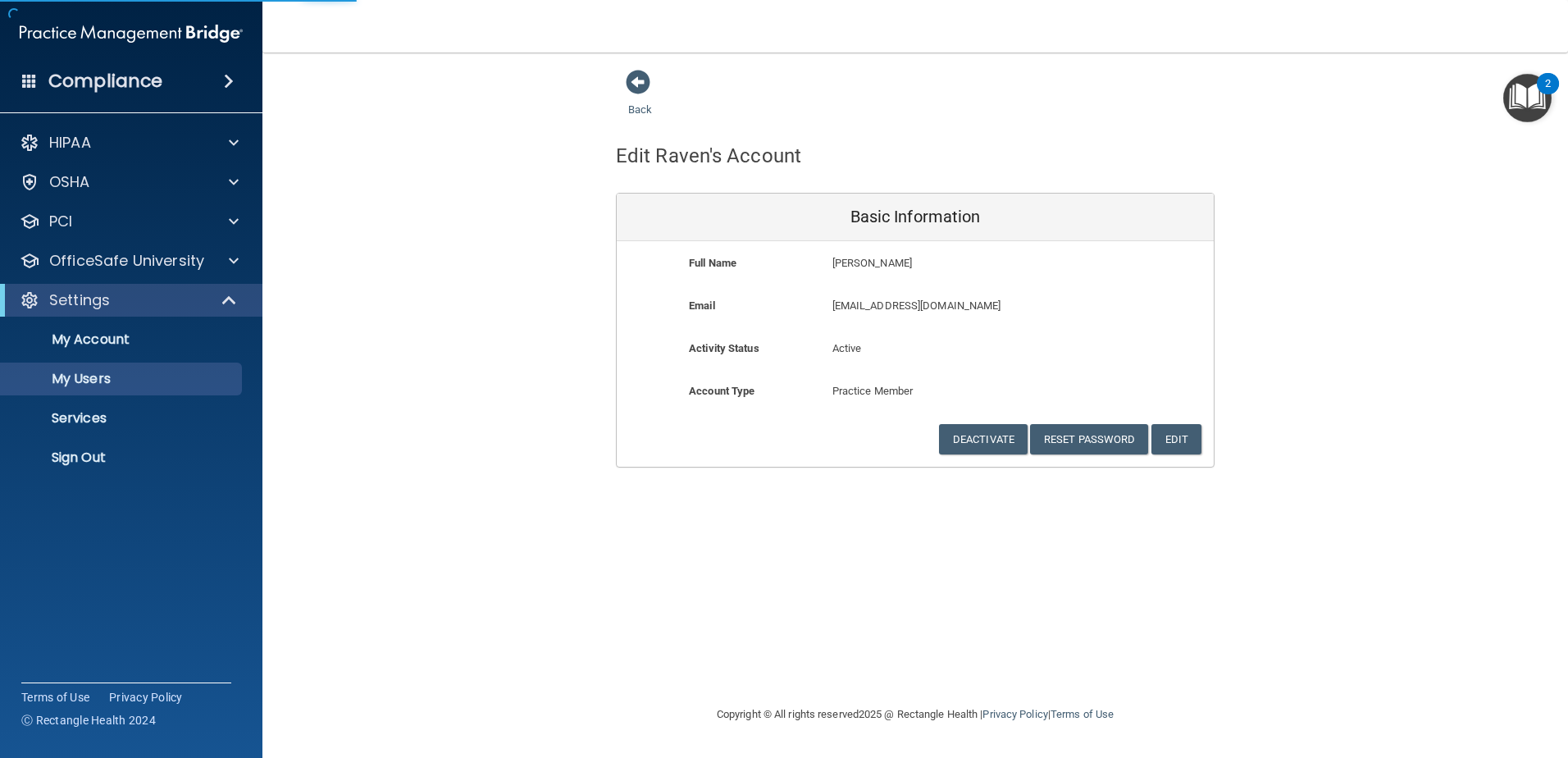
select select "20"
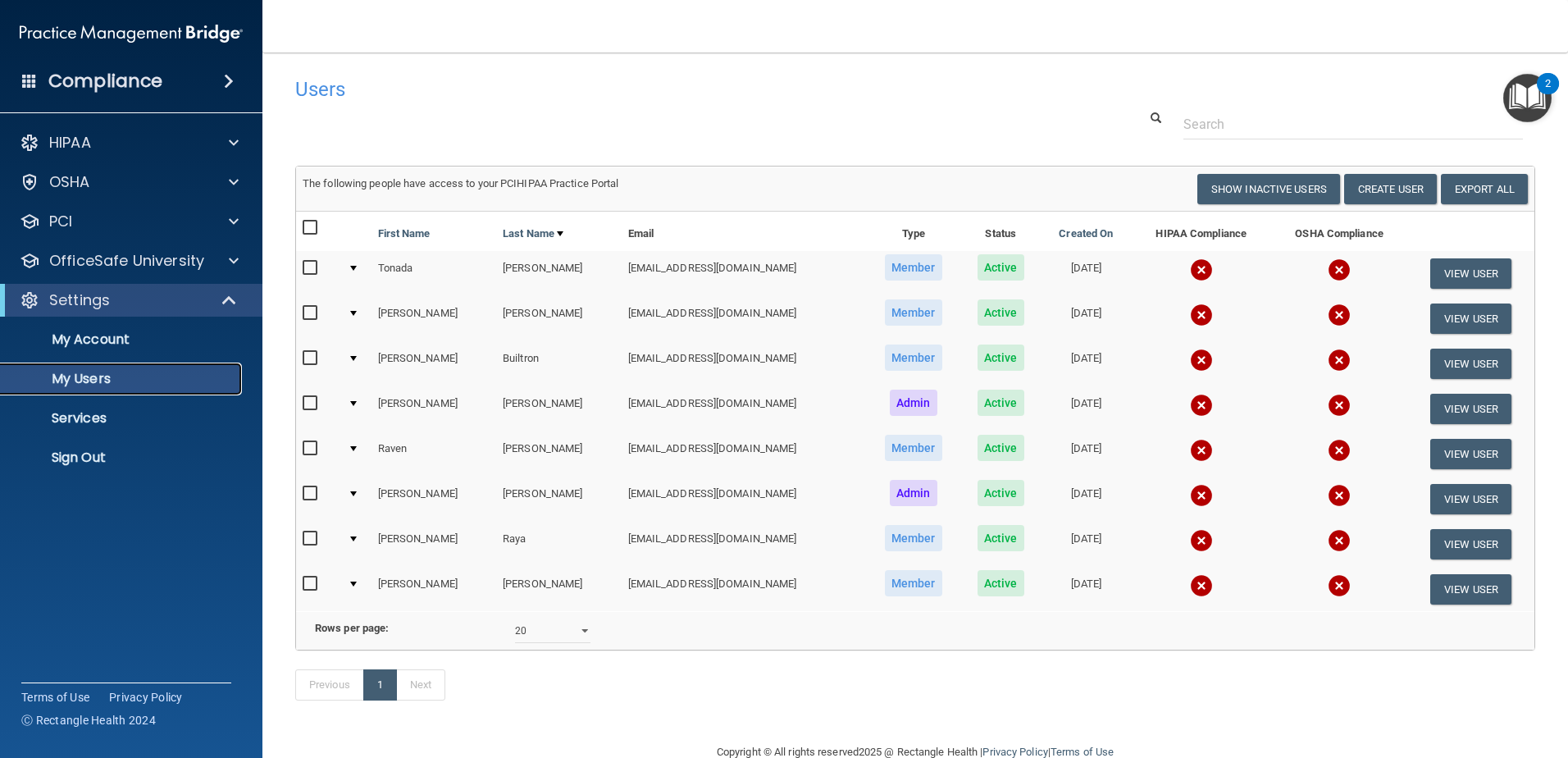
click at [121, 368] on link "My Users" at bounding box center [113, 379] width 258 height 33
click at [109, 377] on p "My Users" at bounding box center [122, 379] width 224 height 16
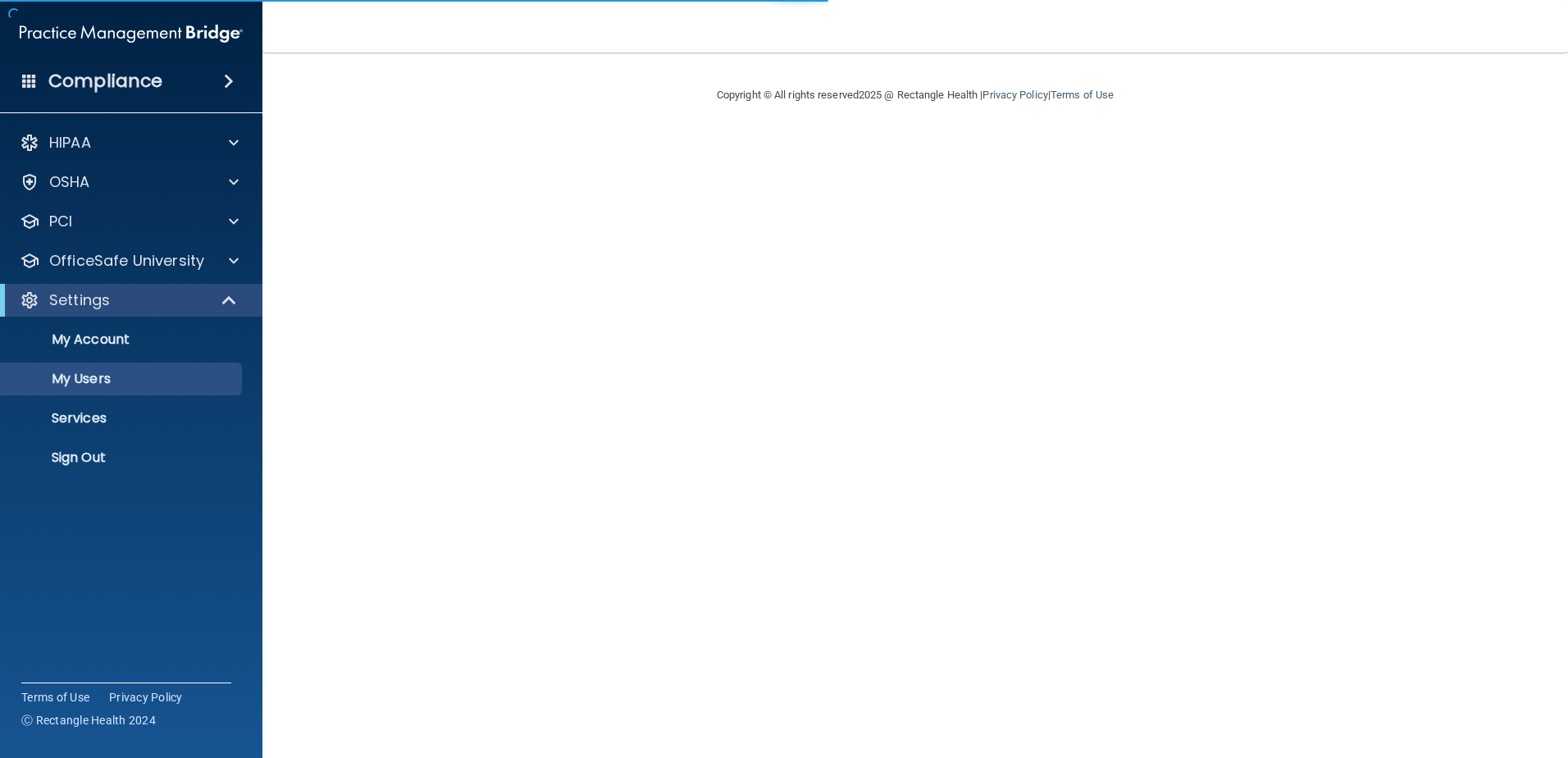
select select "20"
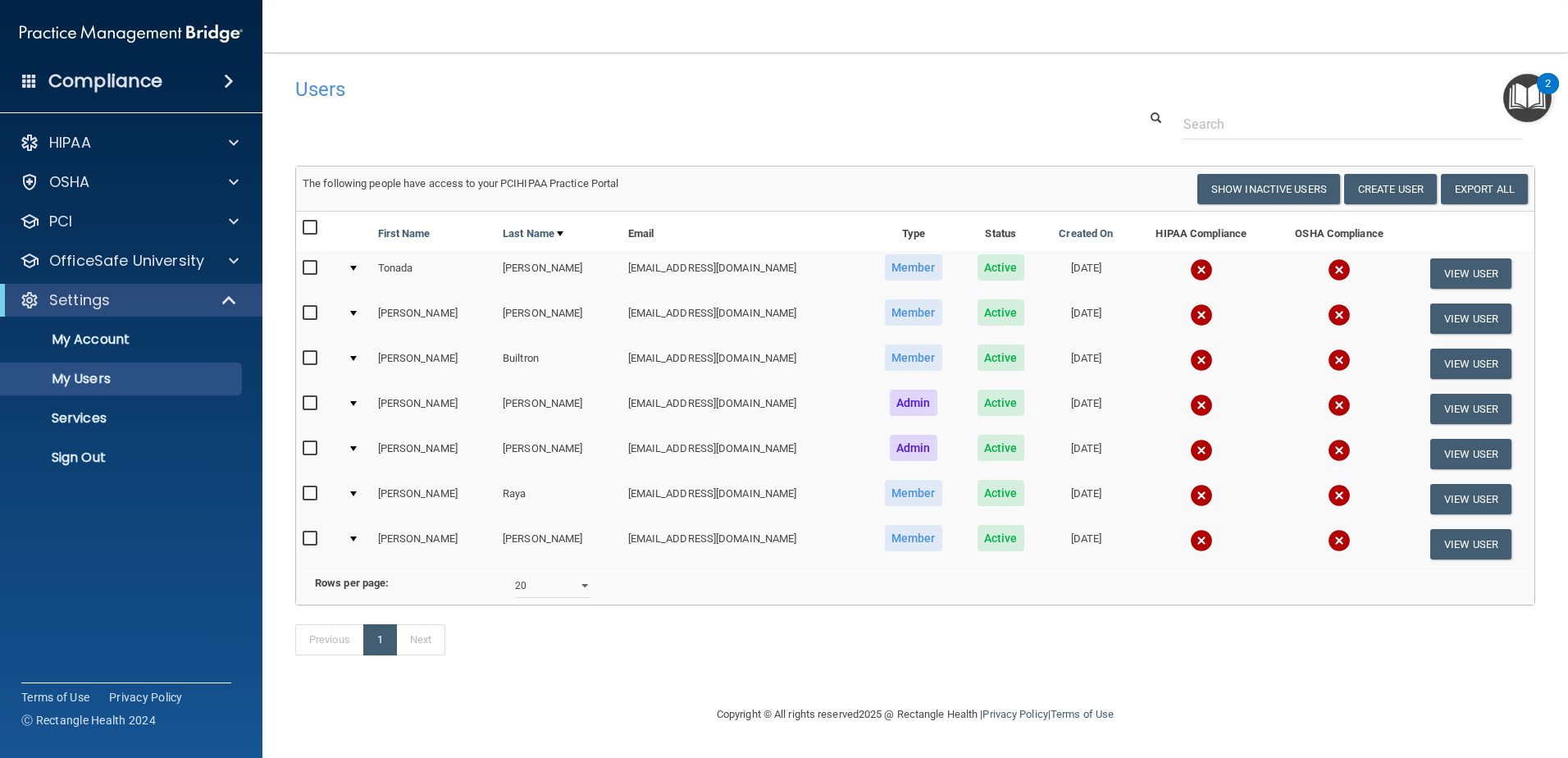
click at [1190, 402] on img at bounding box center [1201, 406] width 23 height 23
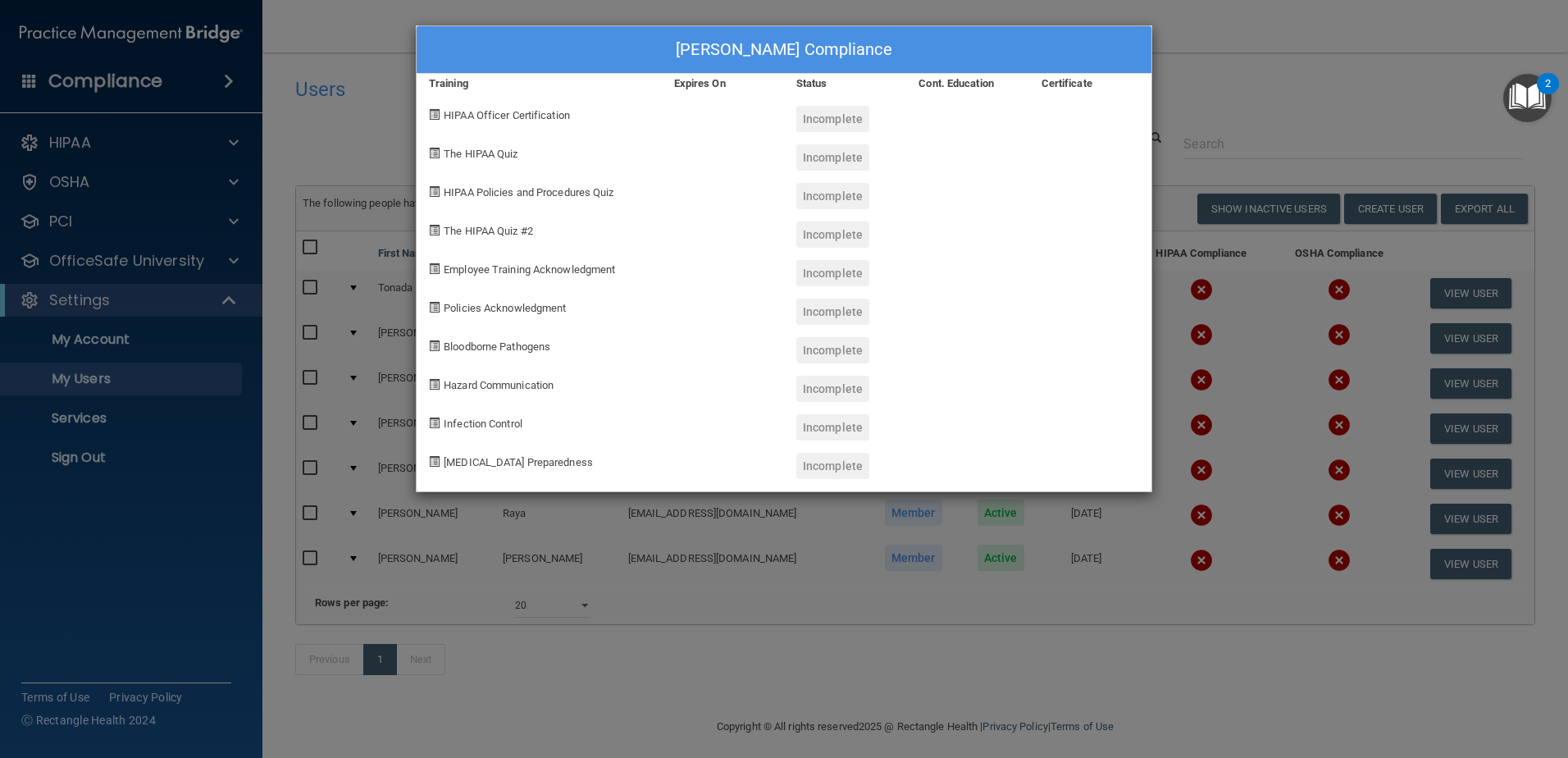
click at [1226, 87] on div "[PERSON_NAME] Compliance Training Expires On Status Cont. Education Certificate…" at bounding box center [784, 379] width 1568 height 758
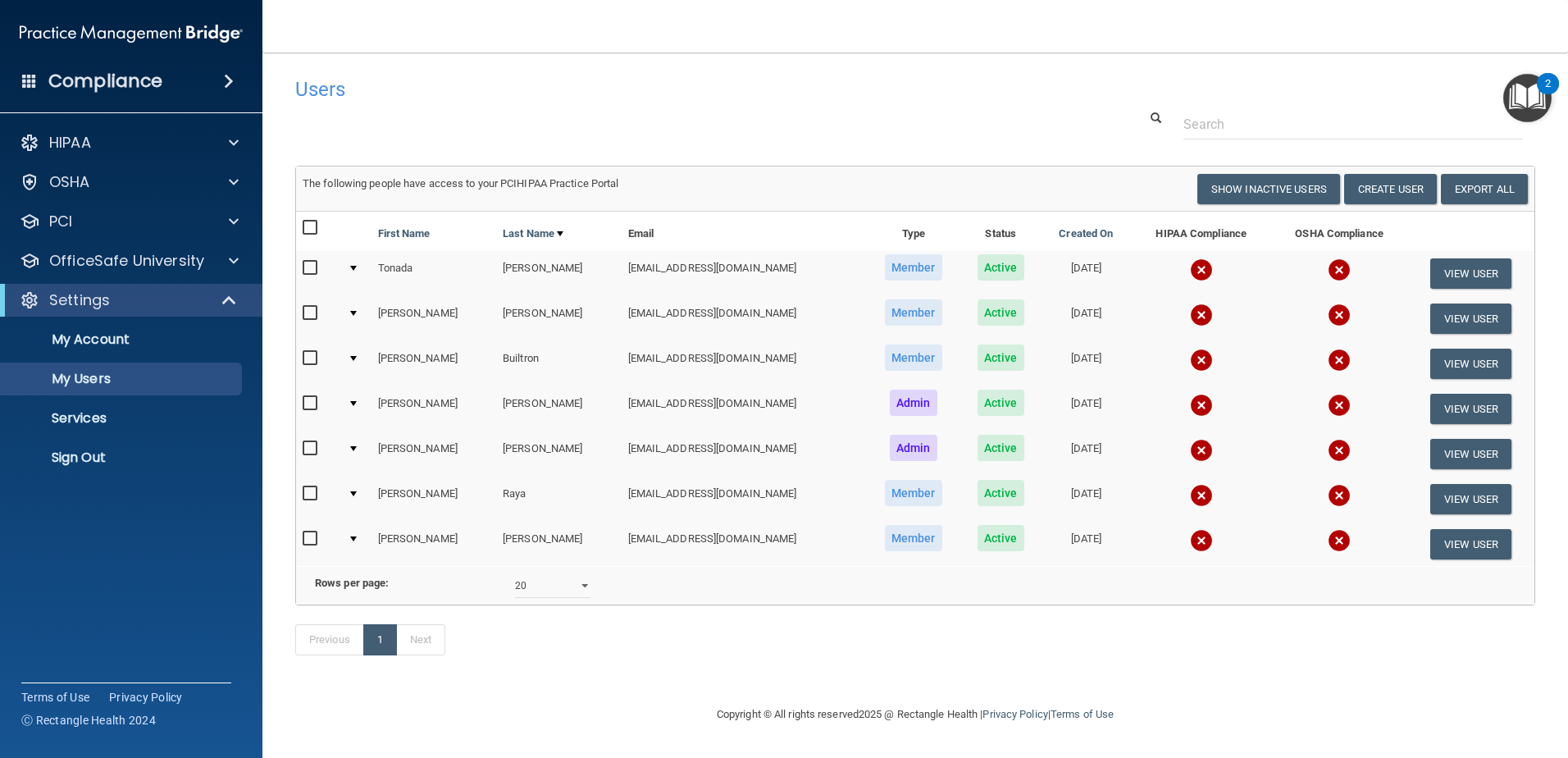
click at [311, 268] on input "checkbox" at bounding box center [311, 269] width 18 height 14
checkbox input "true"
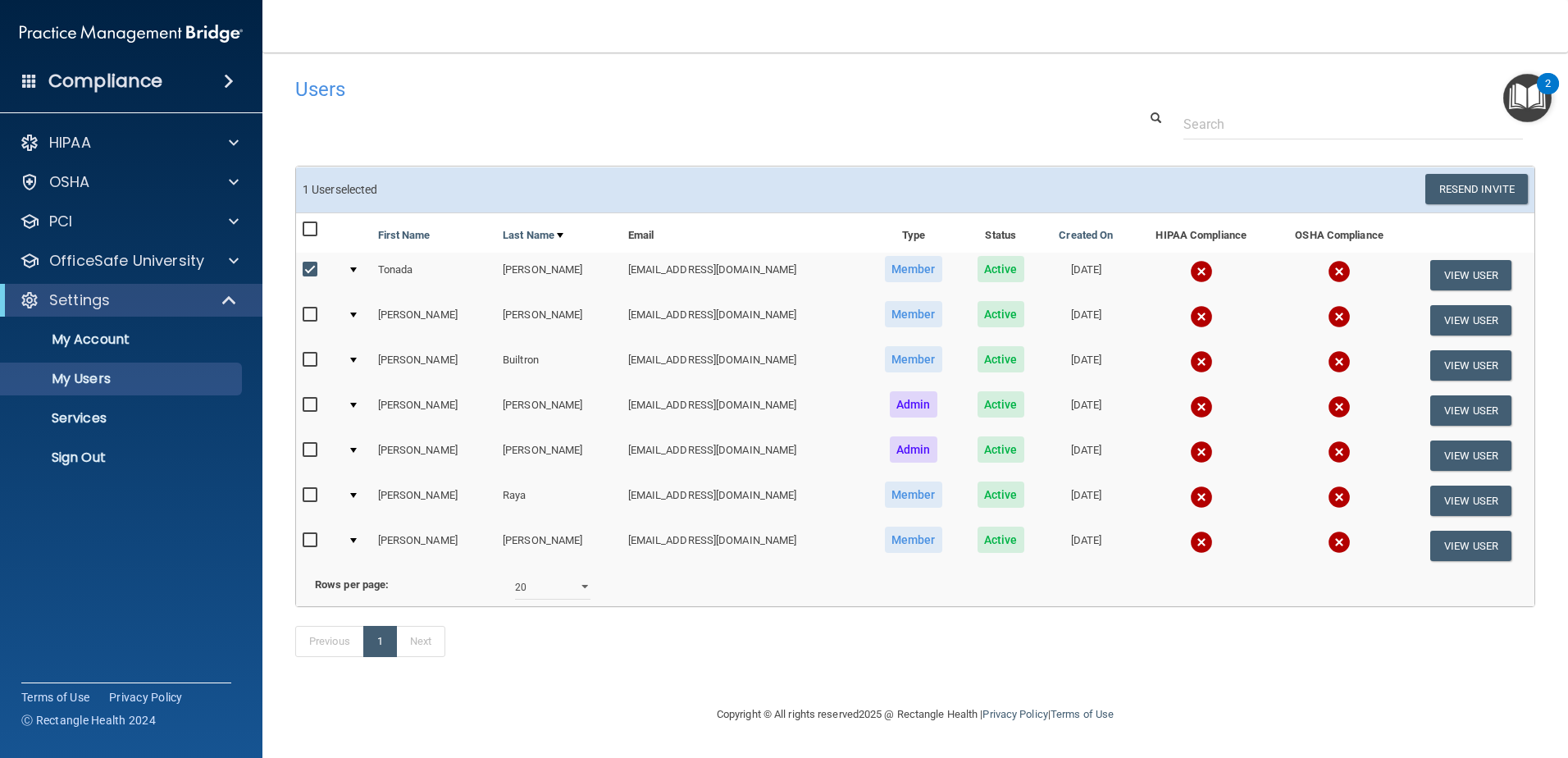
click at [307, 316] on input "checkbox" at bounding box center [311, 315] width 18 height 14
drag, startPoint x: 317, startPoint y: 297, endPoint x: 318, endPoint y: 305, distance: 8.1
click at [318, 305] on table "First Name Last Name Email Type Status Created On HIPAA Compliance OSHA Complia…" at bounding box center [915, 390] width 1238 height 354
click at [311, 313] on input "checkbox" at bounding box center [311, 315] width 18 height 14
checkbox input "false"
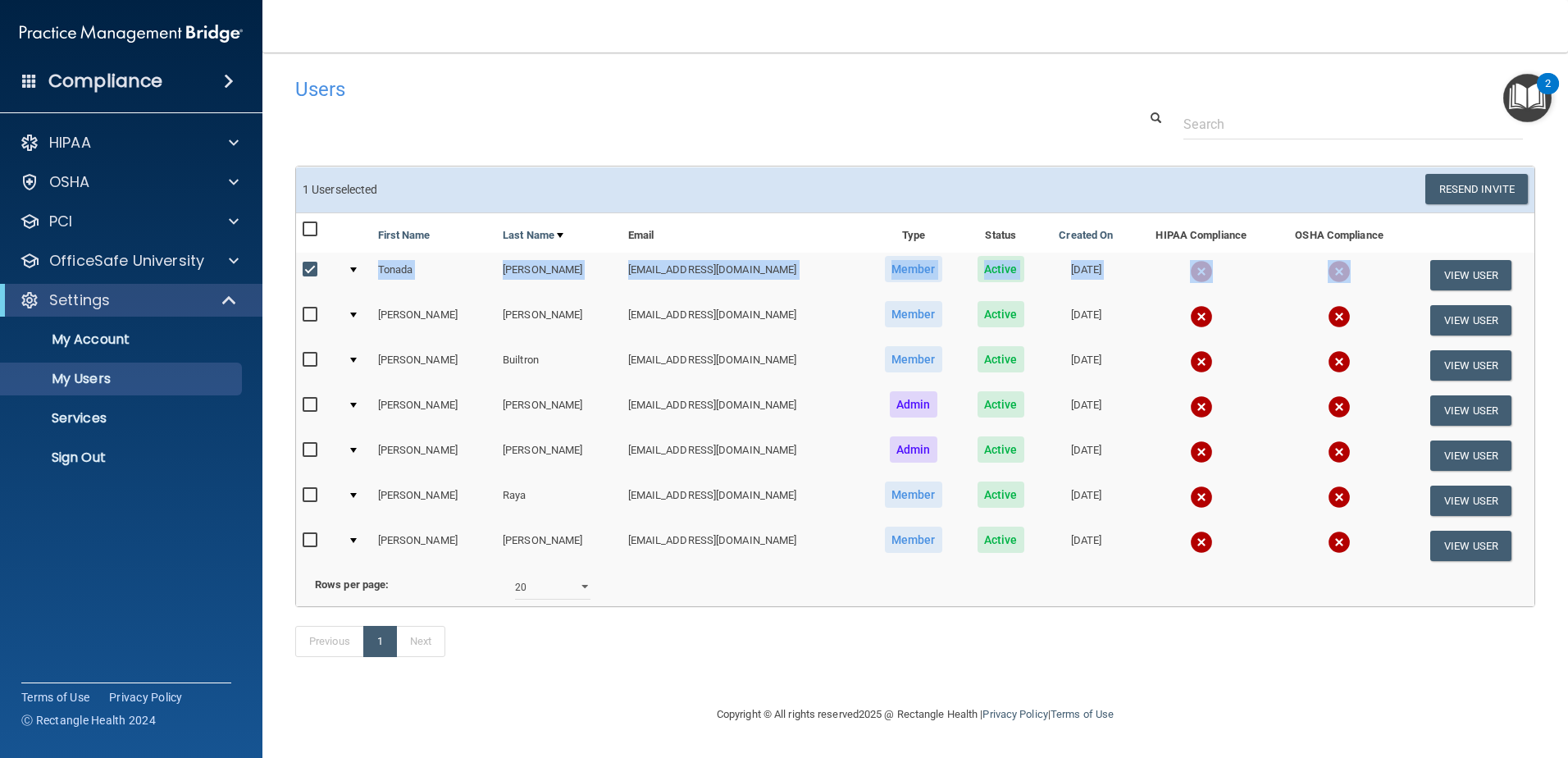
click at [310, 267] on input "checkbox" at bounding box center [311, 270] width 18 height 14
checkbox input "false"
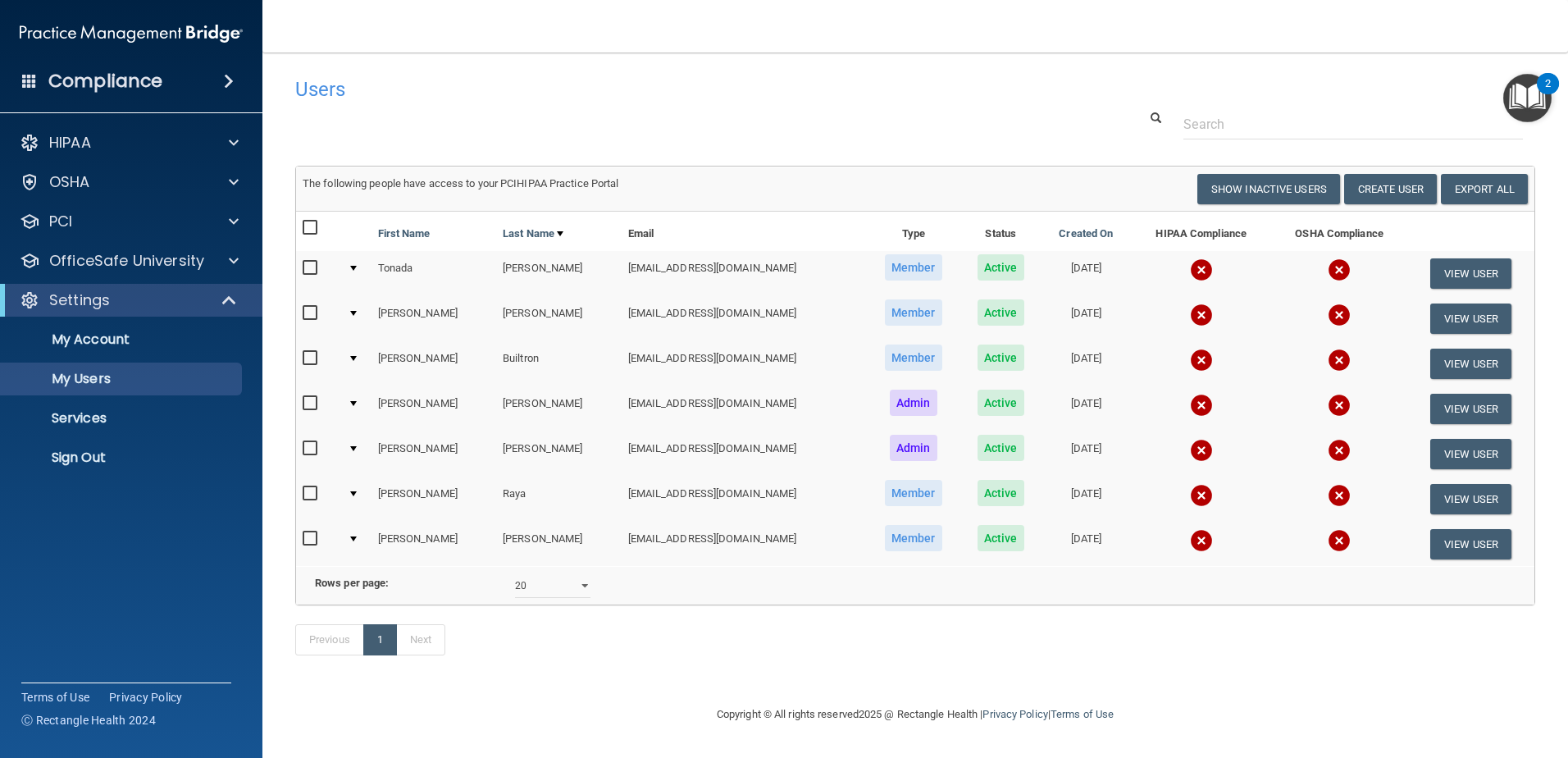
click at [429, 114] on div at bounding box center [915, 123] width 1264 height 30
click at [175, 270] on p "OfficeSafe University" at bounding box center [127, 261] width 155 height 19
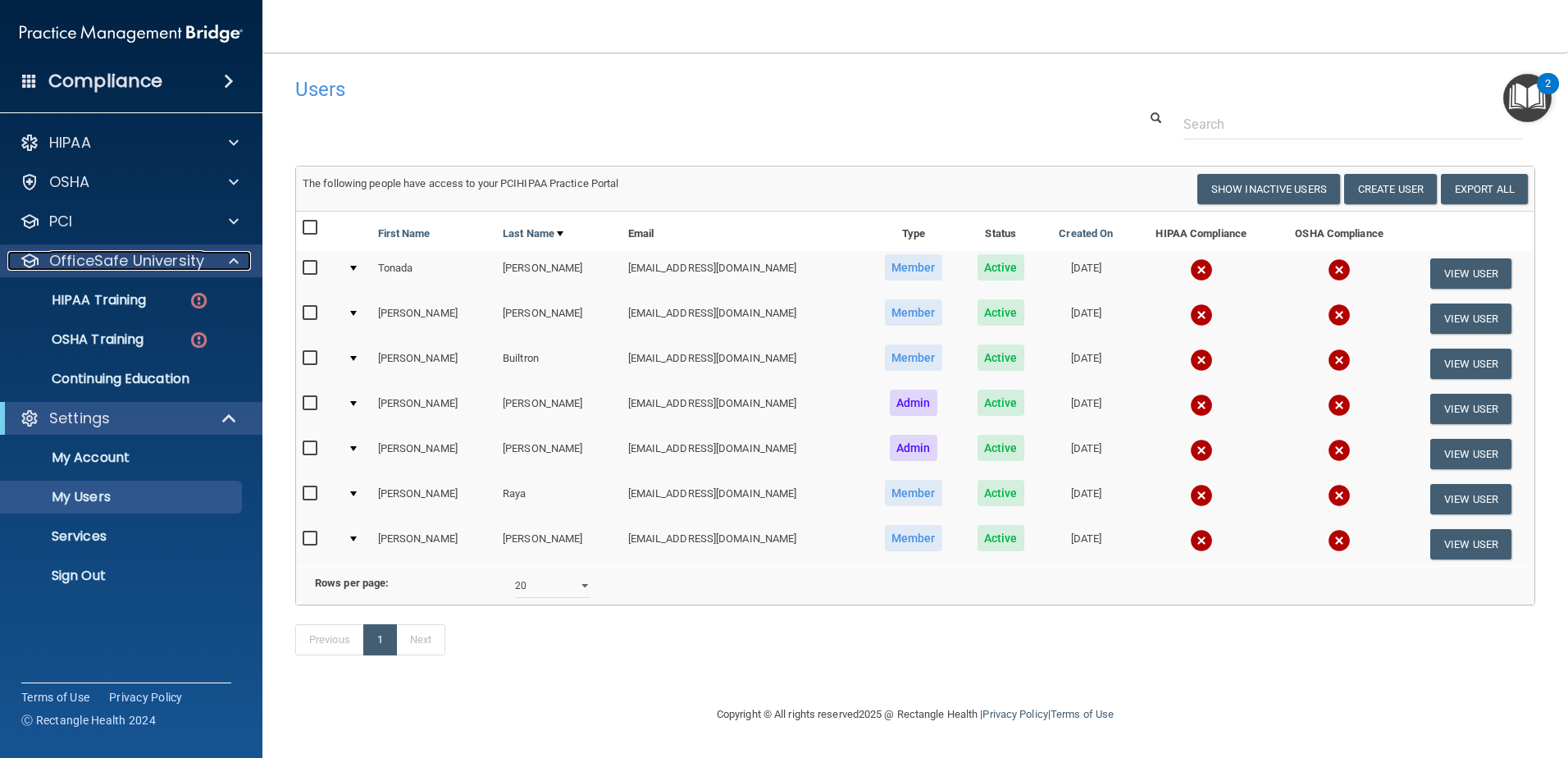
click at [185, 269] on p "OfficeSafe University" at bounding box center [127, 261] width 155 height 19
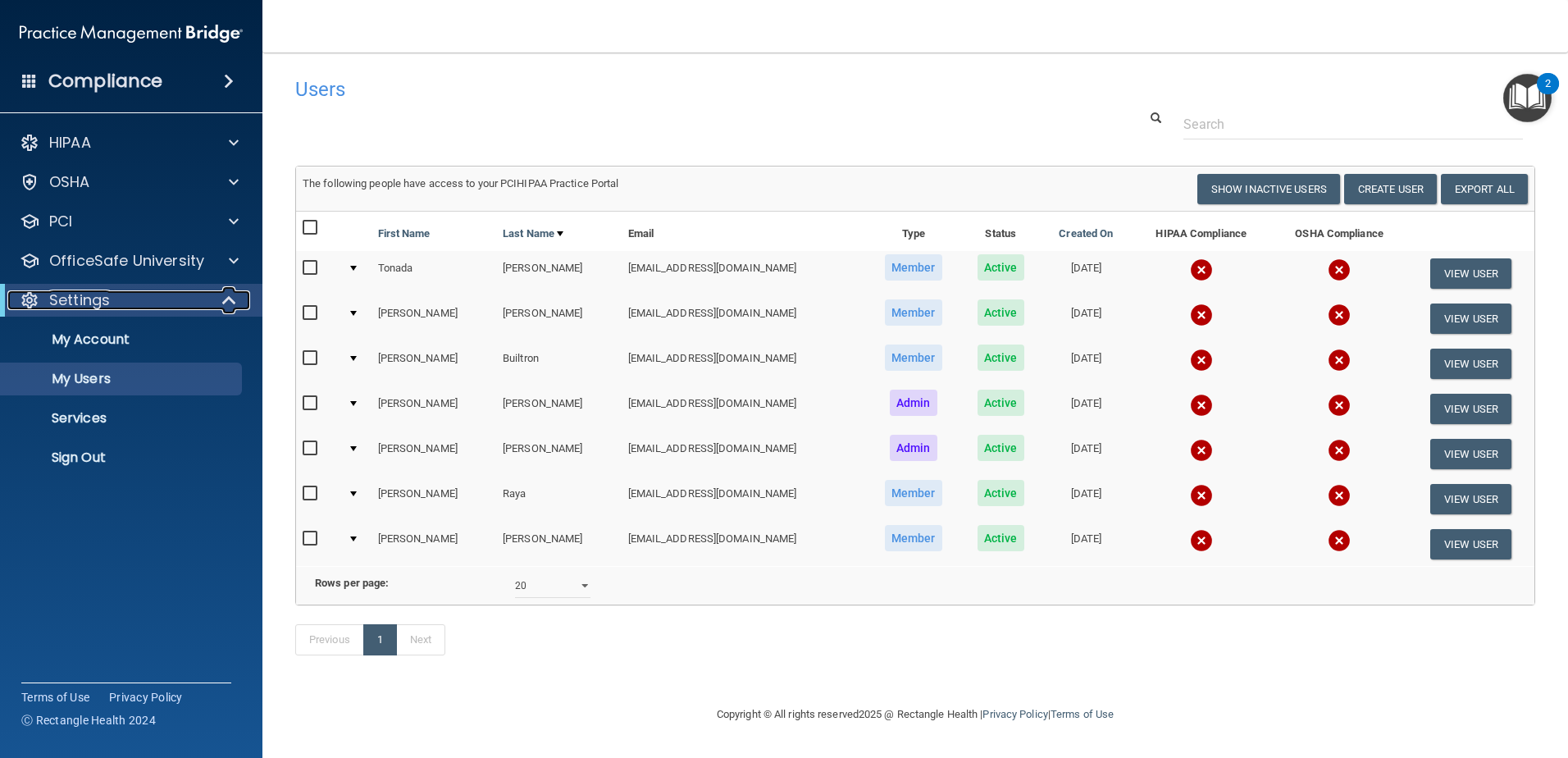
click at [201, 305] on div "Settings" at bounding box center [109, 300] width 203 height 19
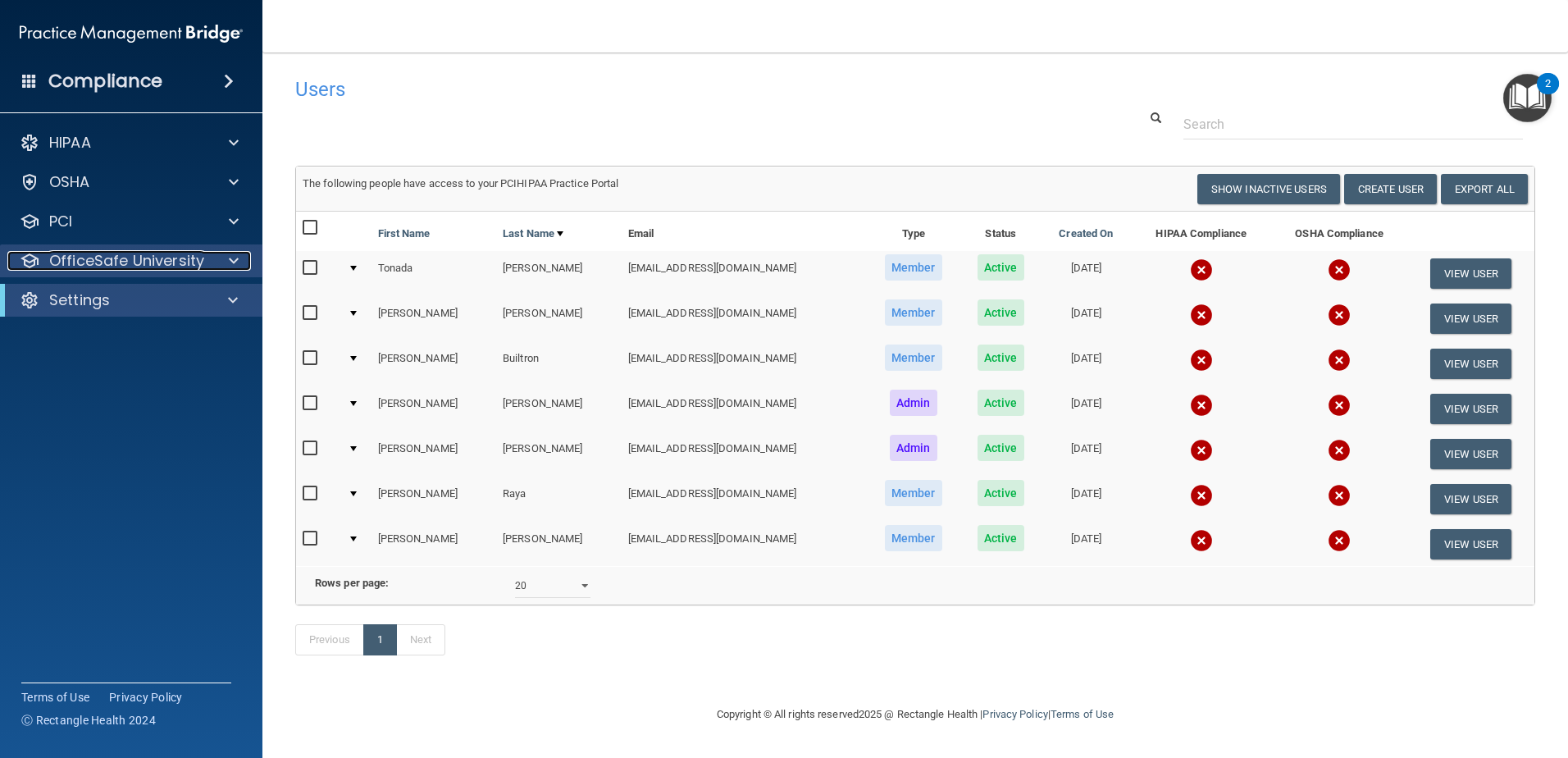
click at [207, 260] on div "OfficeSafe University" at bounding box center [110, 261] width 204 height 19
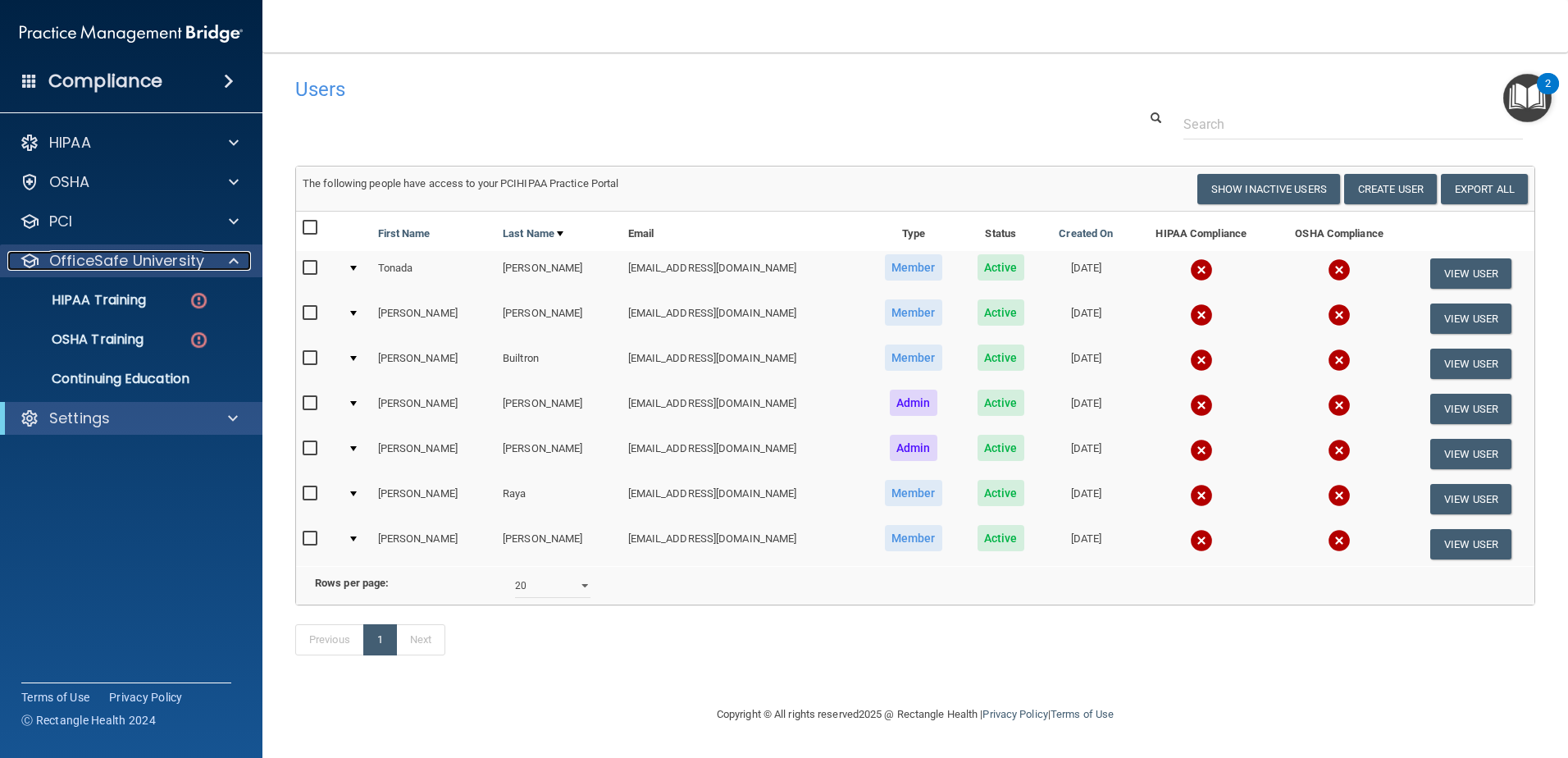
click at [193, 265] on p "OfficeSafe University" at bounding box center [127, 261] width 155 height 19
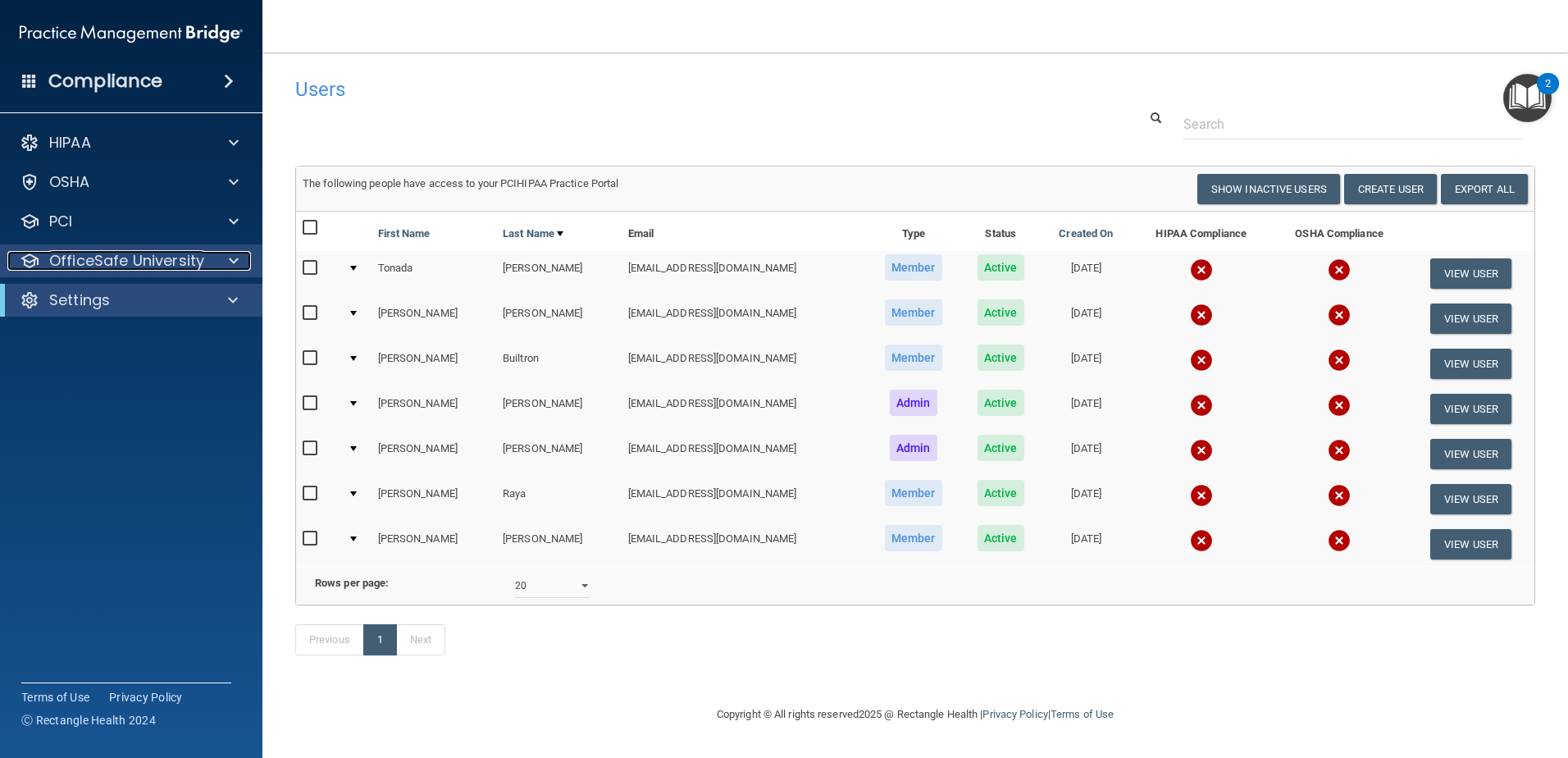
click at [193, 264] on p "OfficeSafe University" at bounding box center [127, 261] width 155 height 19
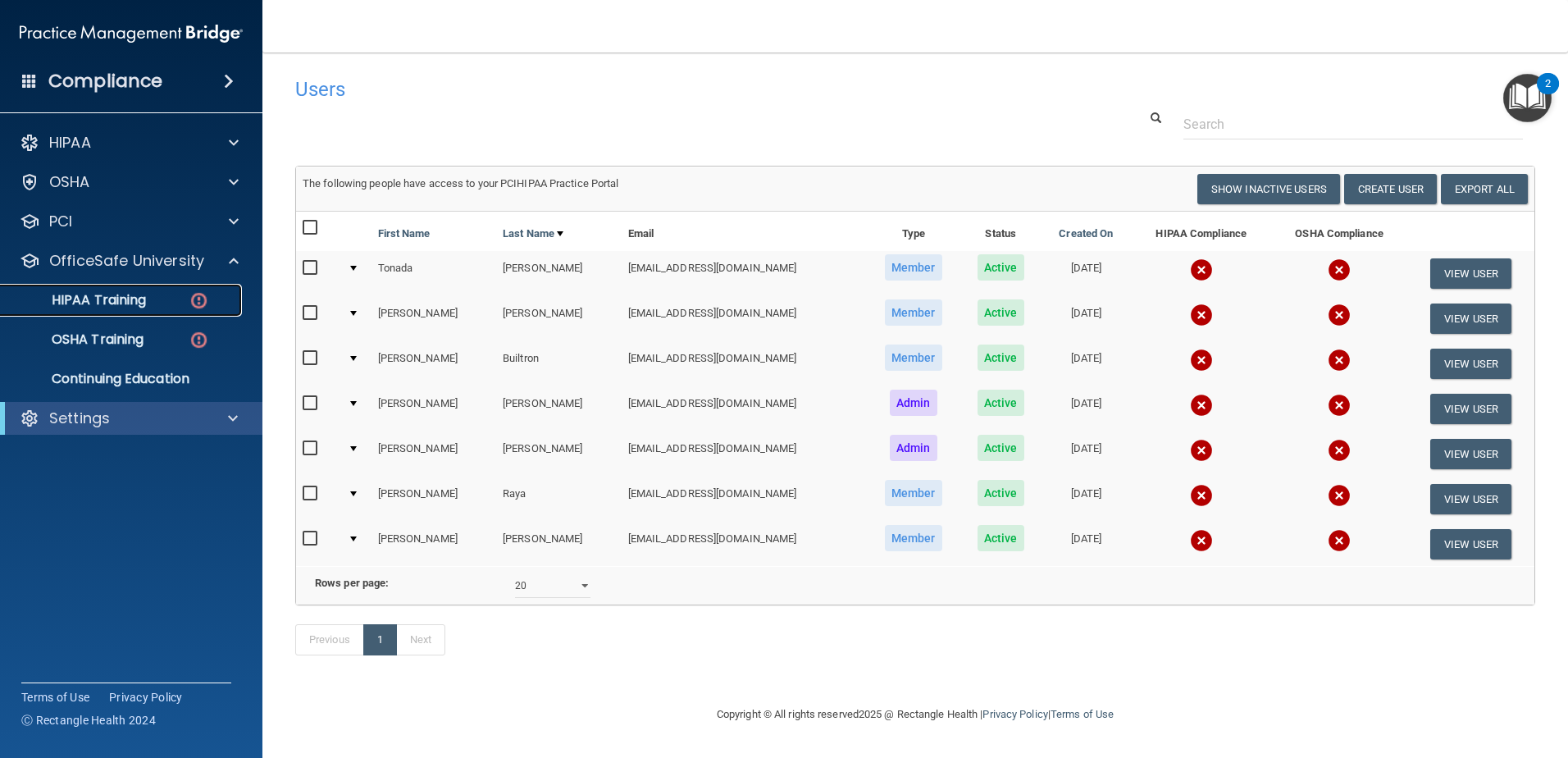
click at [176, 297] on div "HIPAA Training" at bounding box center [122, 300] width 224 height 16
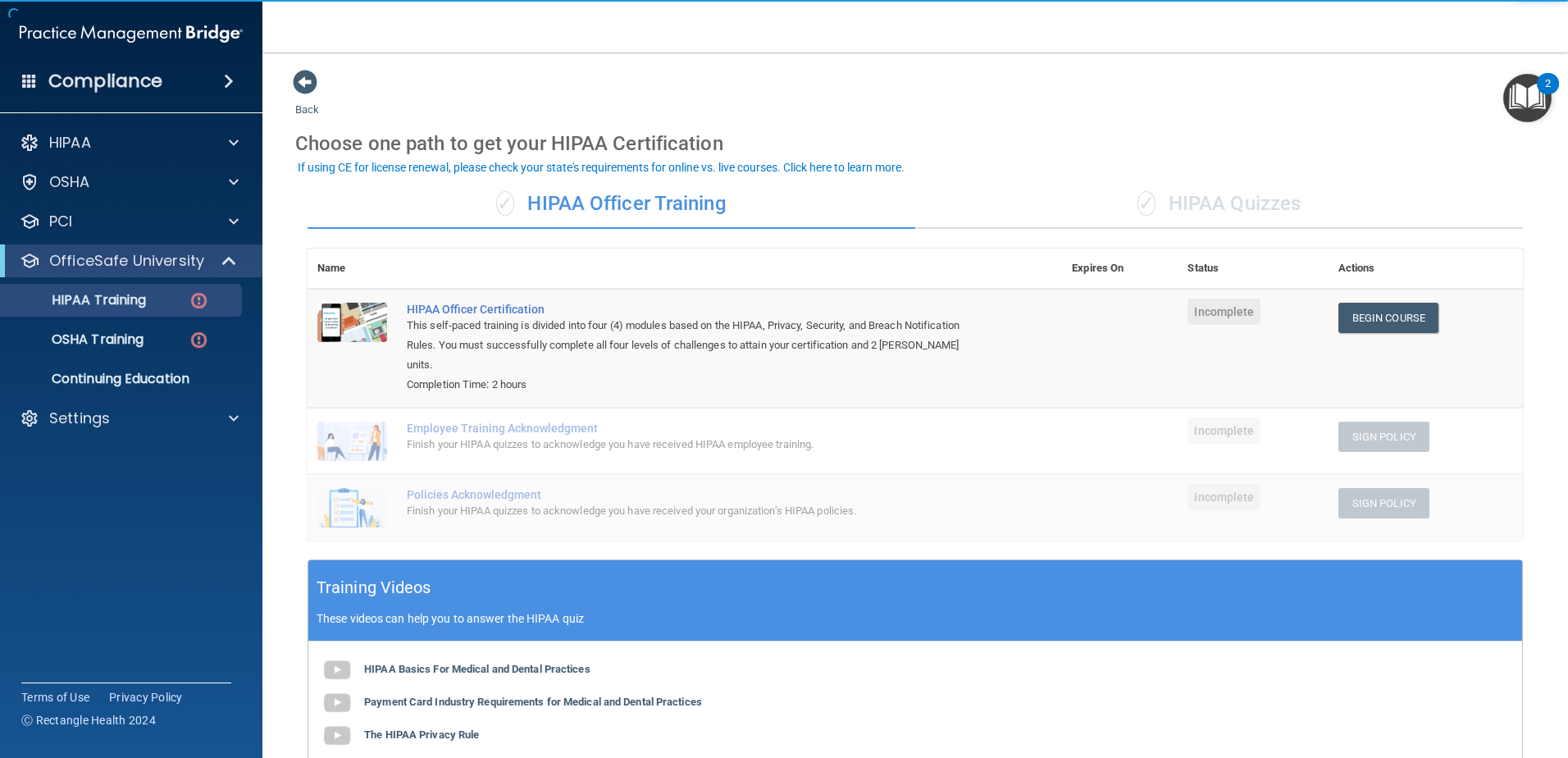
click at [1182, 204] on div "✓ HIPAA Quizzes" at bounding box center [1219, 204] width 607 height 49
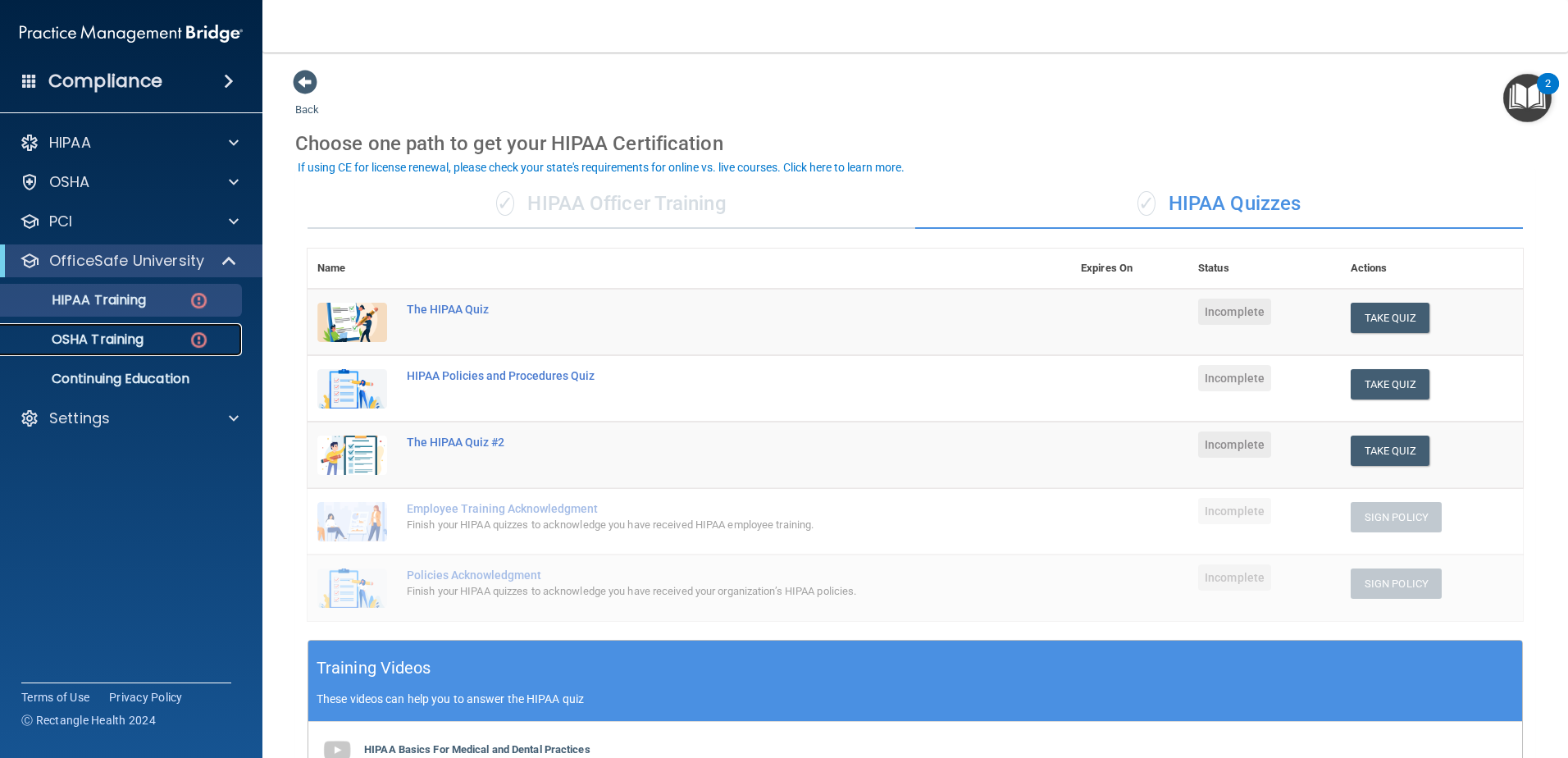
click at [176, 347] on link "OSHA Training" at bounding box center [113, 340] width 258 height 33
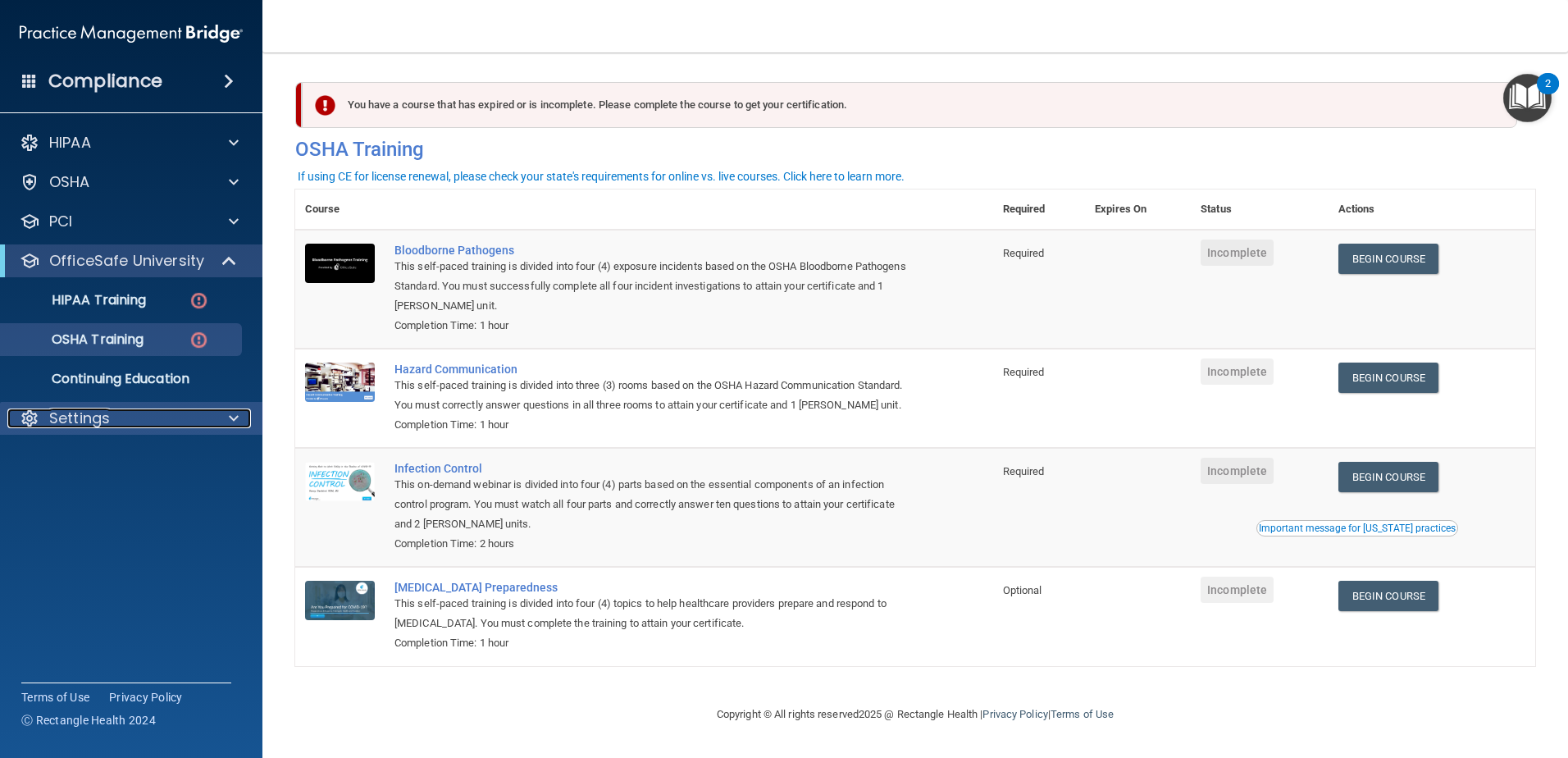
click at [190, 415] on div "Settings" at bounding box center [110, 418] width 204 height 19
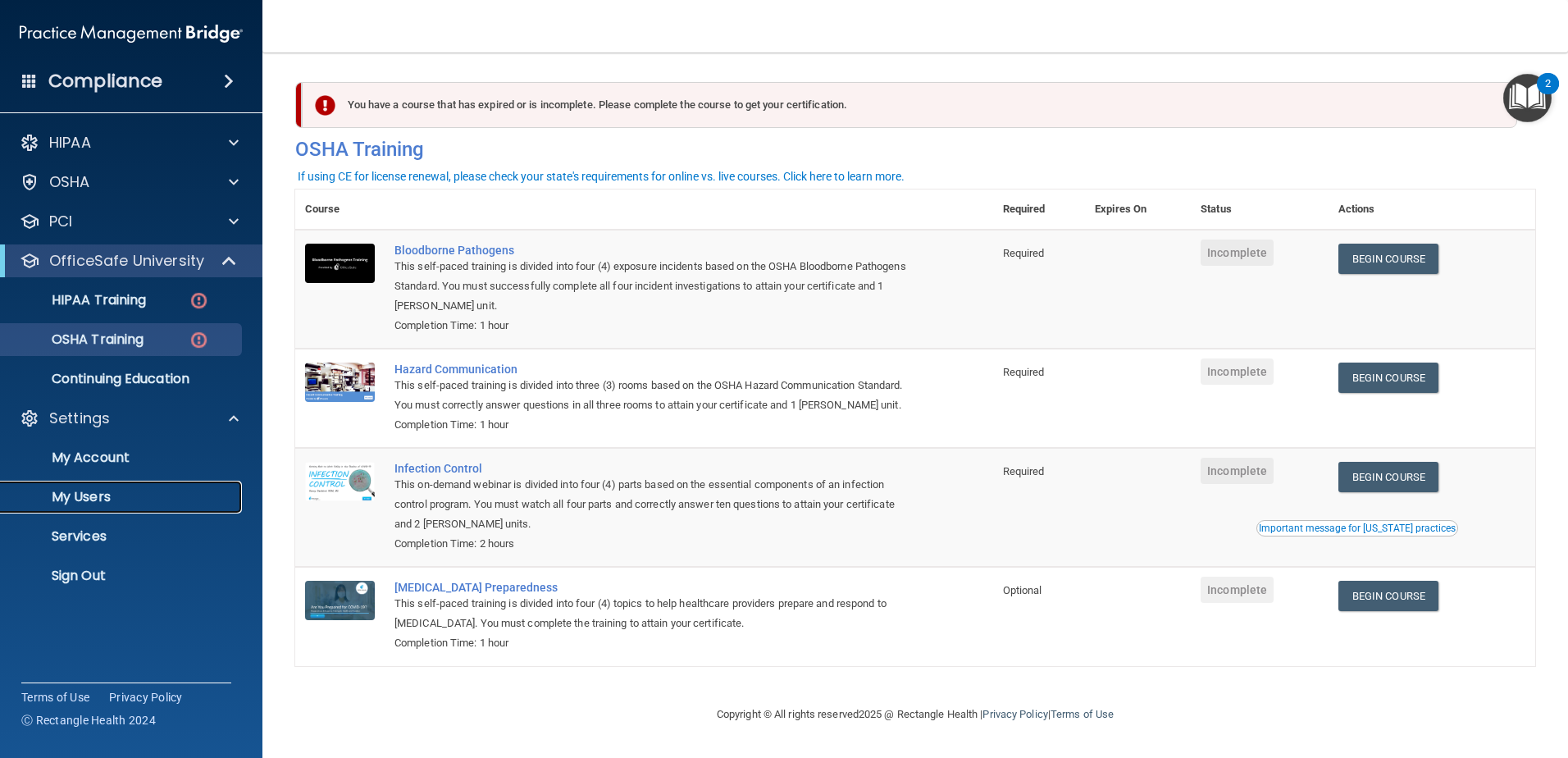
click at [164, 484] on link "My Users" at bounding box center [113, 497] width 258 height 33
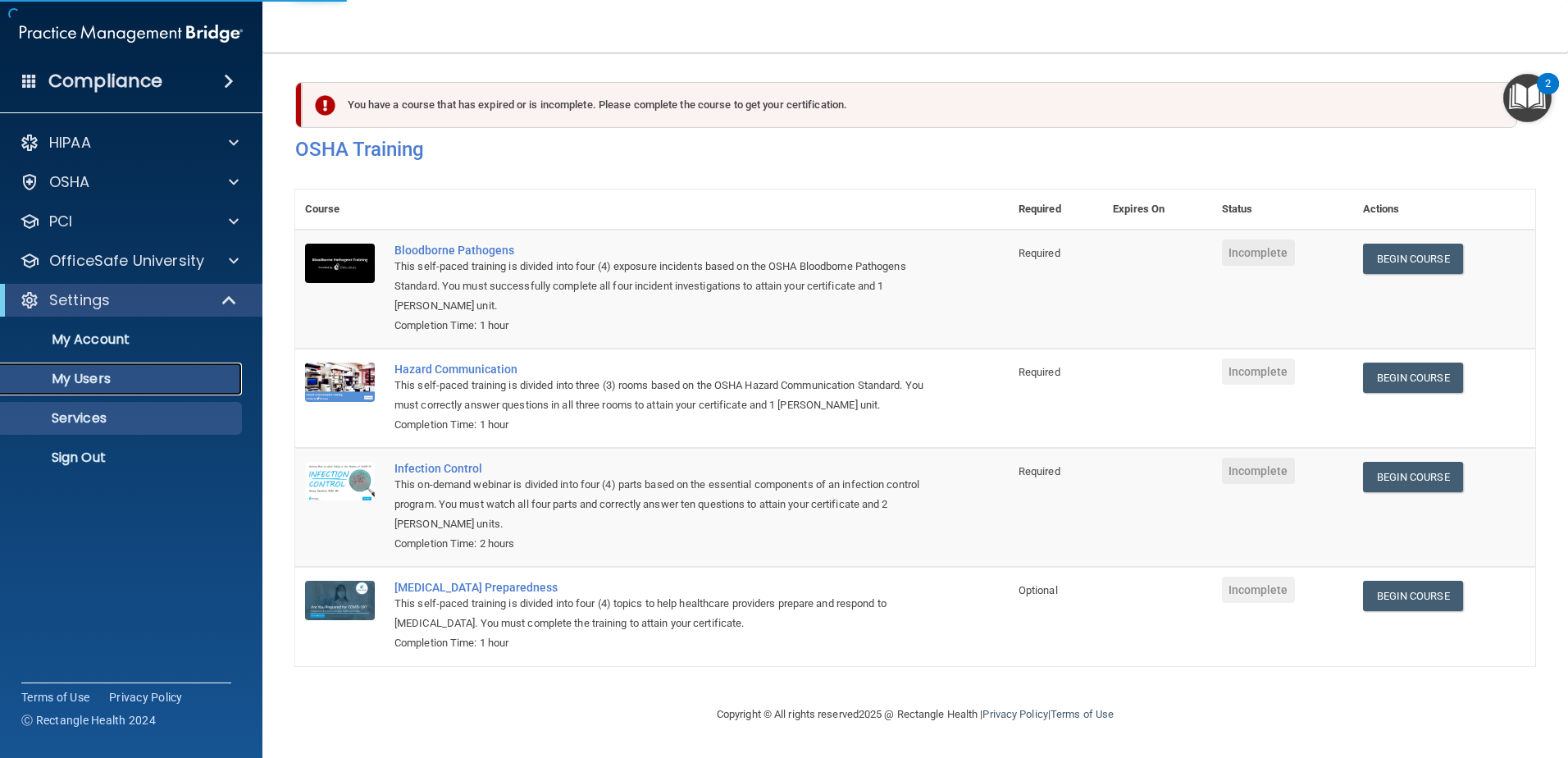
select select "20"
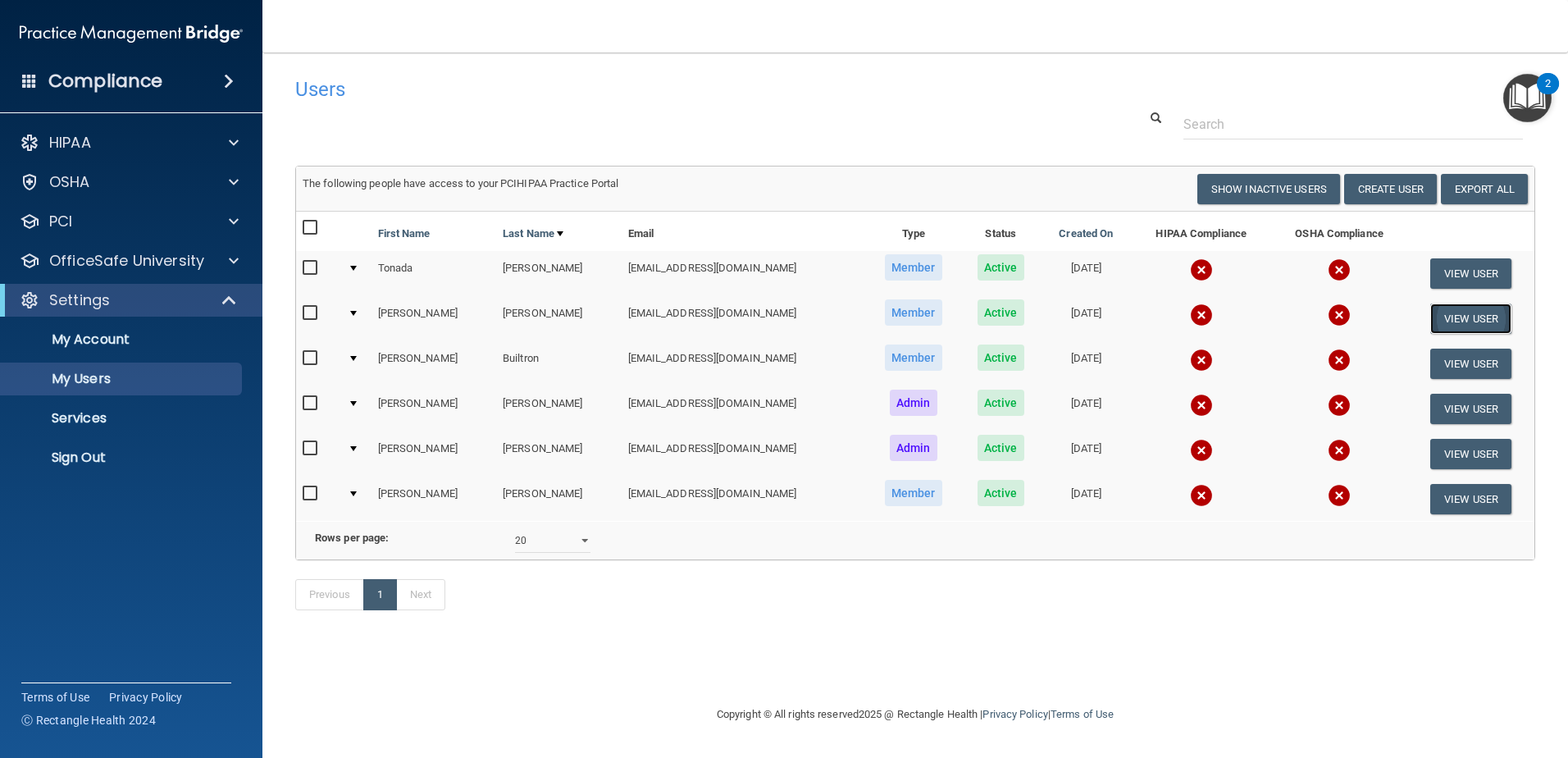
click at [1444, 326] on button "View User" at bounding box center [1471, 318] width 82 height 30
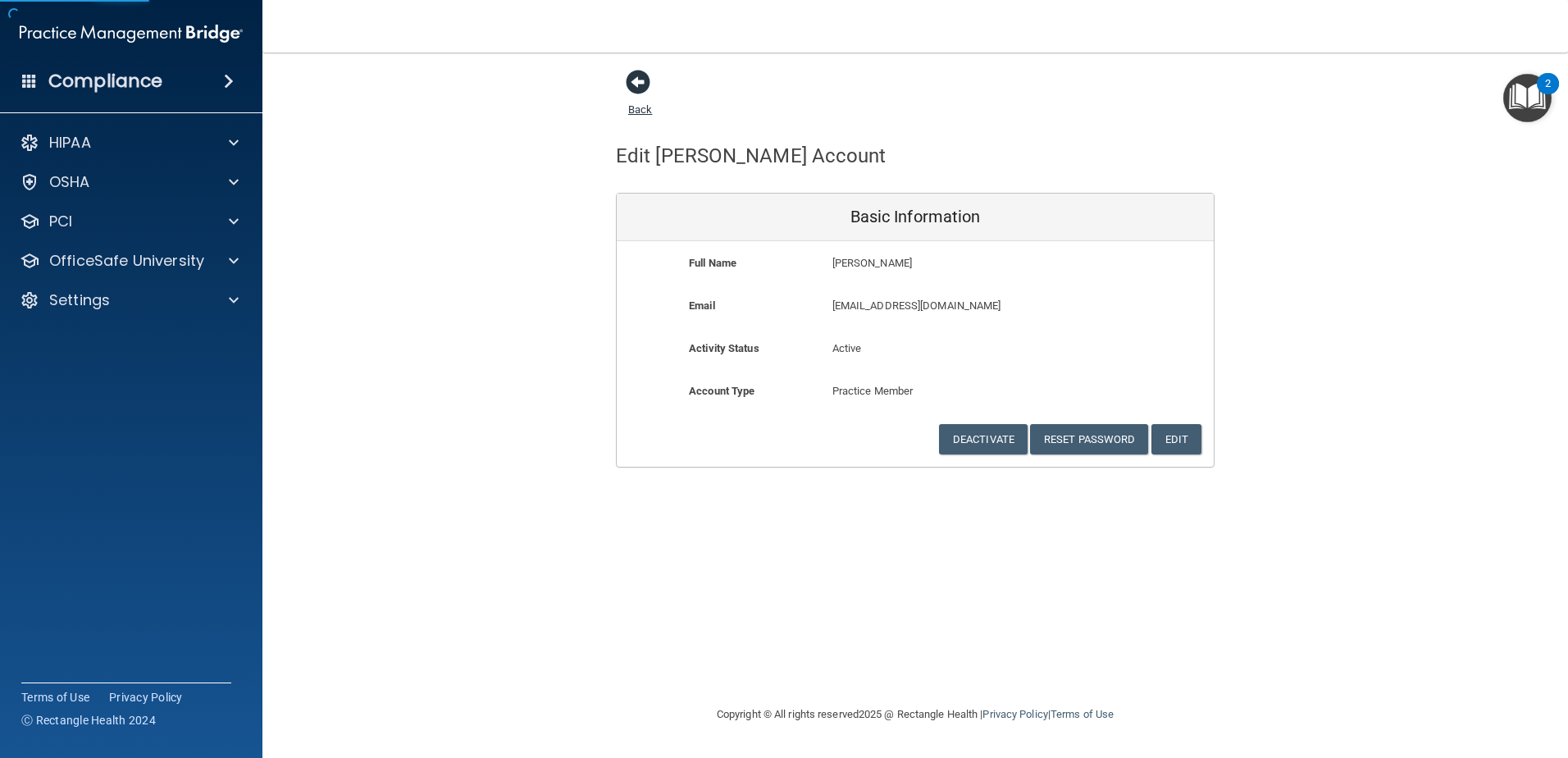
click at [643, 93] on span at bounding box center [637, 82] width 24 height 24
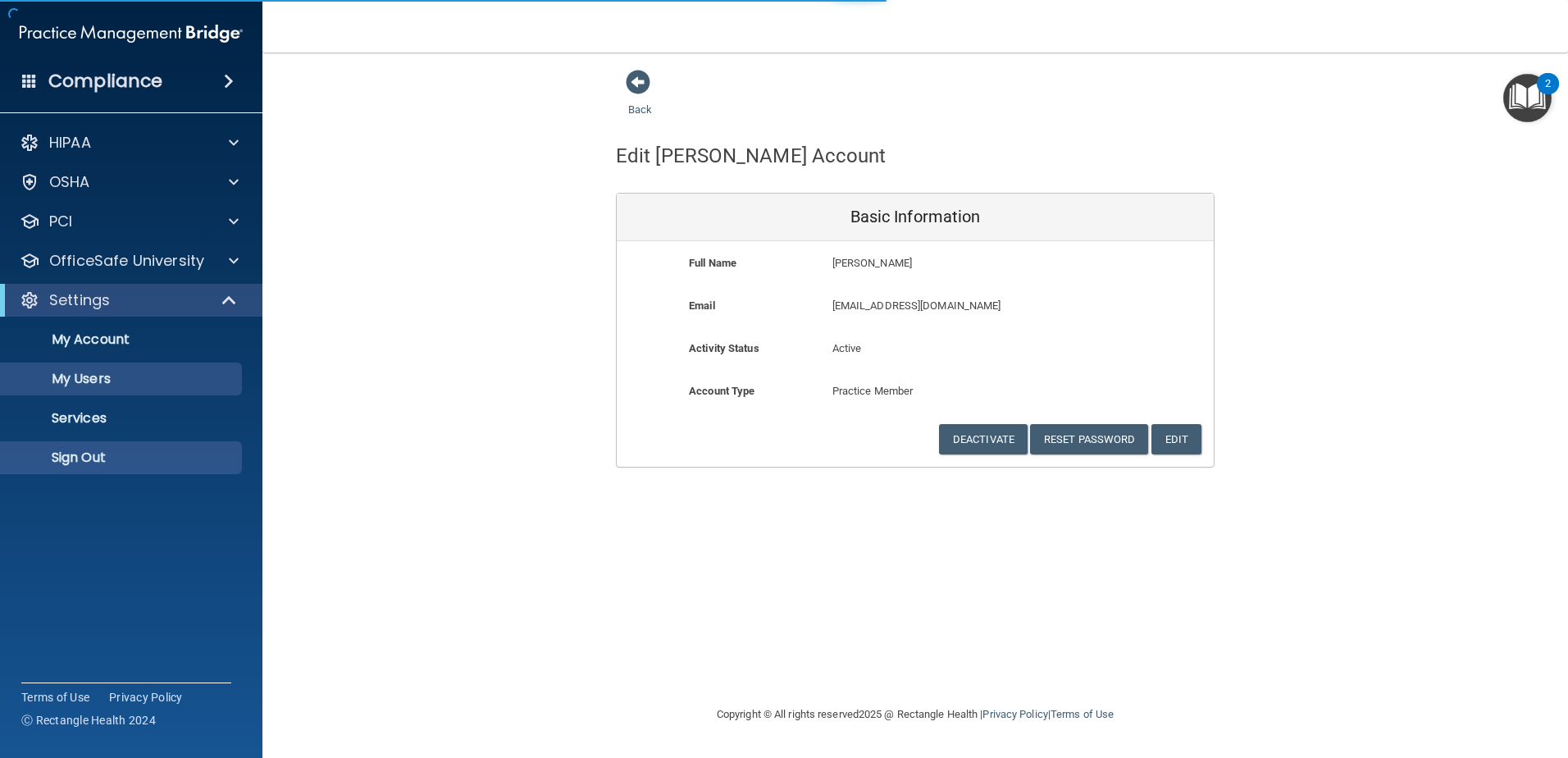
select select "20"
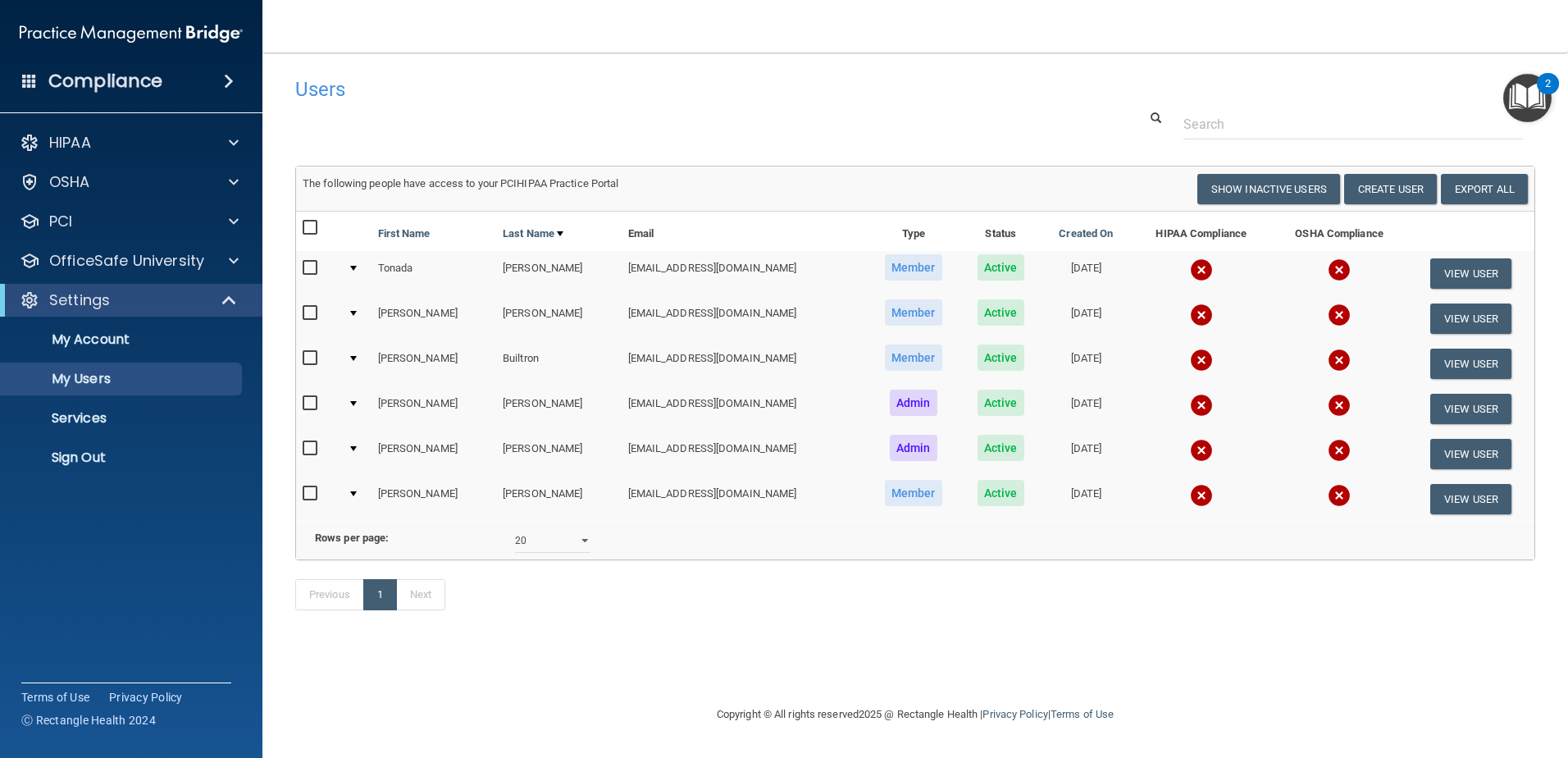
click at [179, 565] on div "Compliance HIPAA Documents and Policies Report an Incident Business Associates …" at bounding box center [131, 379] width 262 height 758
click at [818, 627] on div "Previous 1 Next" at bounding box center [915, 598] width 1264 height 76
click at [1449, 326] on button "View User" at bounding box center [1471, 318] width 82 height 30
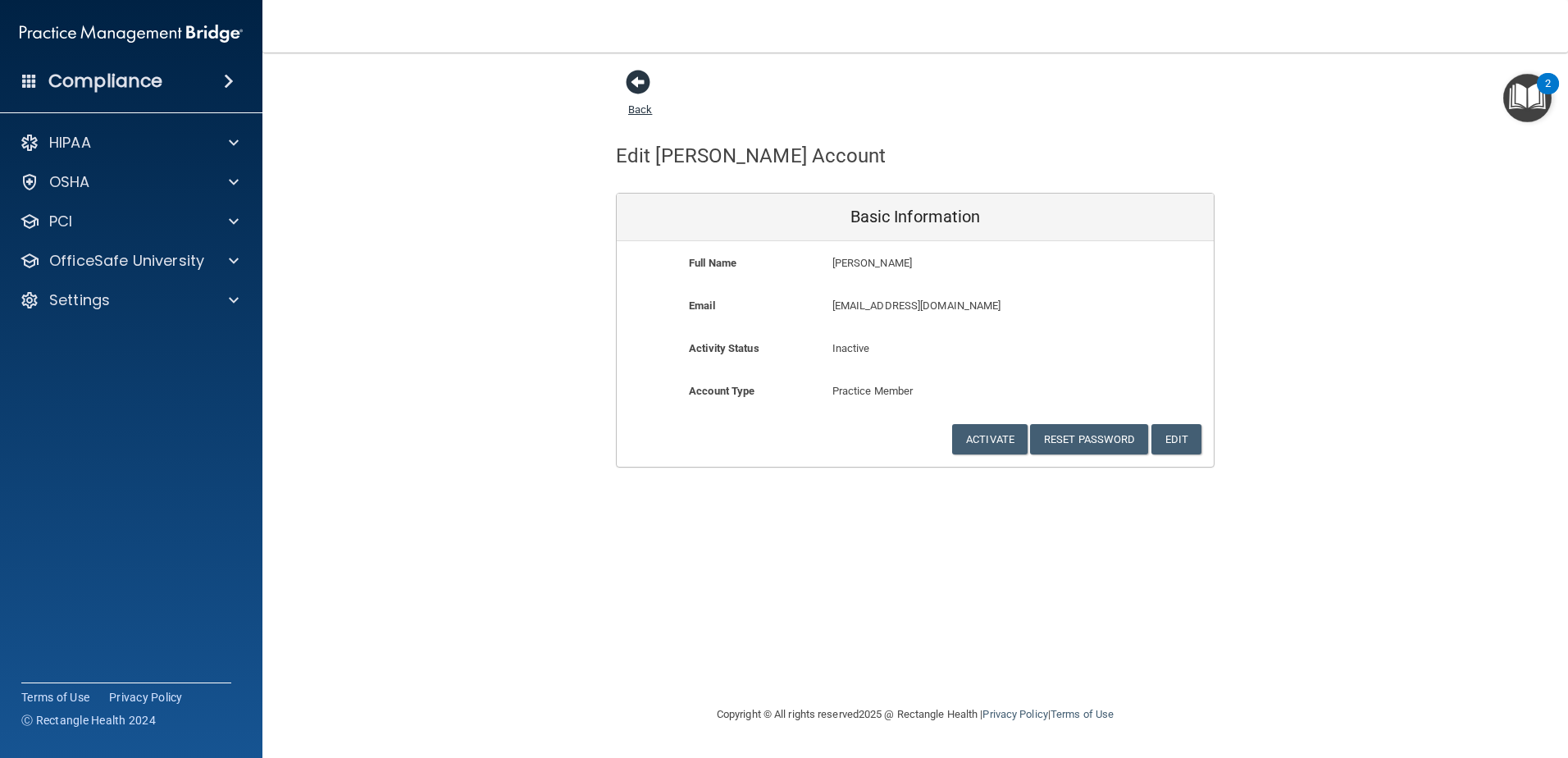
click at [644, 77] on span at bounding box center [637, 82] width 24 height 24
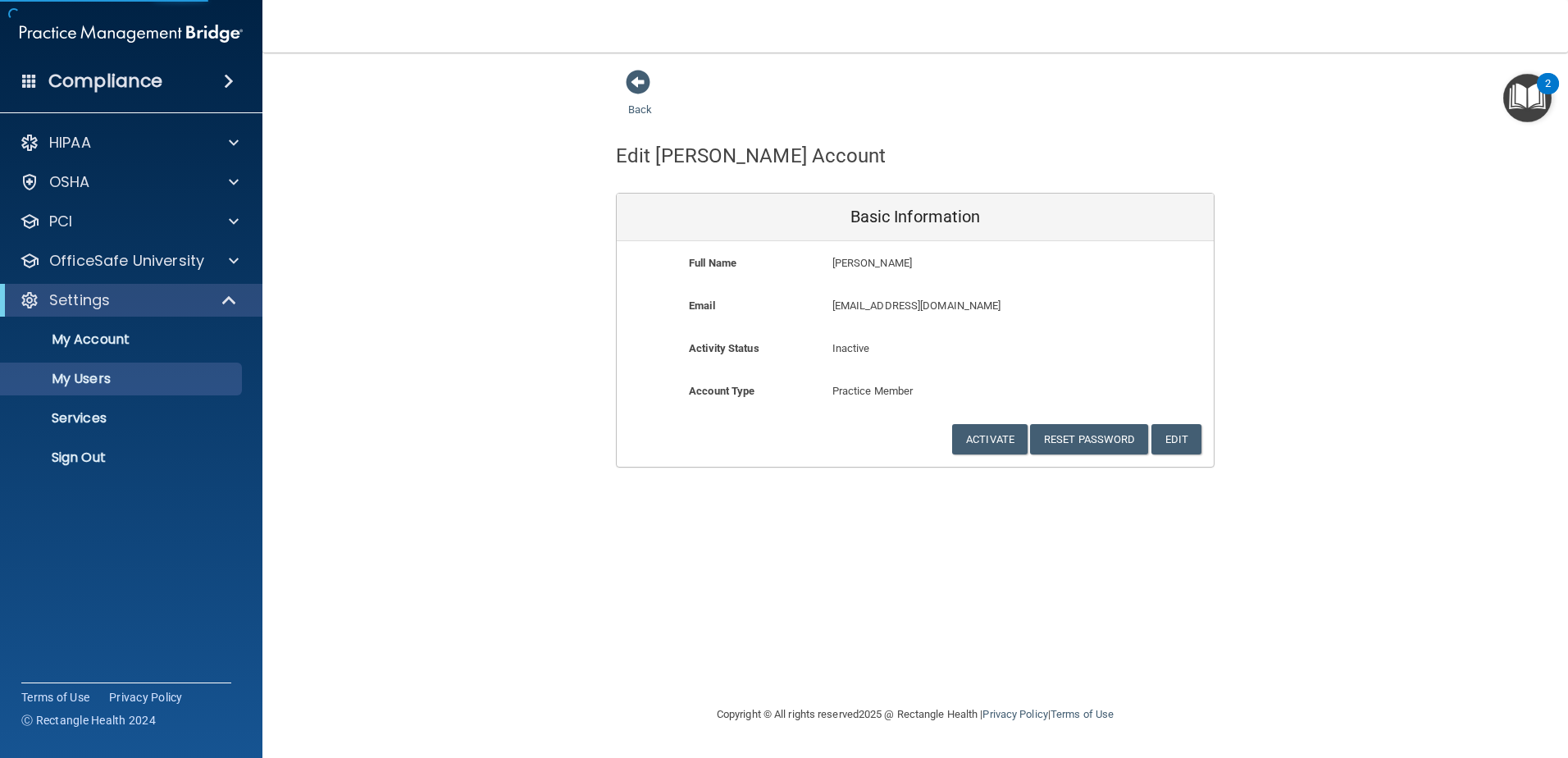
select select "20"
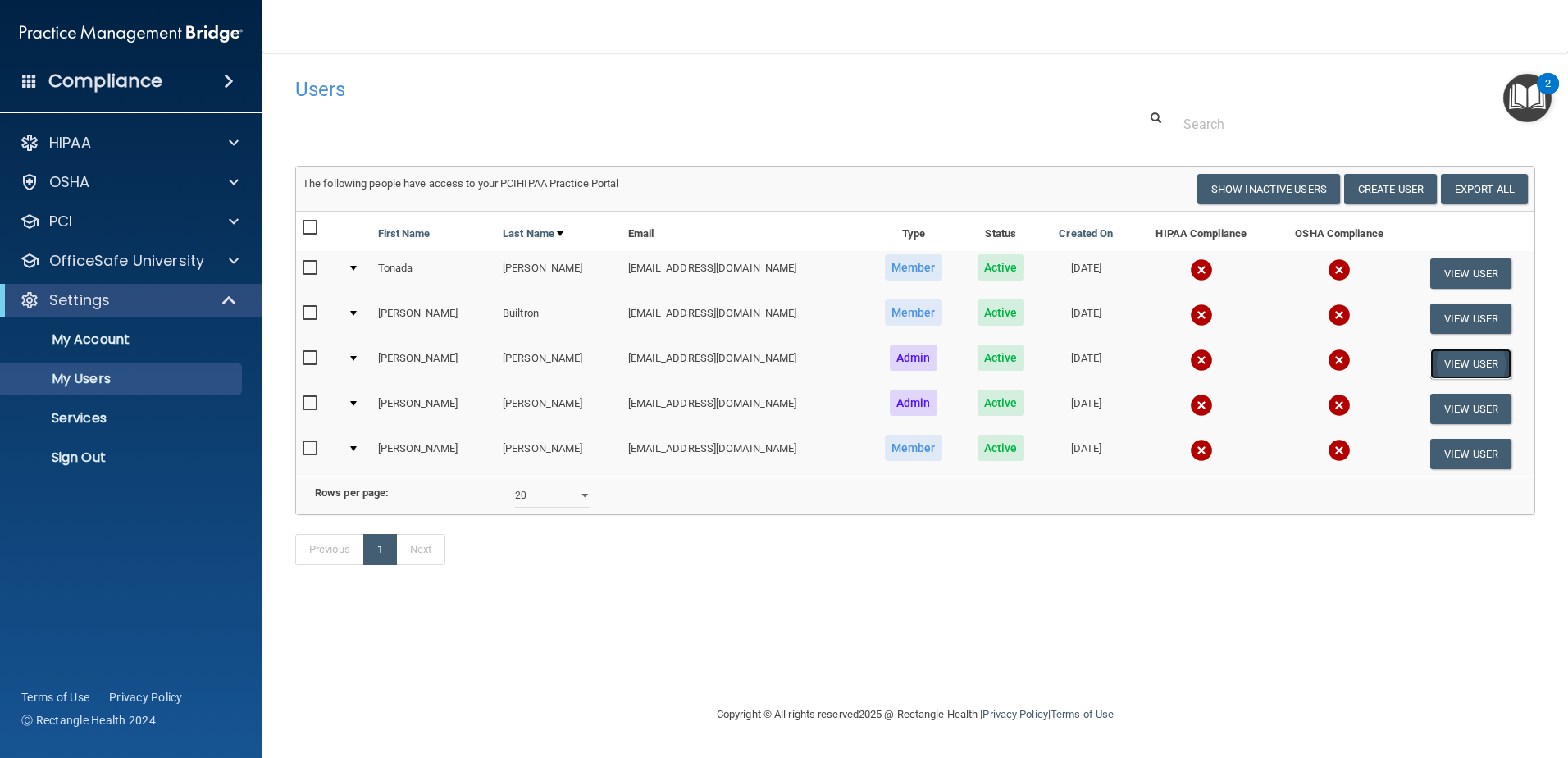
click at [1485, 364] on button "View User" at bounding box center [1471, 363] width 82 height 30
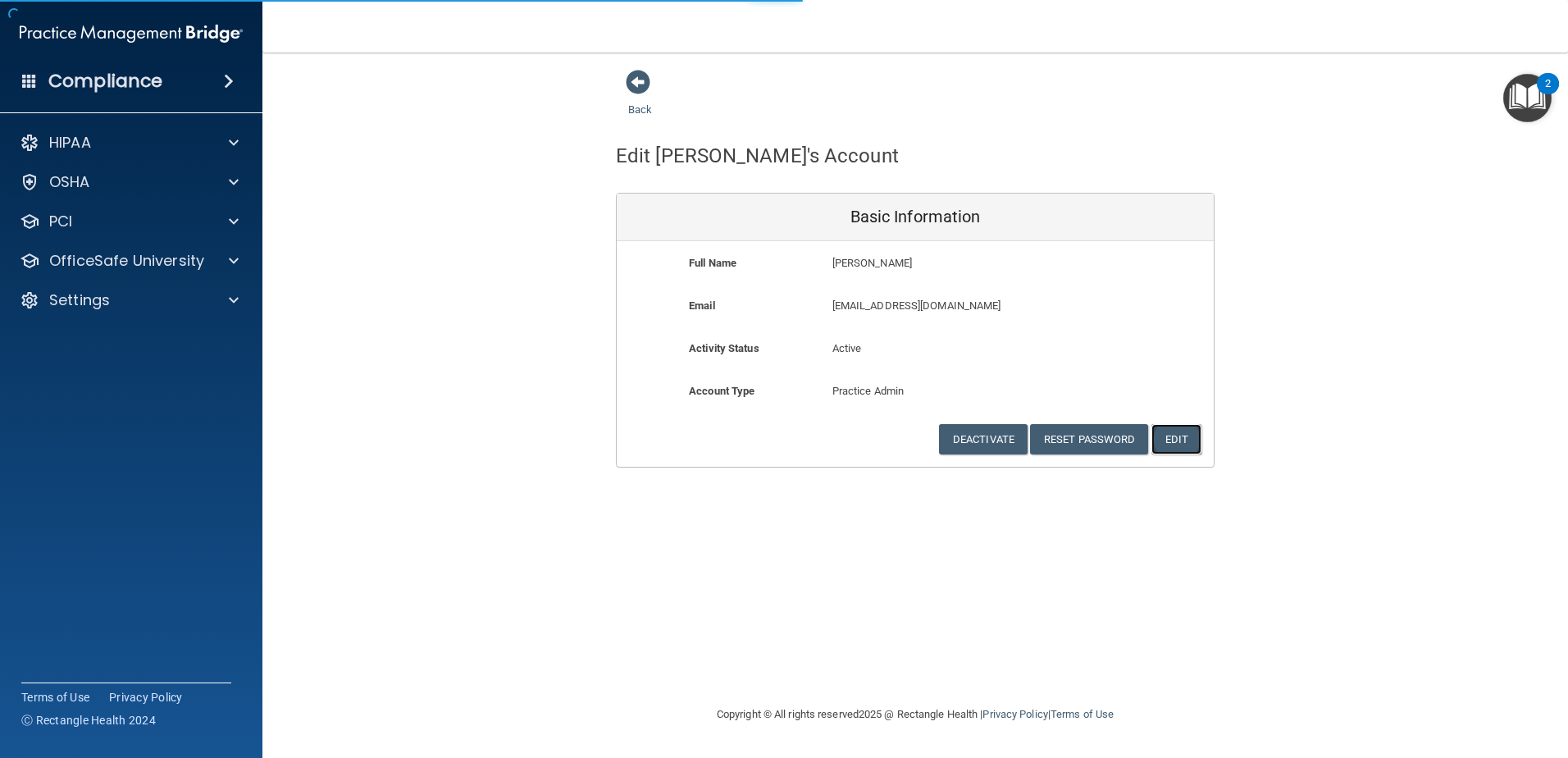
click at [1194, 452] on button "Edit" at bounding box center [1177, 439] width 50 height 30
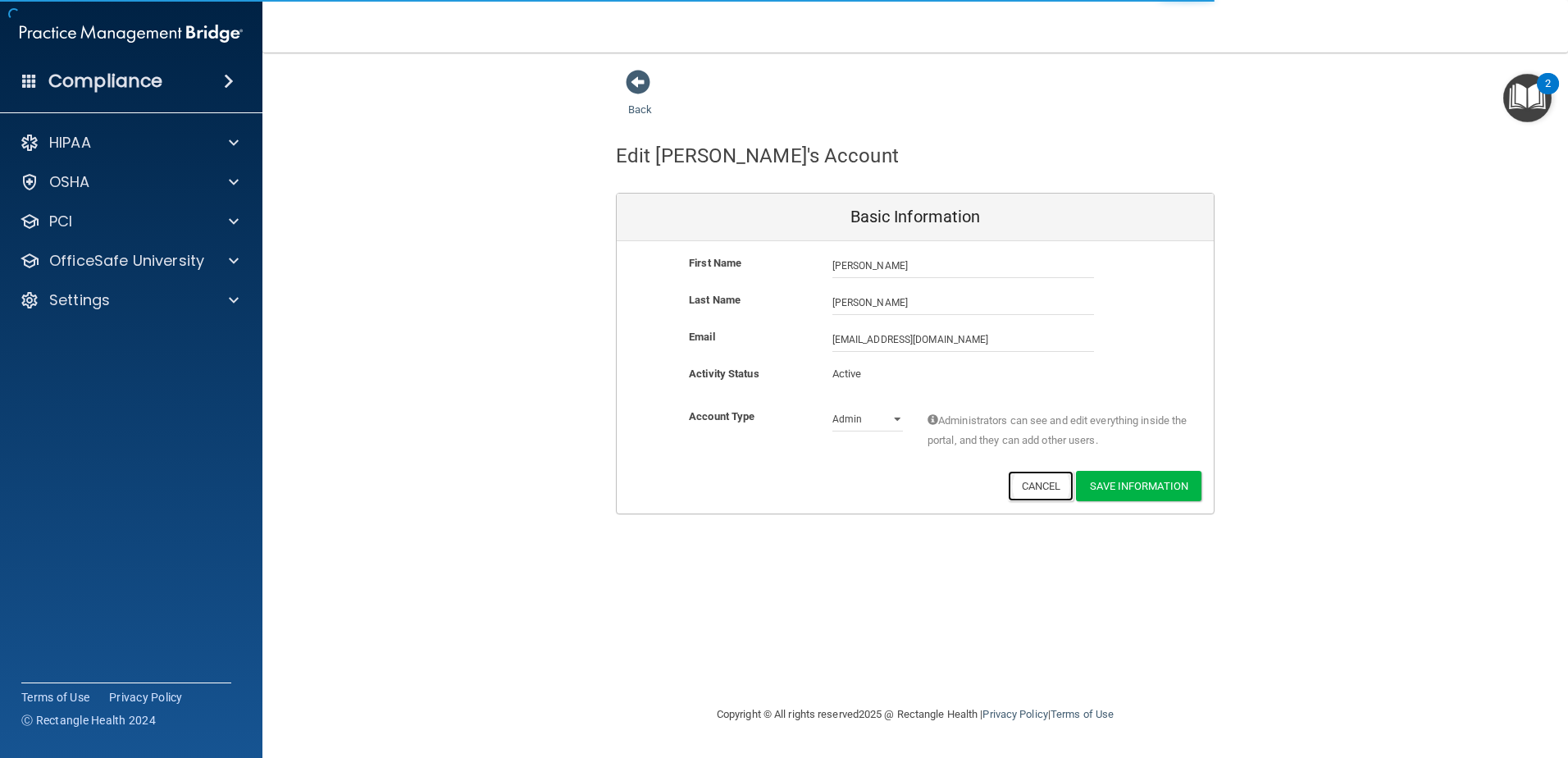
click at [1025, 479] on button "Cancel" at bounding box center [1041, 485] width 66 height 30
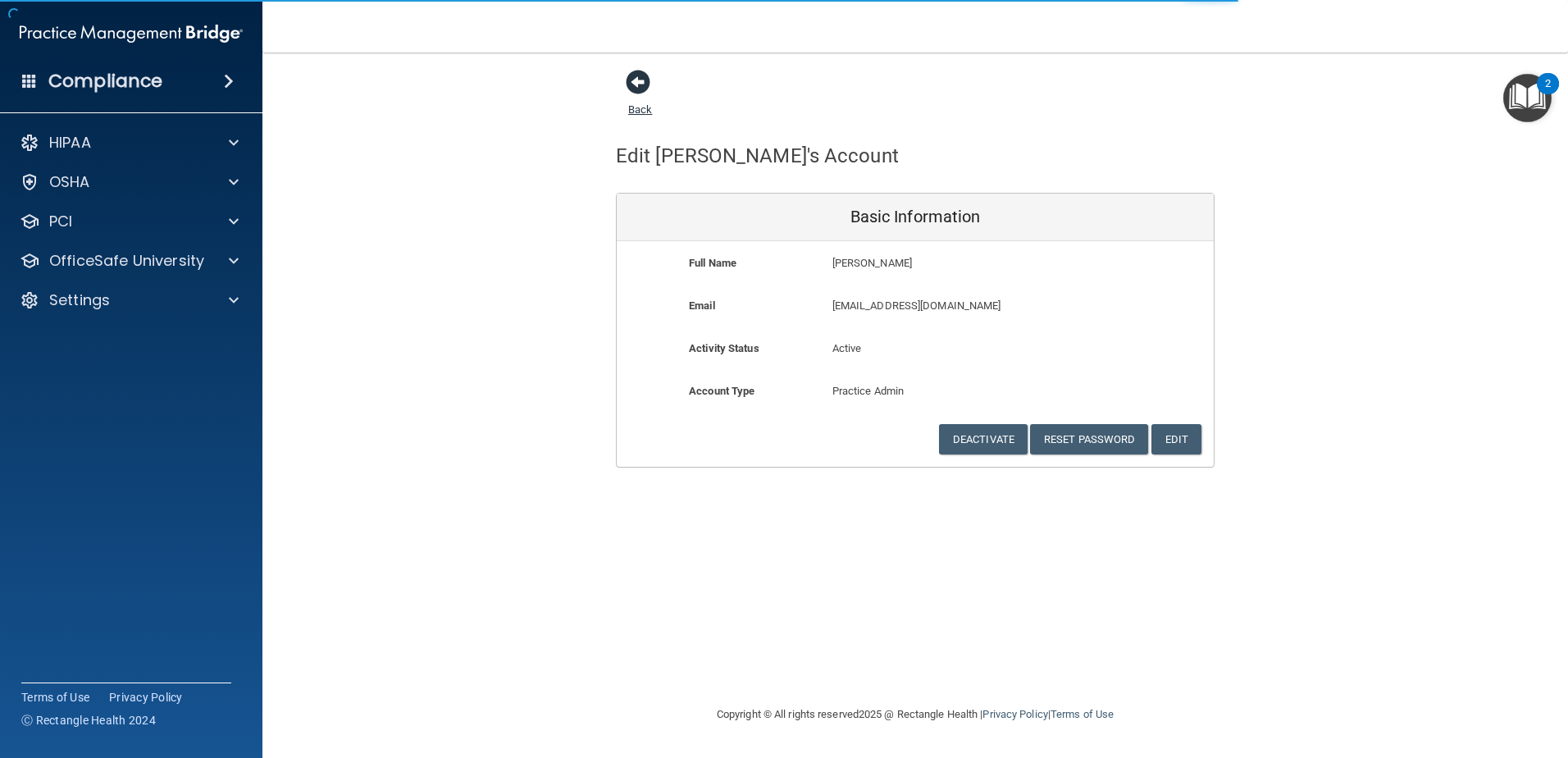
click at [630, 73] on span at bounding box center [637, 82] width 24 height 24
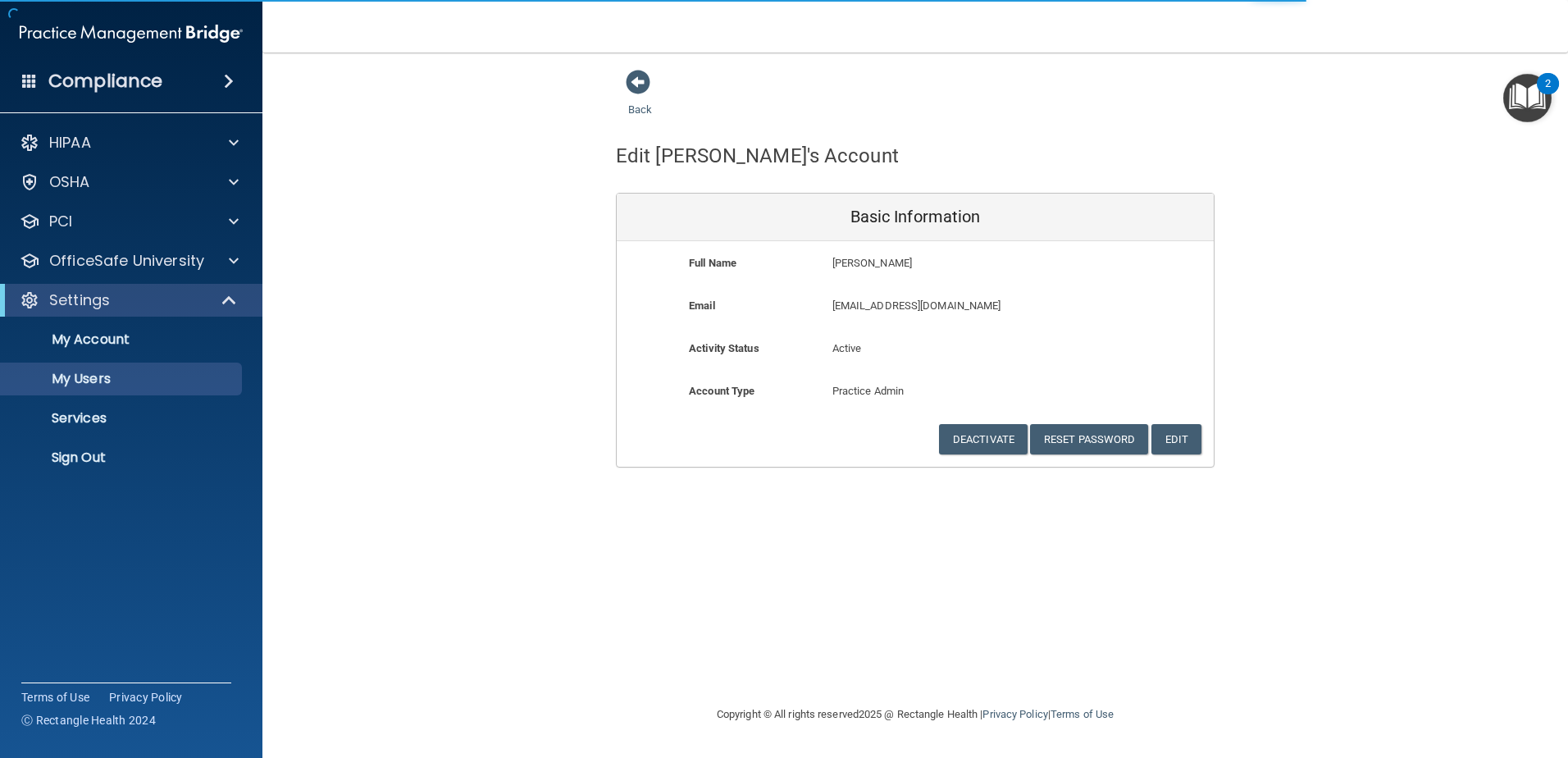
select select "20"
